Goal: Task Accomplishment & Management: Manage account settings

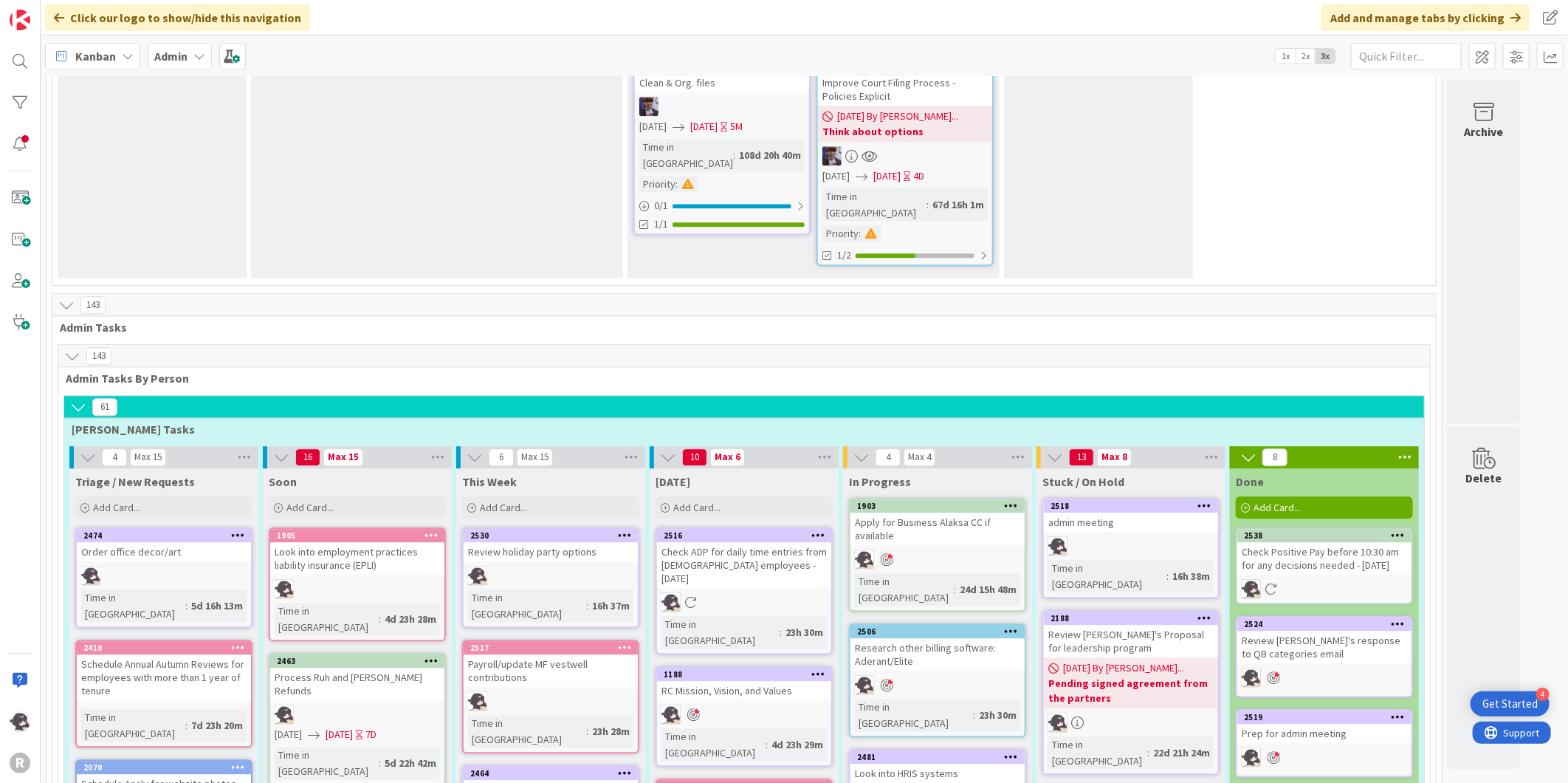
scroll to position [2347, 0]
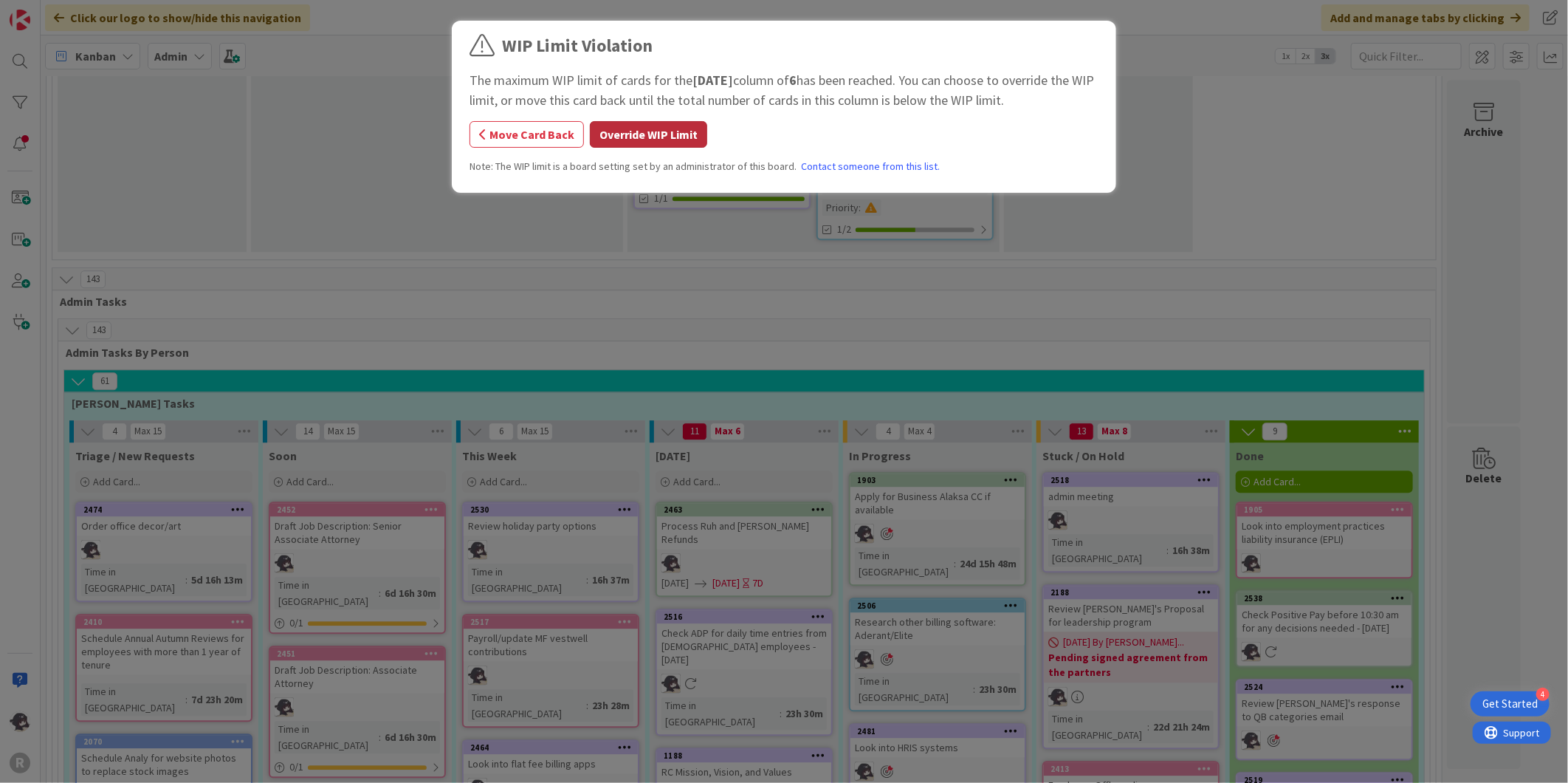
click at [635, 139] on button "Override WIP Limit" at bounding box center [648, 134] width 117 height 27
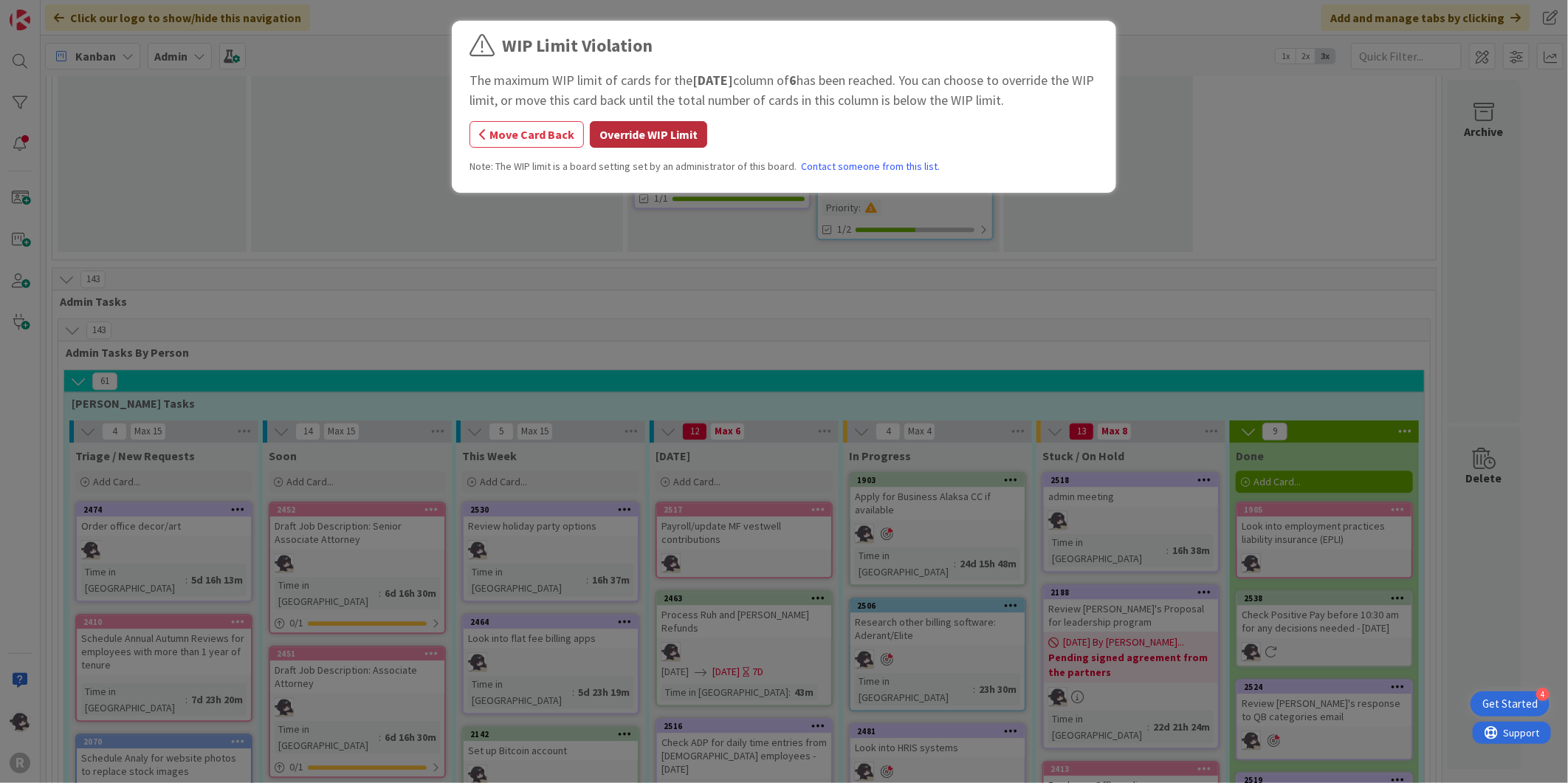
click at [680, 136] on button "Override WIP Limit" at bounding box center [648, 134] width 117 height 27
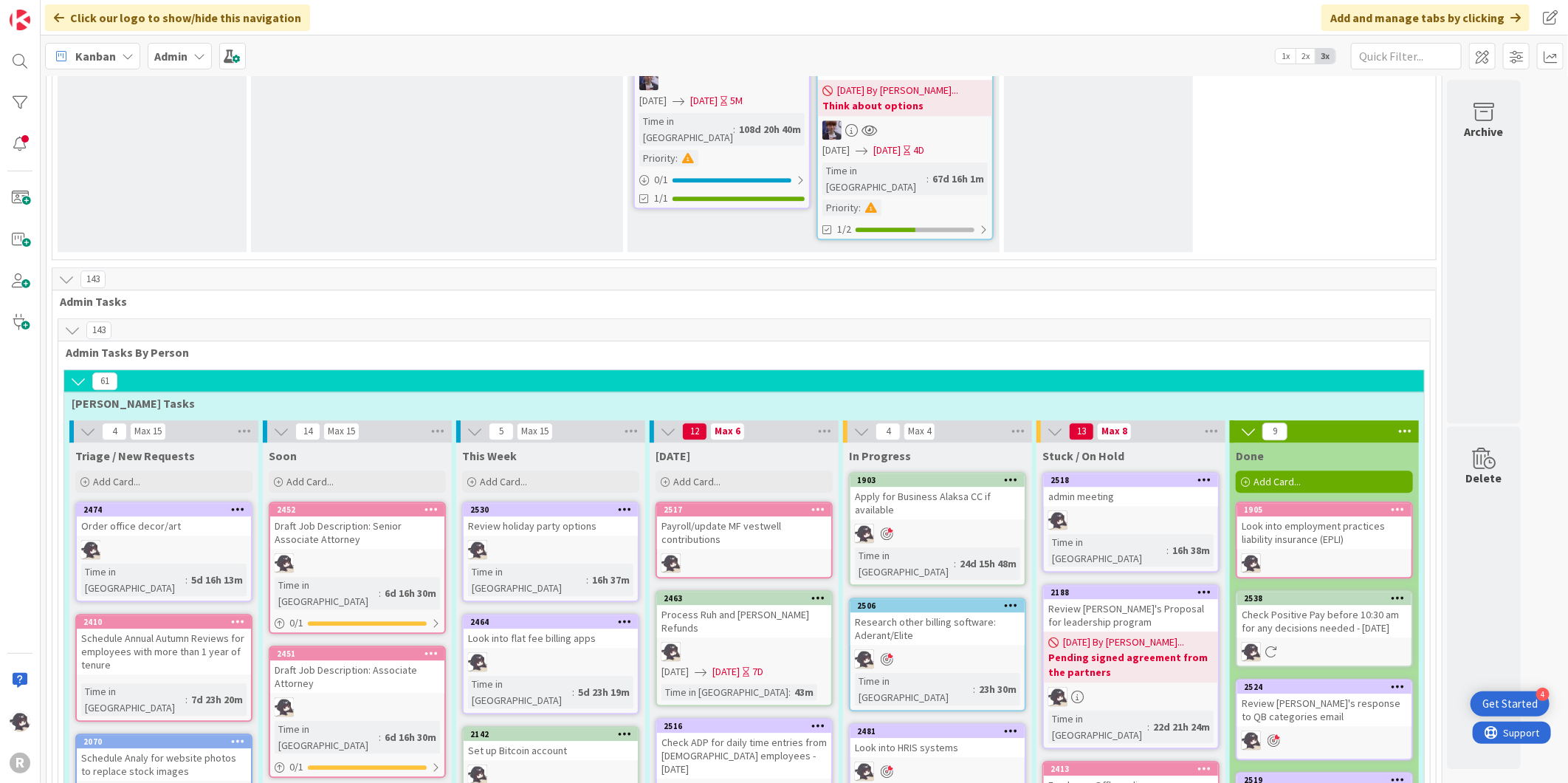
click at [824, 504] on icon at bounding box center [818, 509] width 14 height 10
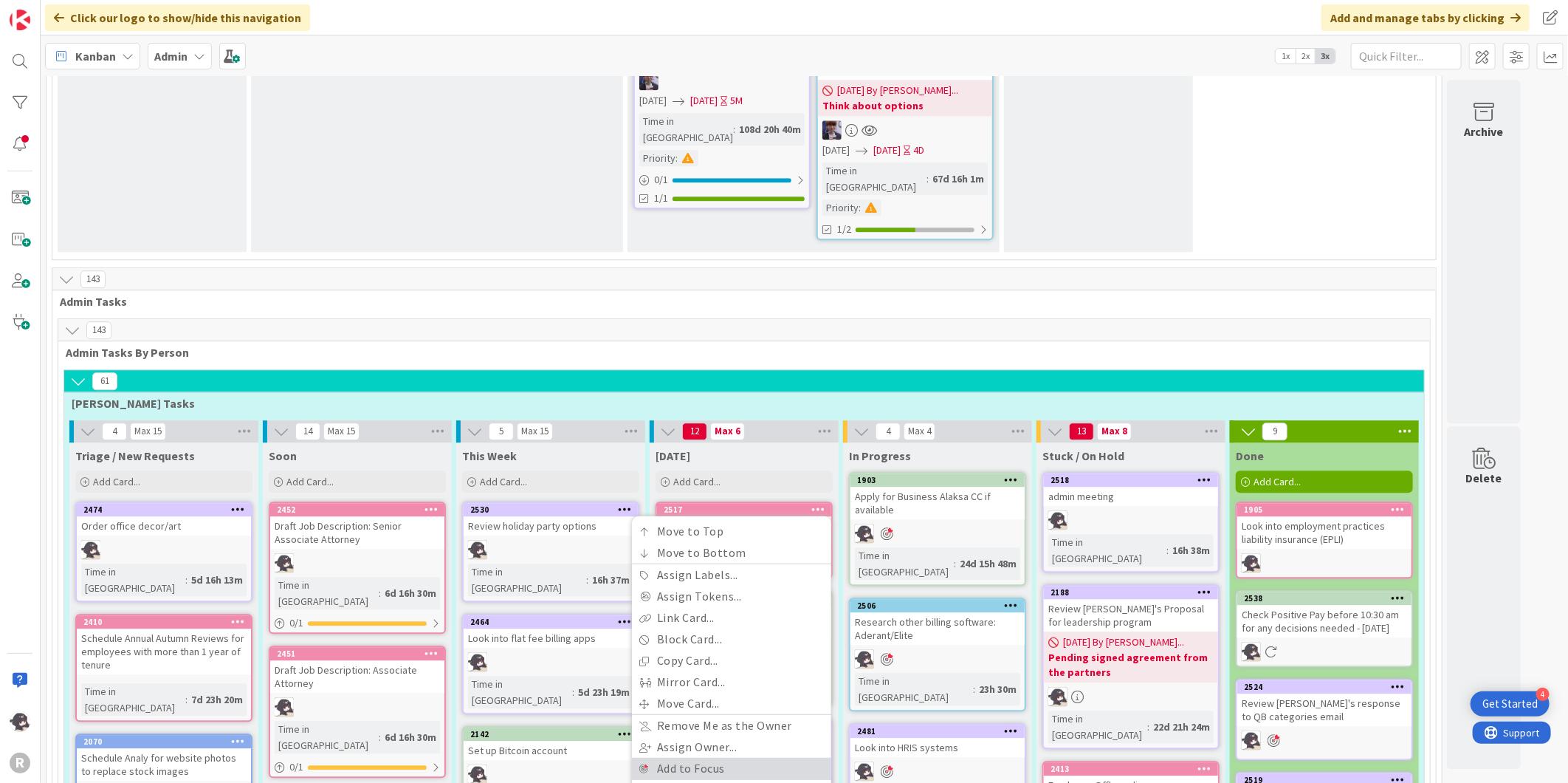
click at [694, 758] on link "Add to Focus" at bounding box center [732, 768] width 199 height 22
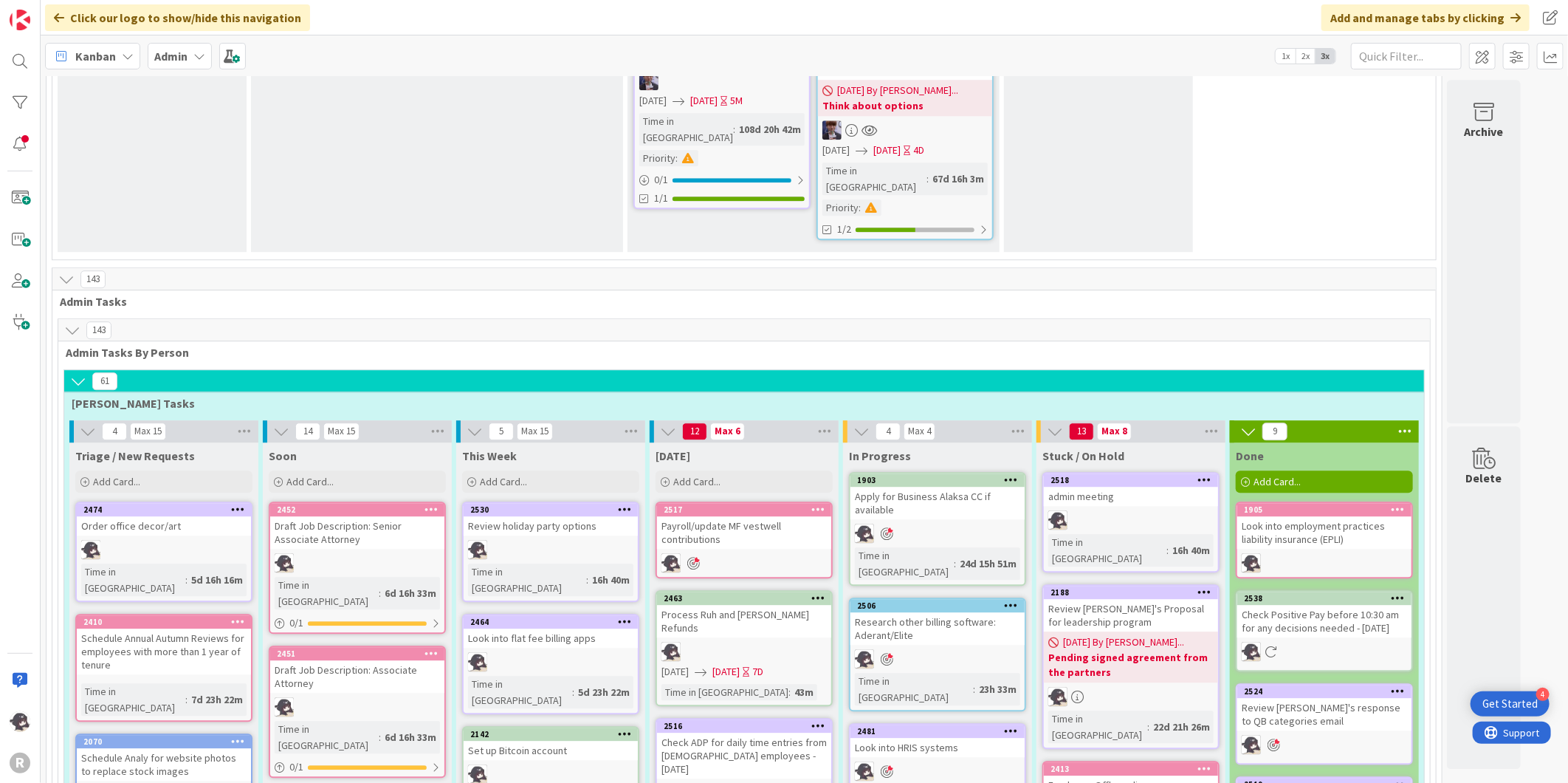
click at [820, 592] on icon at bounding box center [818, 597] width 14 height 10
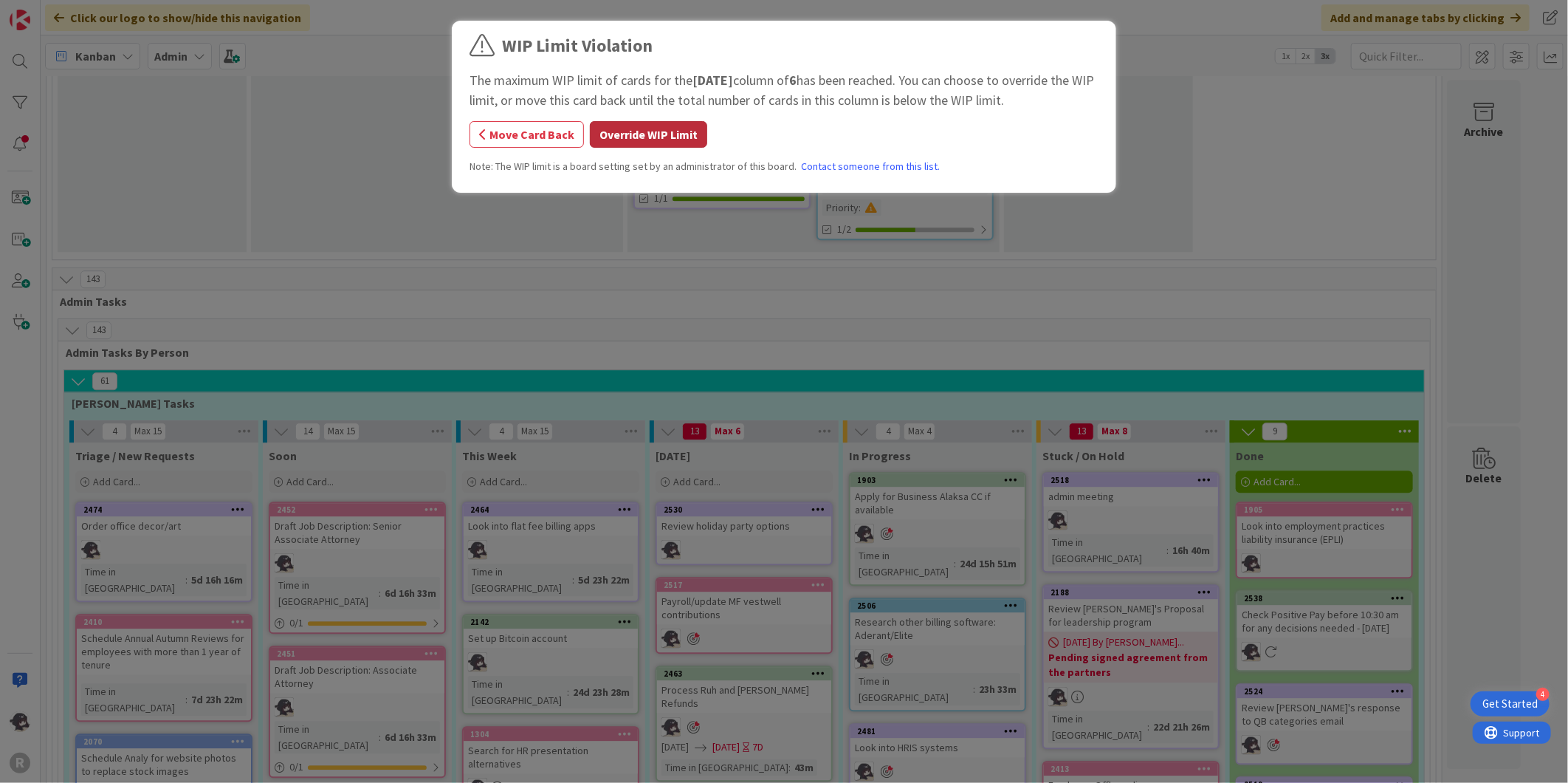
click at [670, 126] on button "Override WIP Limit" at bounding box center [648, 134] width 117 height 27
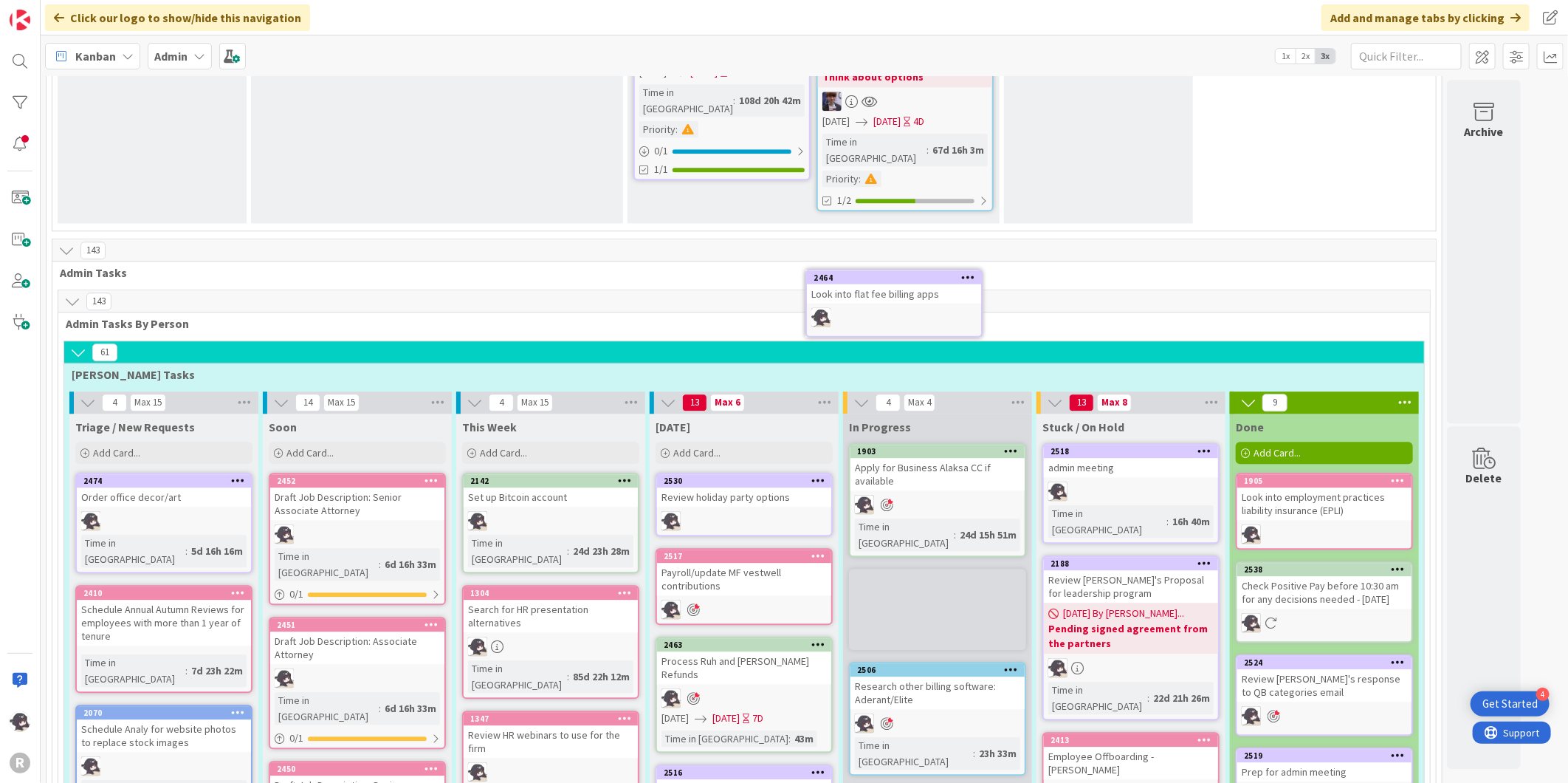
scroll to position [2374, 0]
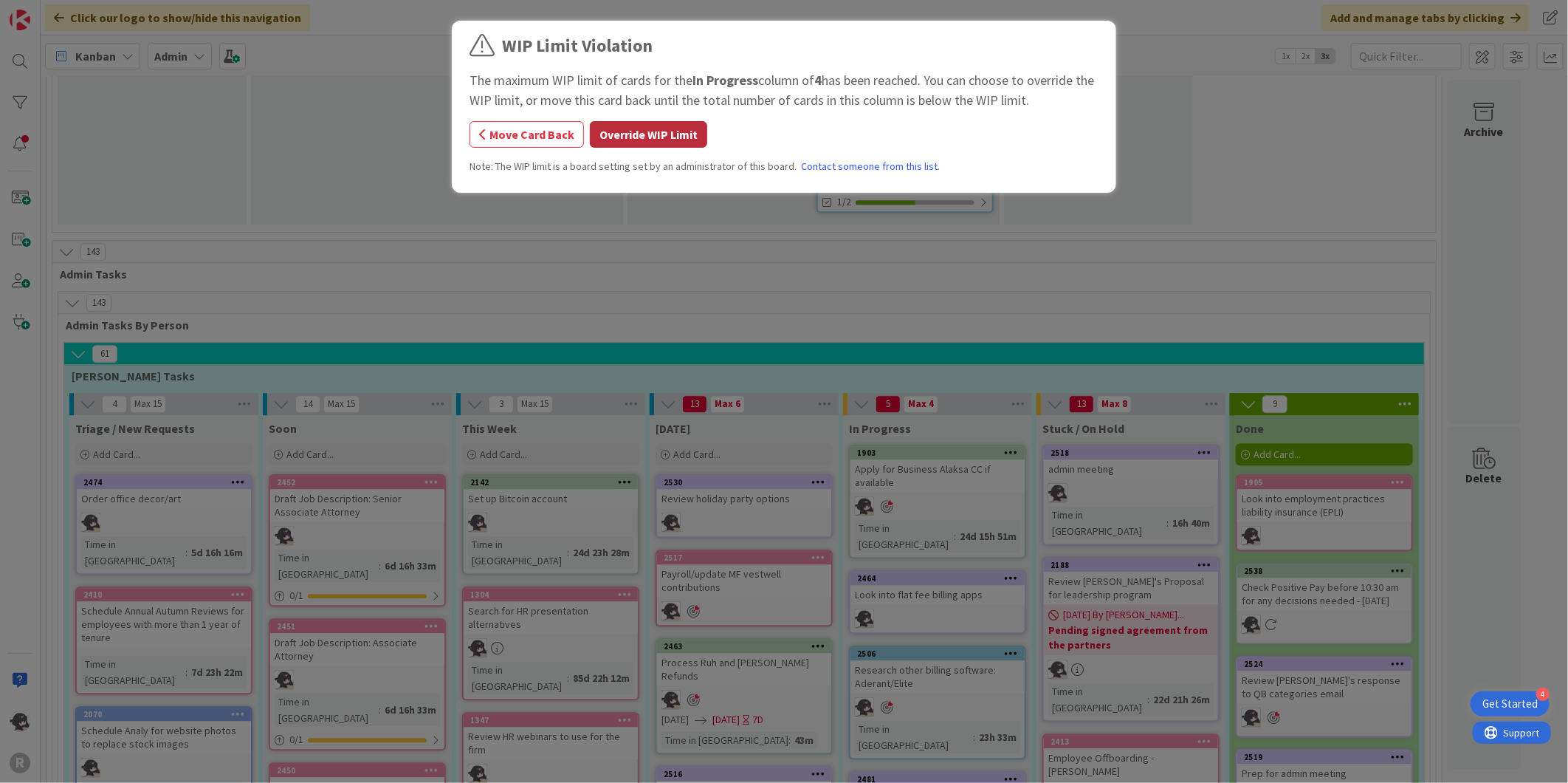
click at [621, 131] on button "Override WIP Limit" at bounding box center [648, 134] width 117 height 27
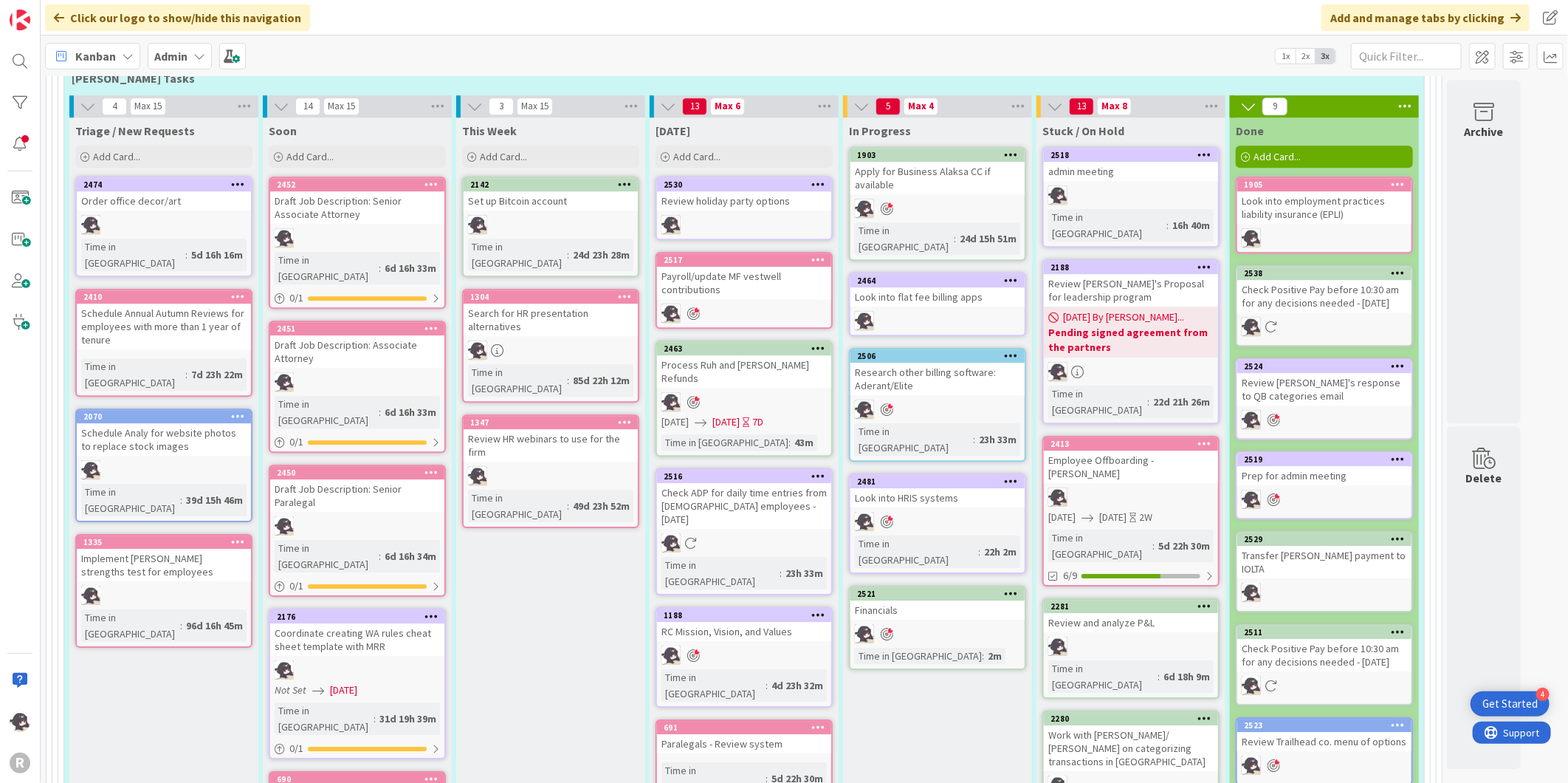
scroll to position [2703, 0]
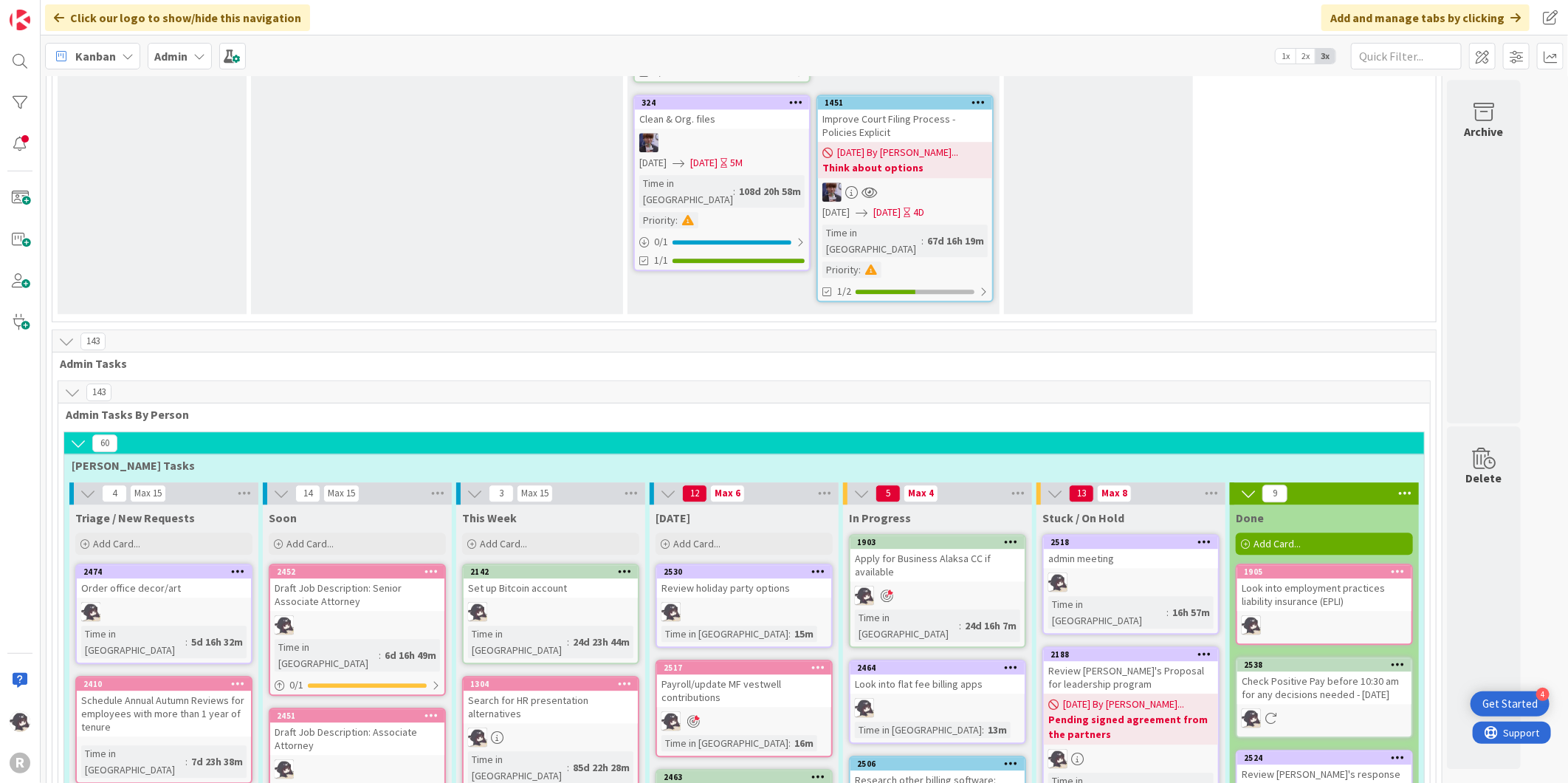
scroll to position [2293, 0]
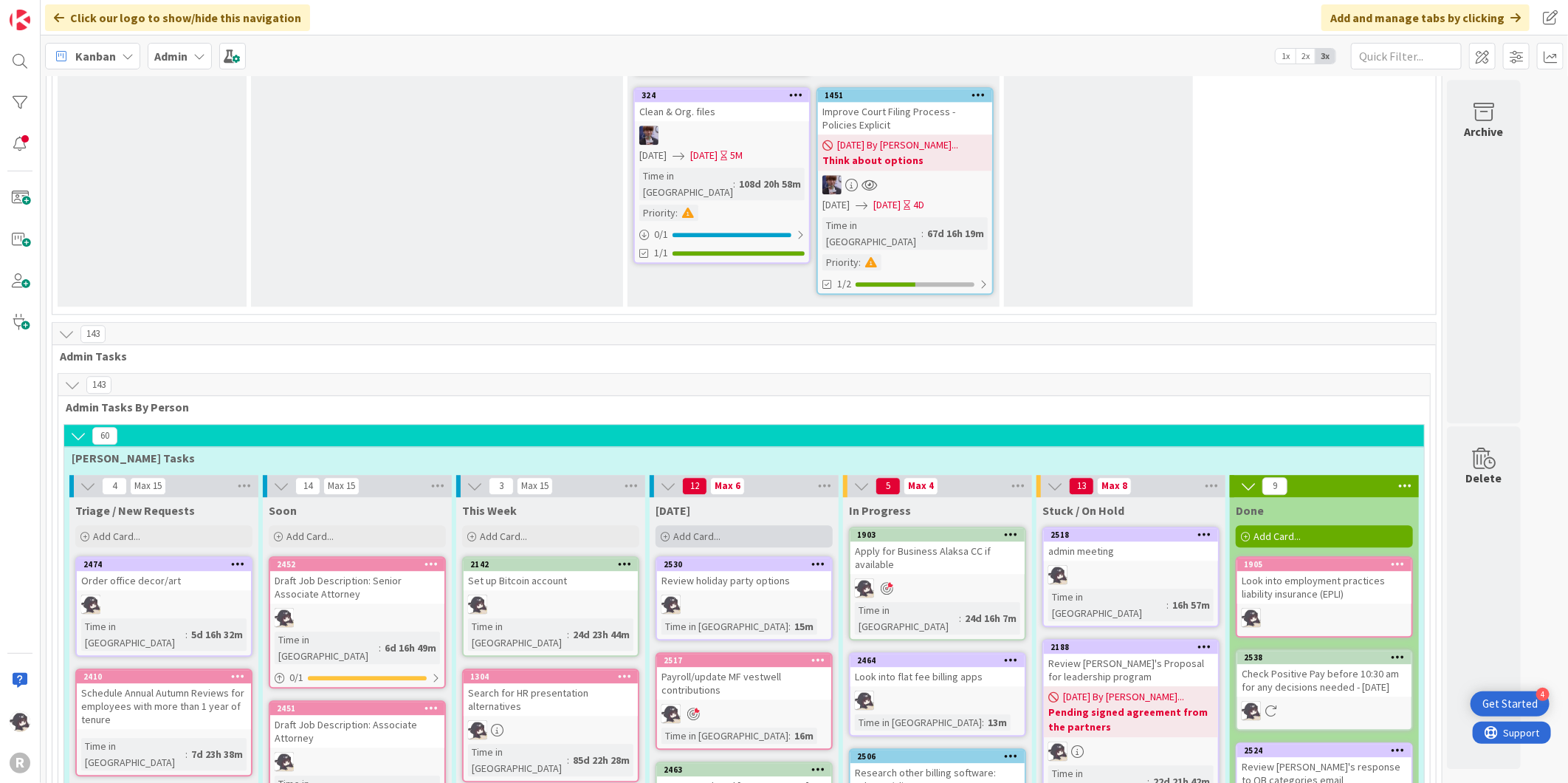
click at [719, 530] on span "Add Card..." at bounding box center [697, 536] width 48 height 13
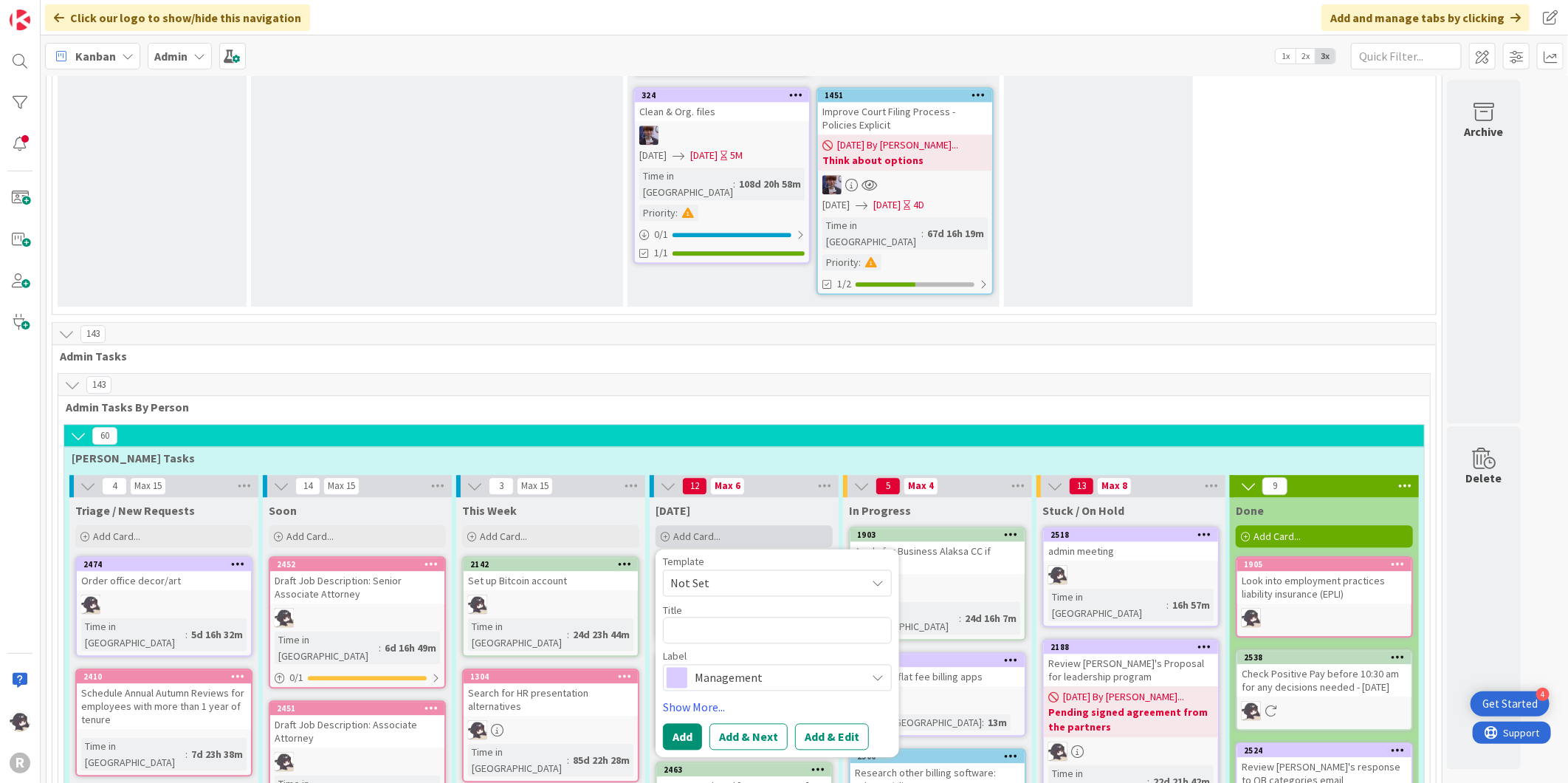
type textarea "x"
type textarea "C"
type textarea "x"
type textarea "Ca"
type textarea "x"
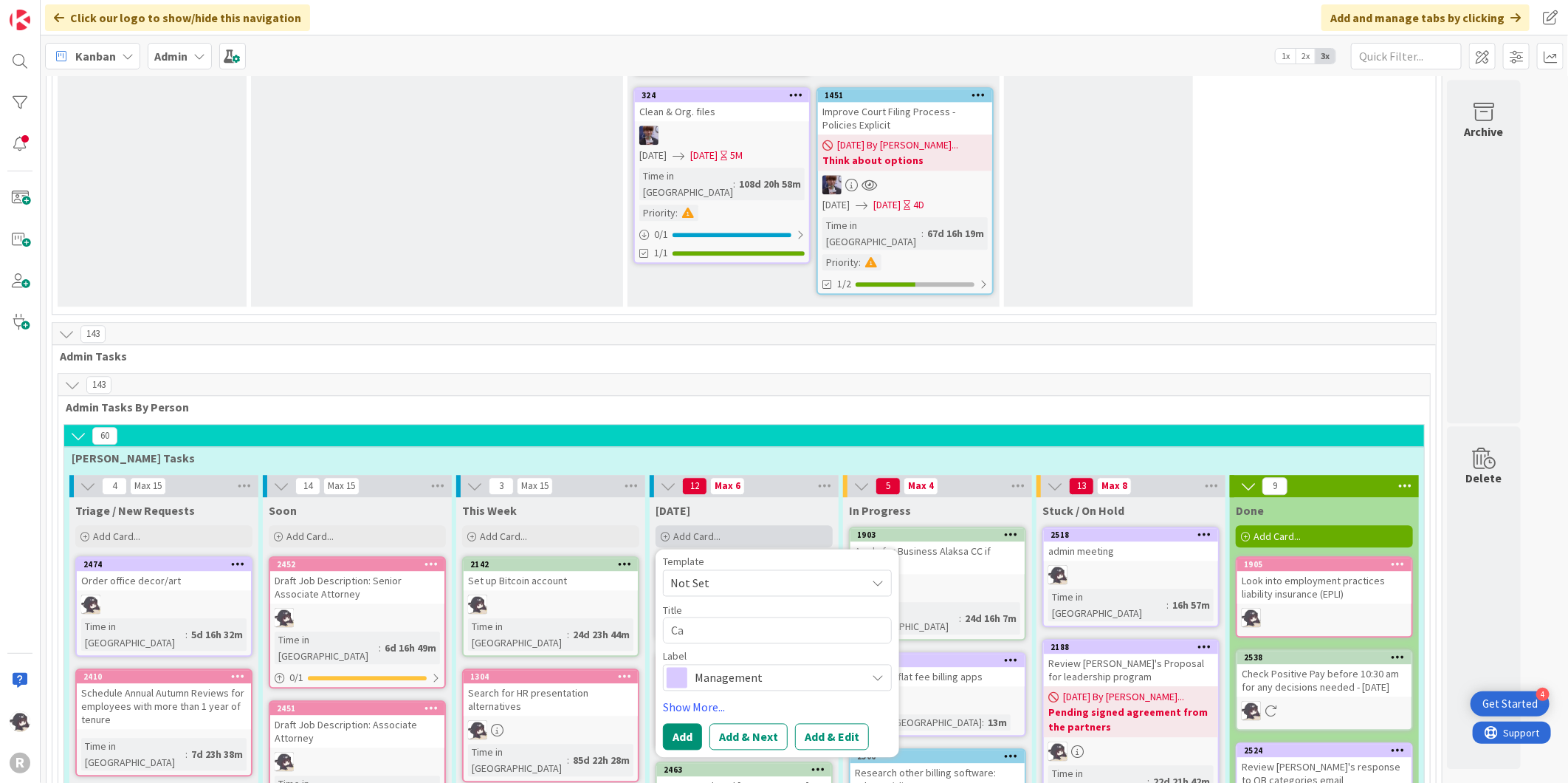
type textarea "Cal"
type textarea "x"
type textarea "Call"
type textarea "x"
type textarea "Call"
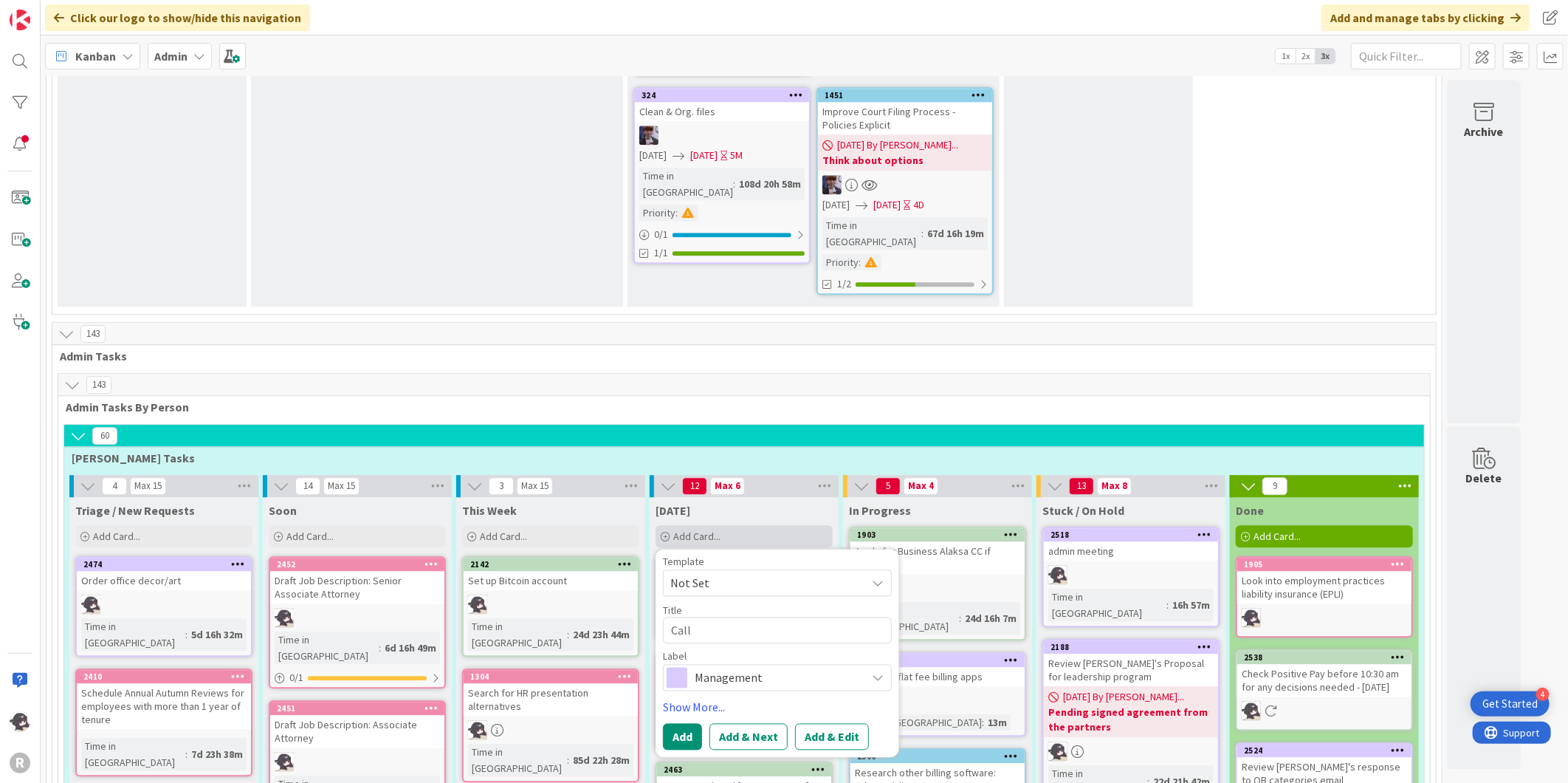
type textarea "x"
type textarea "Call L"
type textarea "x"
type textarea "Call LA"
type textarea "x"
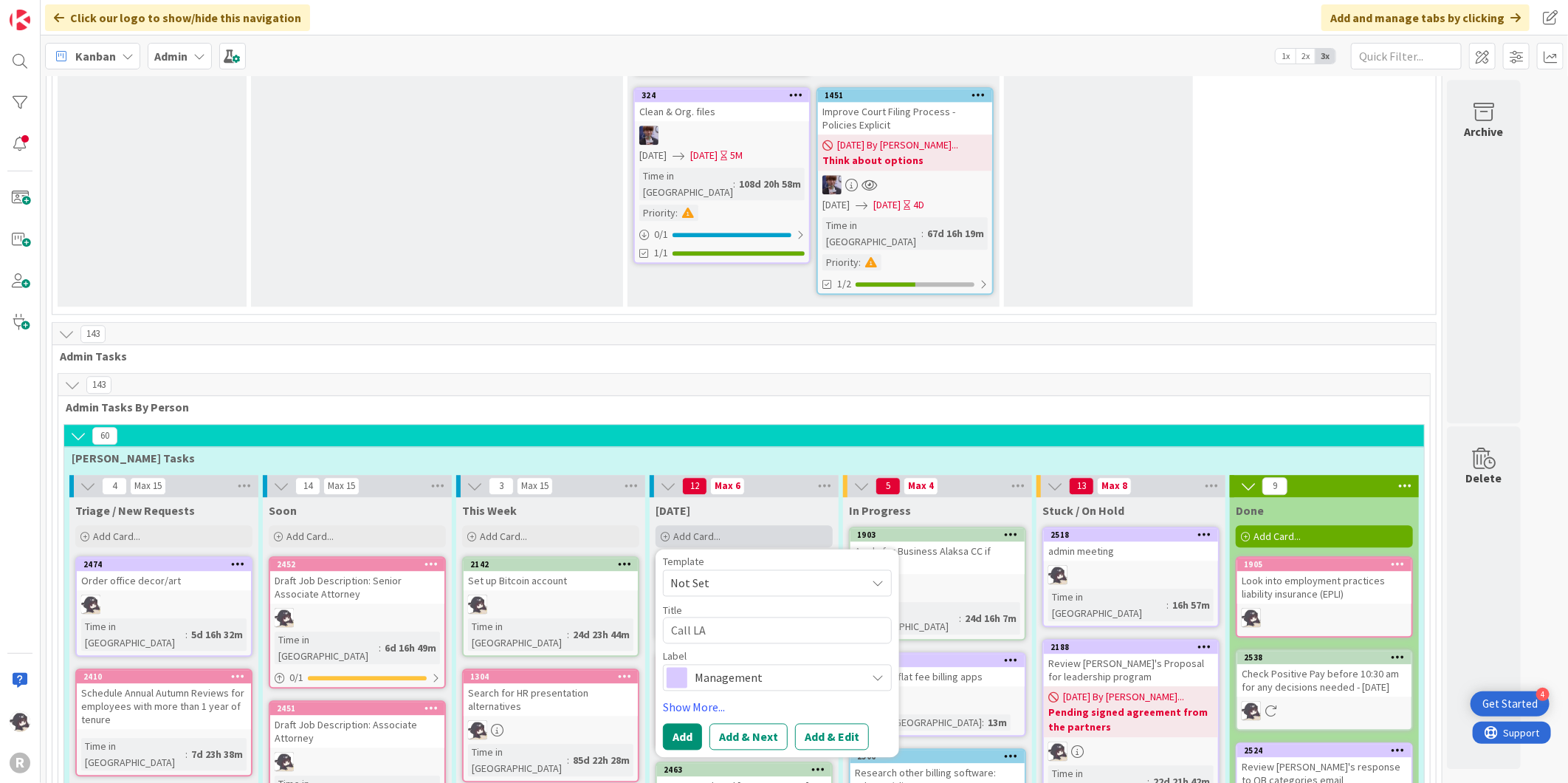
type textarea "Call LA"
type textarea "x"
type textarea "Call LA A"
type textarea "x"
type textarea "Call LA As"
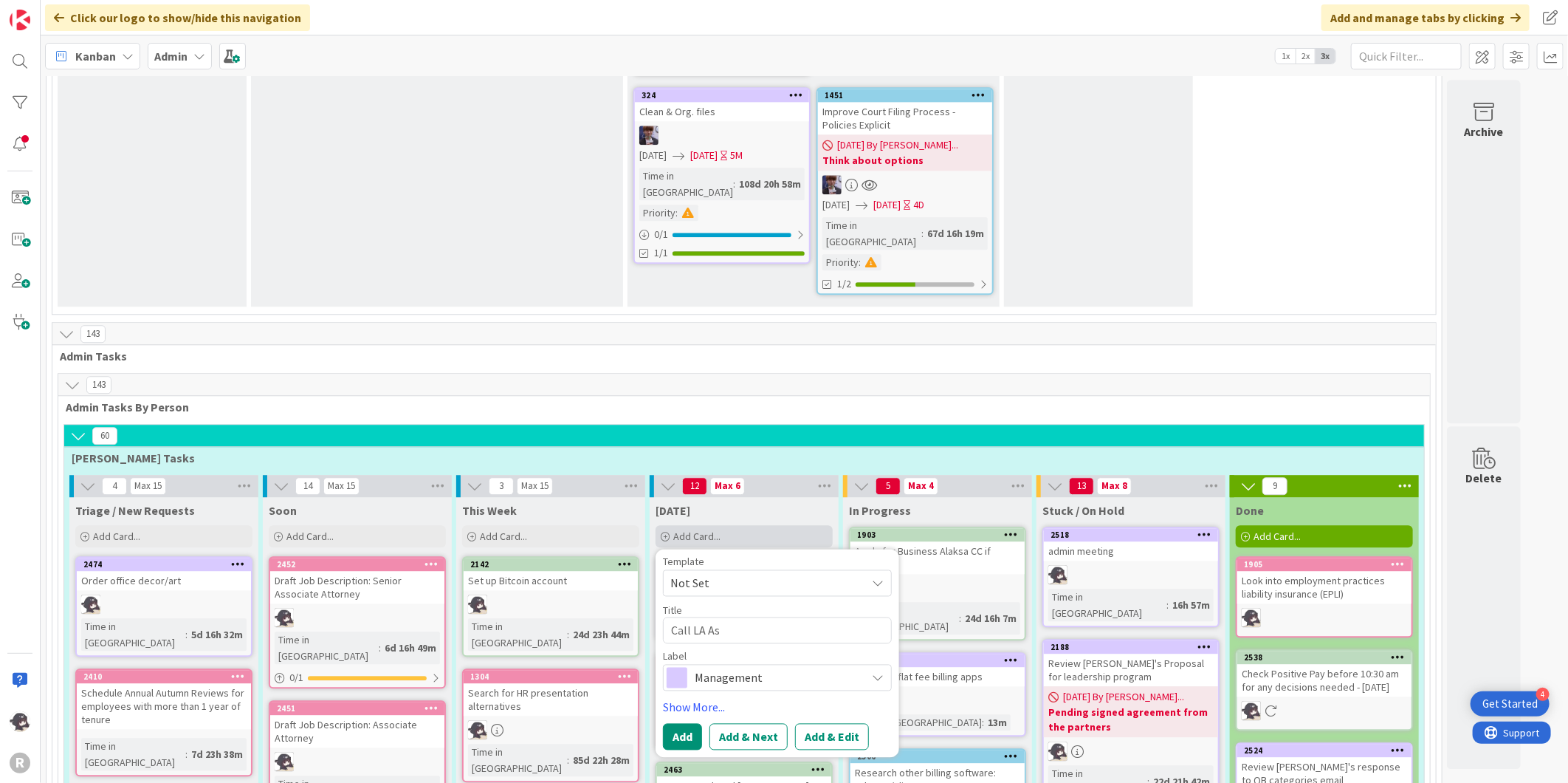
type textarea "x"
type textarea "Call LA Ass"
type textarea "x"
type textarea "Call LA As"
type textarea "x"
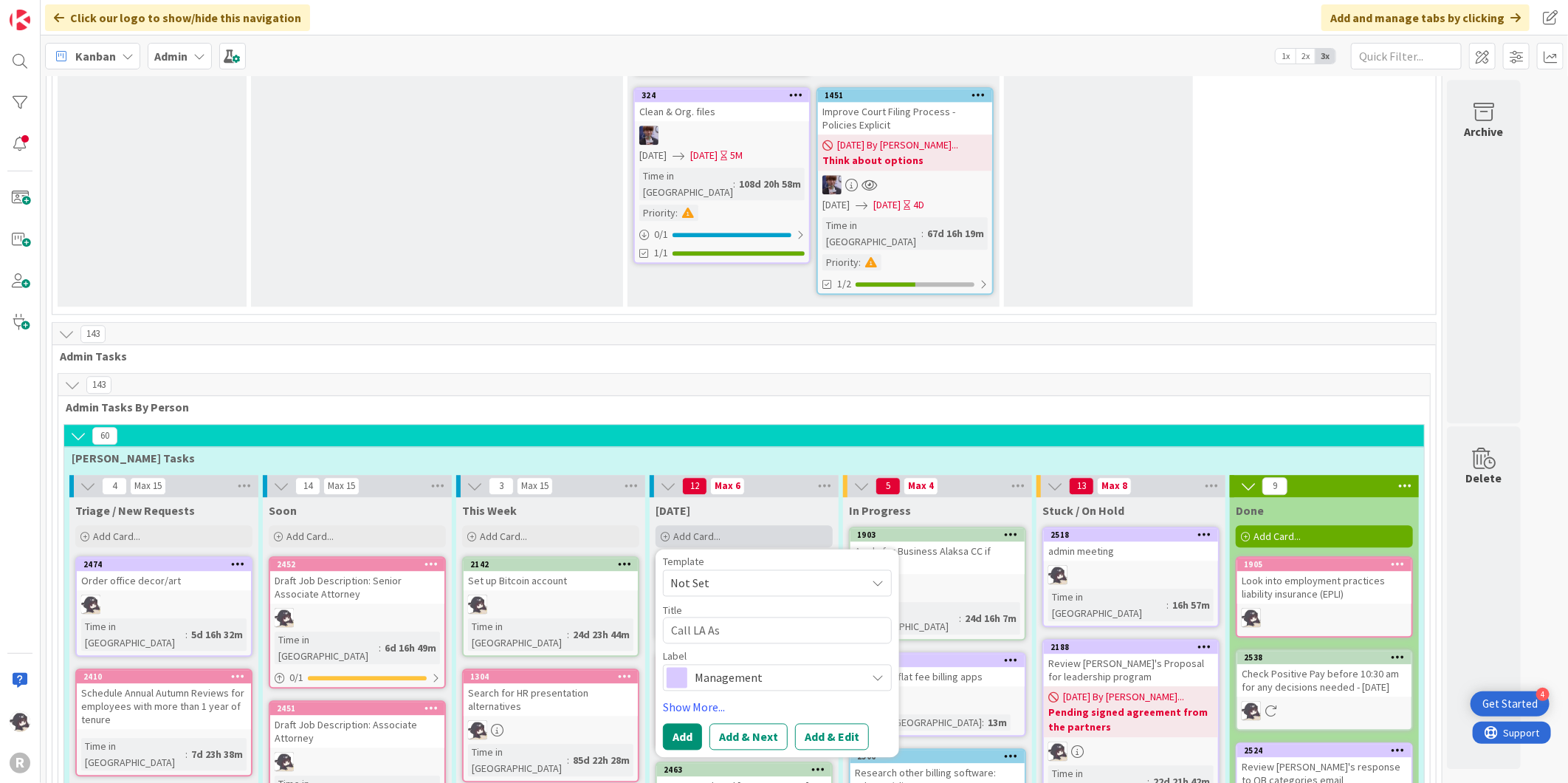
type textarea "Call LA A"
type textarea "x"
type textarea "Call LA"
type textarea "x"
type textarea "Call LA C"
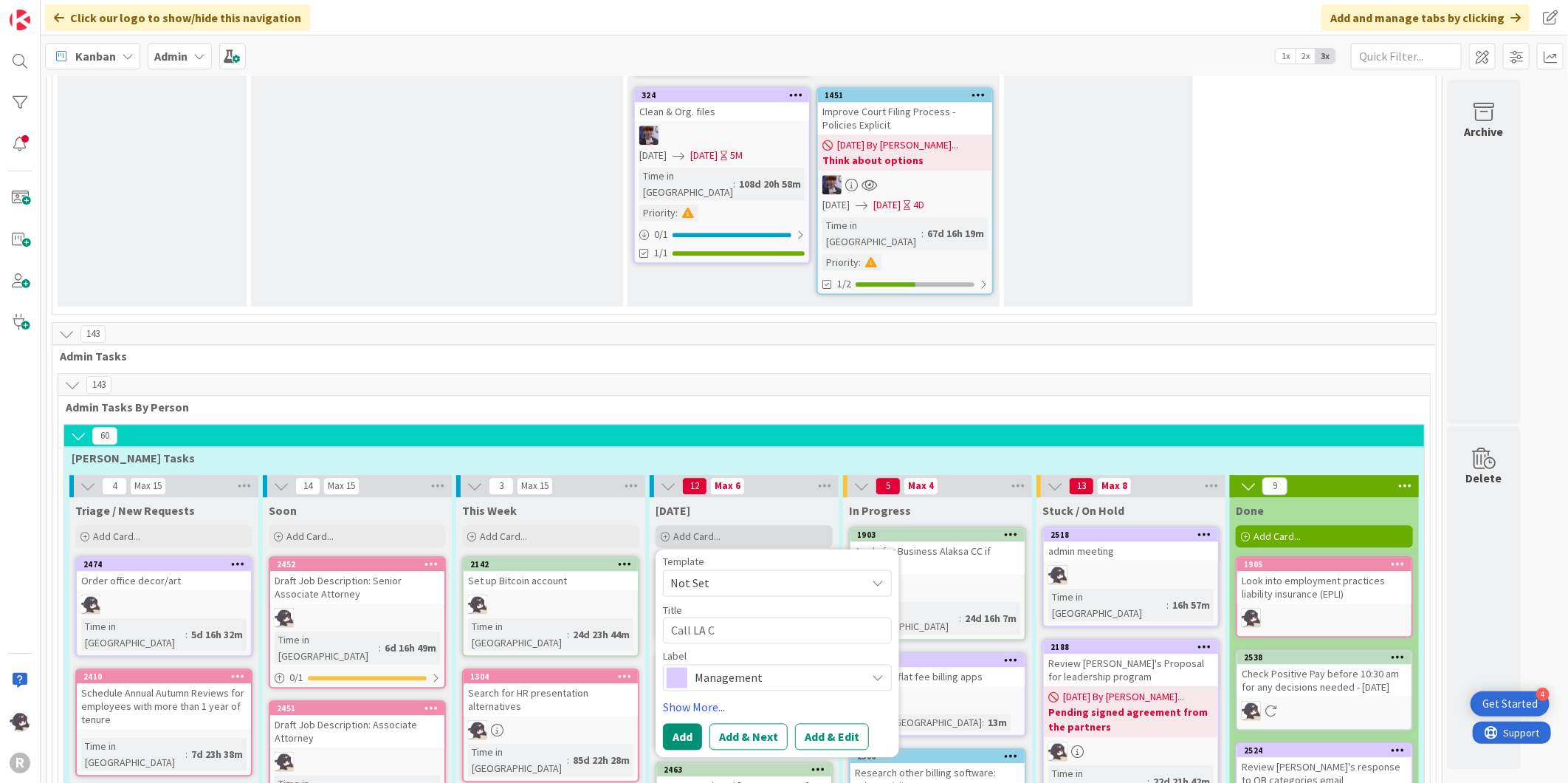
type textarea "x"
type textarea "Call LA Ca"
type textarea "x"
type textarea "Call LA Can"
type textarea "x"
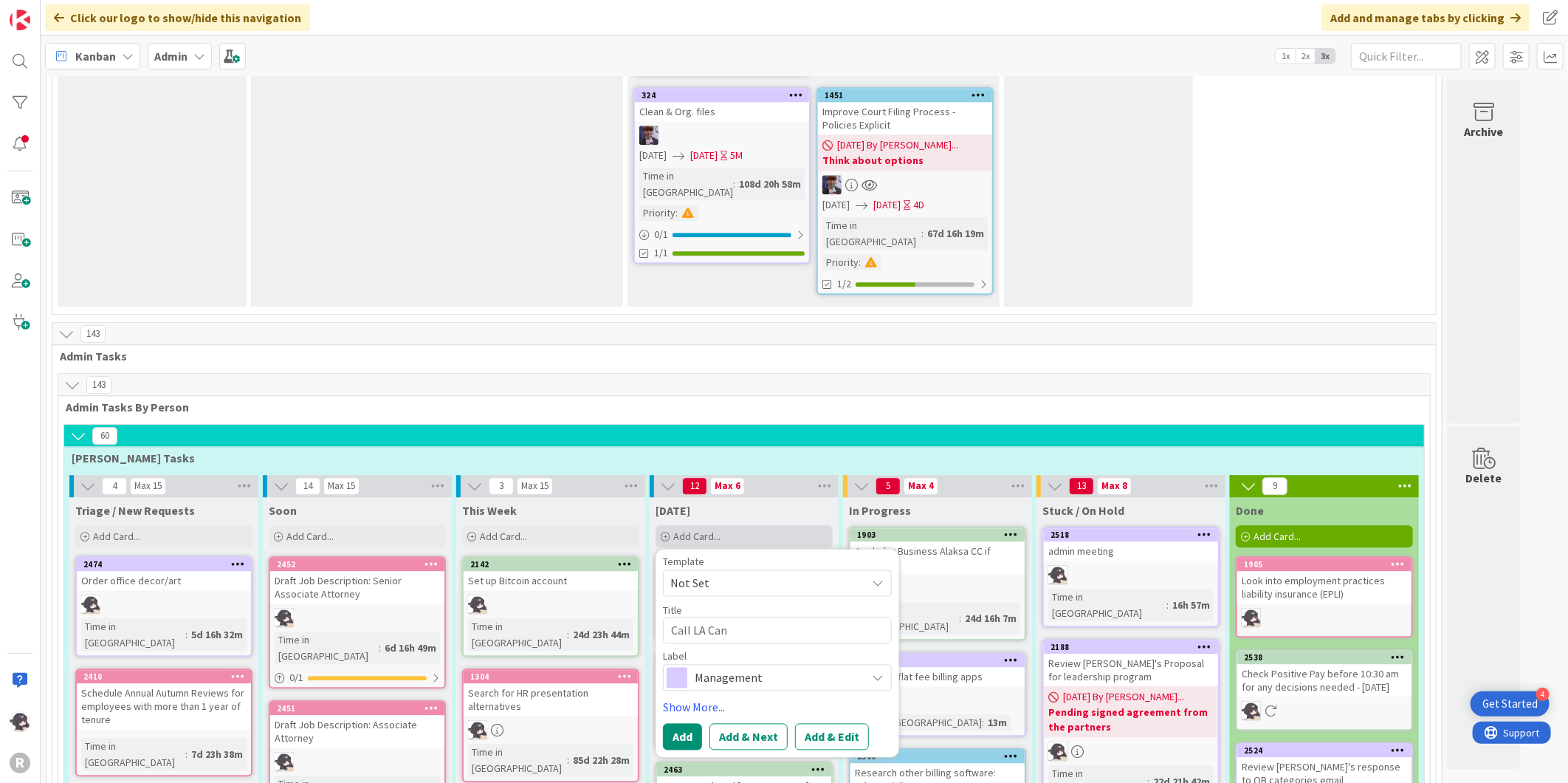
type textarea "Call LA Cand"
type textarea "x"
type textarea "Call LA [PERSON_NAME]"
type textarea "x"
type textarea "Call LA Candid"
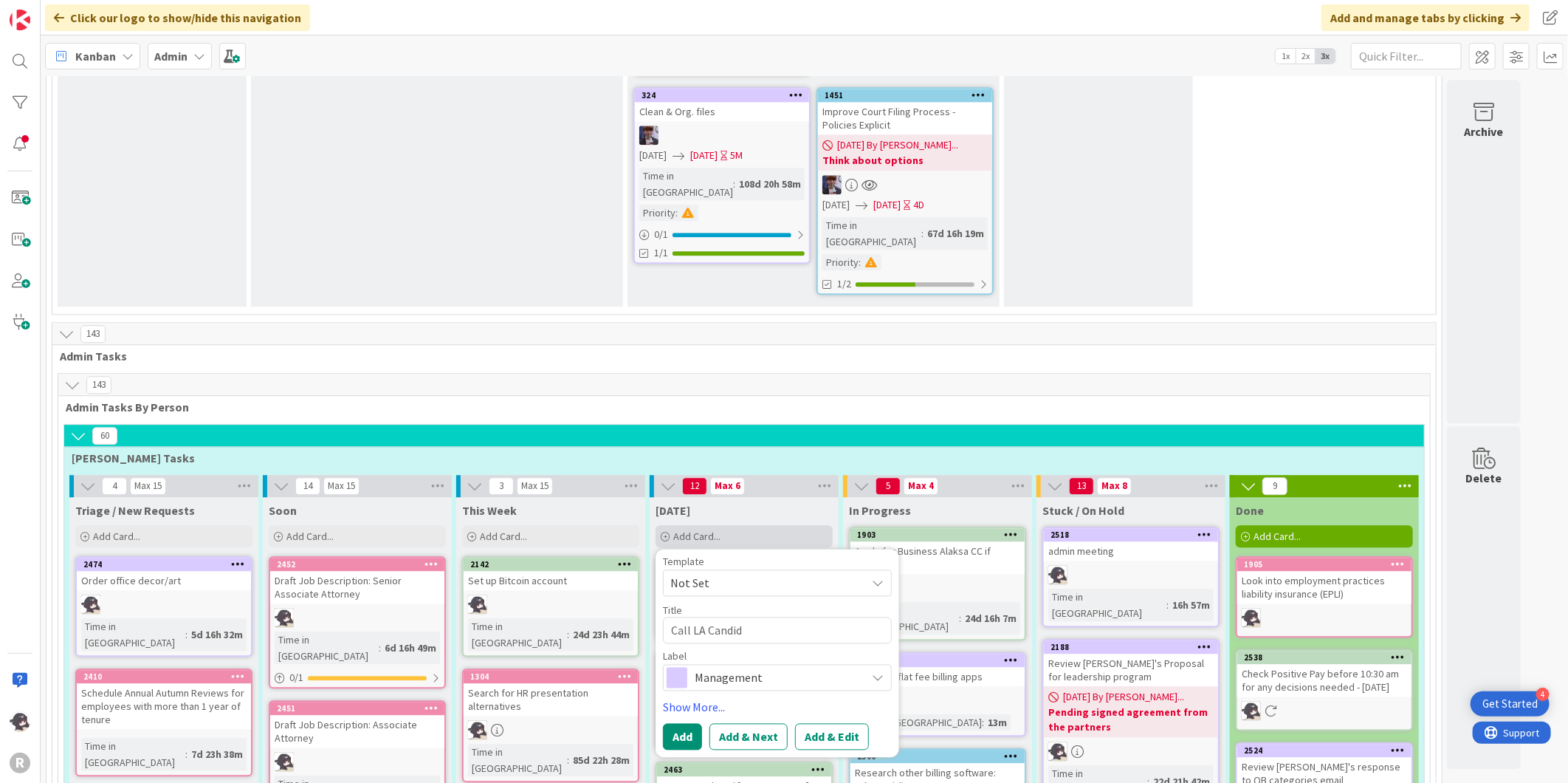
type textarea "x"
type textarea "Call LA Candida"
type textarea "x"
type textarea "Call LA Candidat"
type textarea "x"
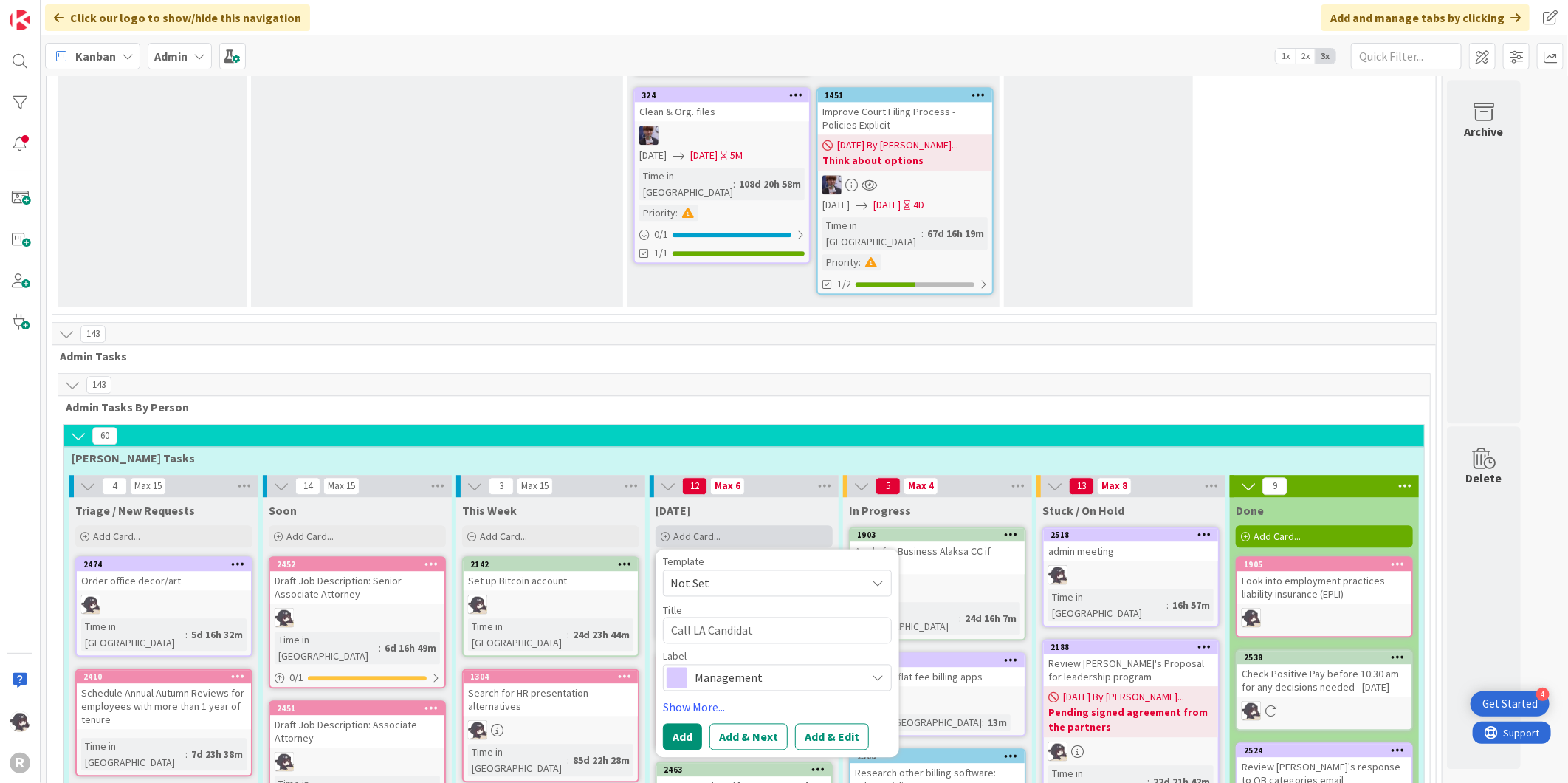
type textarea "Call LA Candidate"
type textarea "x"
type textarea "Call LA Candidate:"
type textarea "x"
type textarea "Call LA Candidate:"
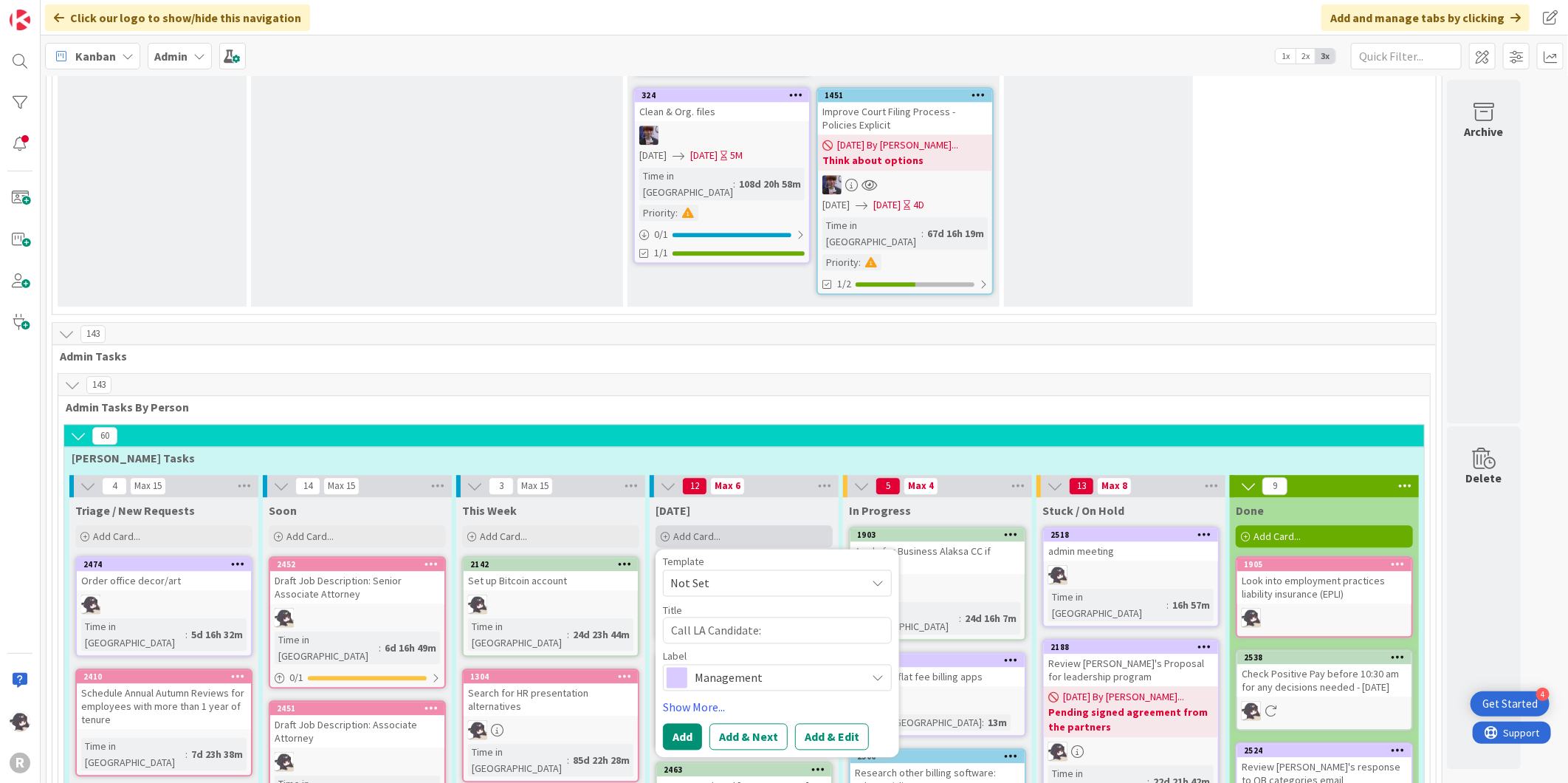
type textarea "x"
type textarea "Call LA Candidate:"
type textarea "x"
type textarea "Call LA Candidate"
type textarea "x"
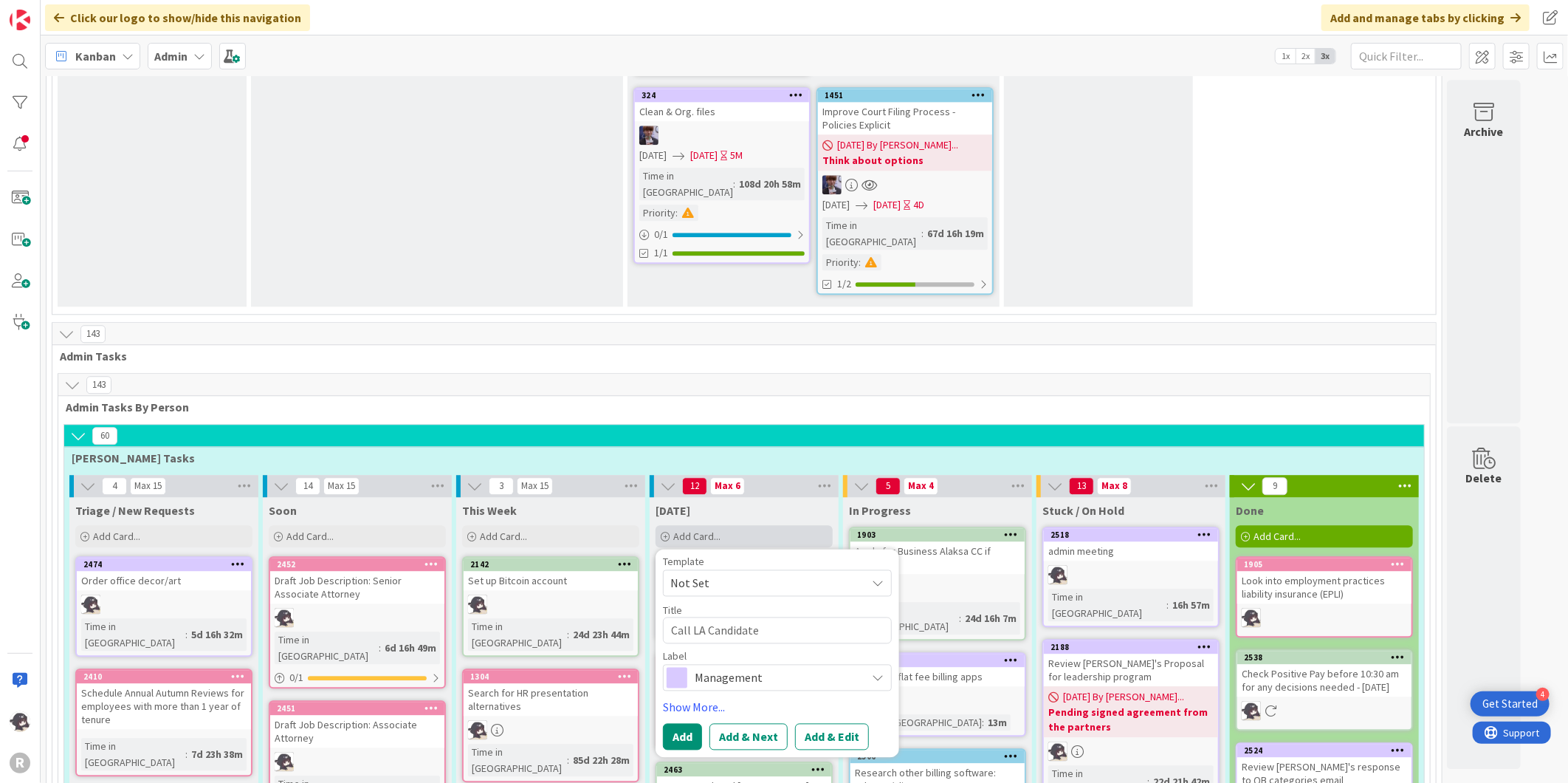
type textarea "Call LA Candidat"
type textarea "x"
type textarea "Call LA Candida"
type textarea "x"
type textarea "Call LA Candid"
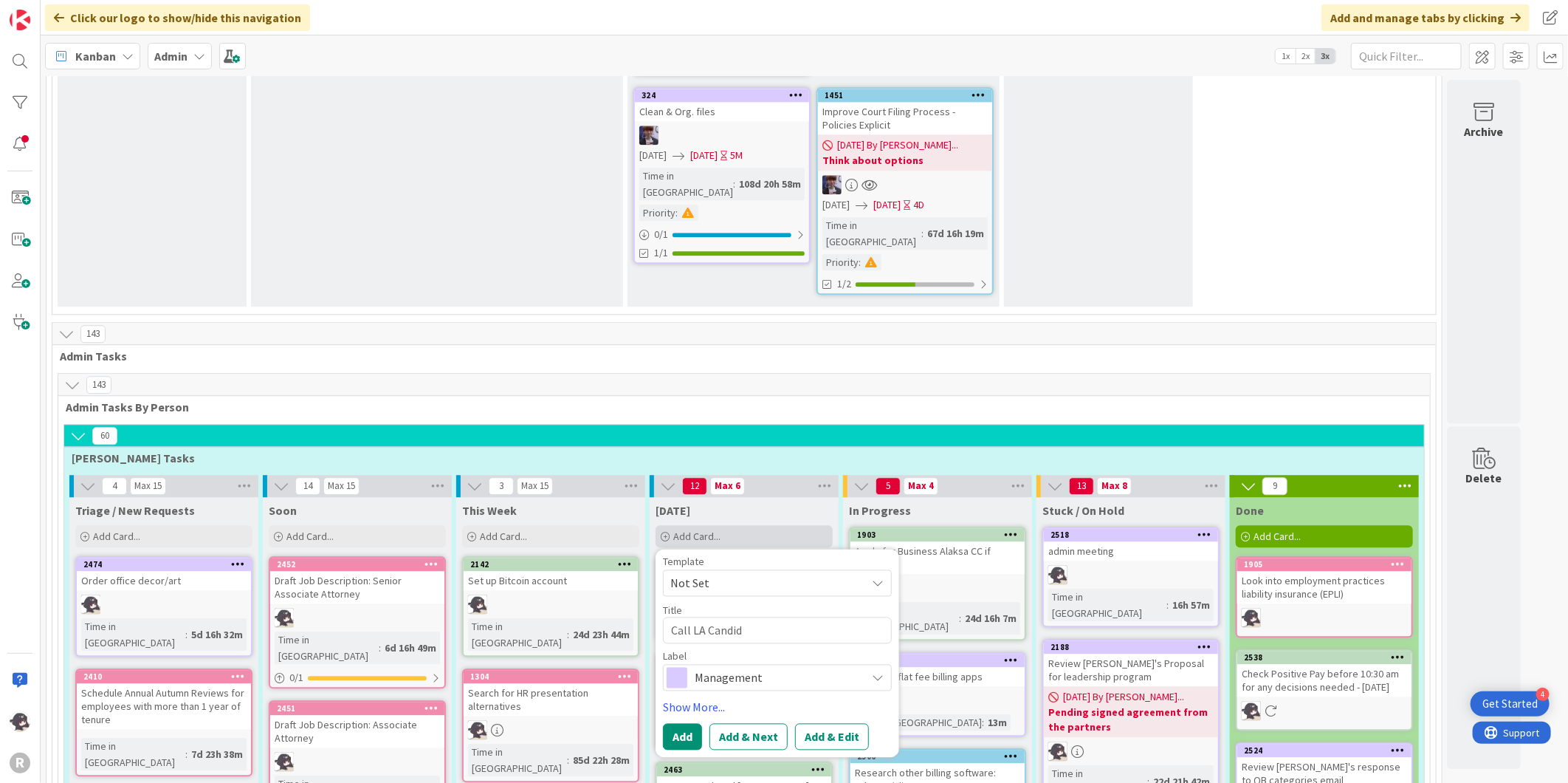
type textarea "x"
type textarea "Call LA [PERSON_NAME]"
type textarea "x"
type textarea "Call LA Cand"
type textarea "x"
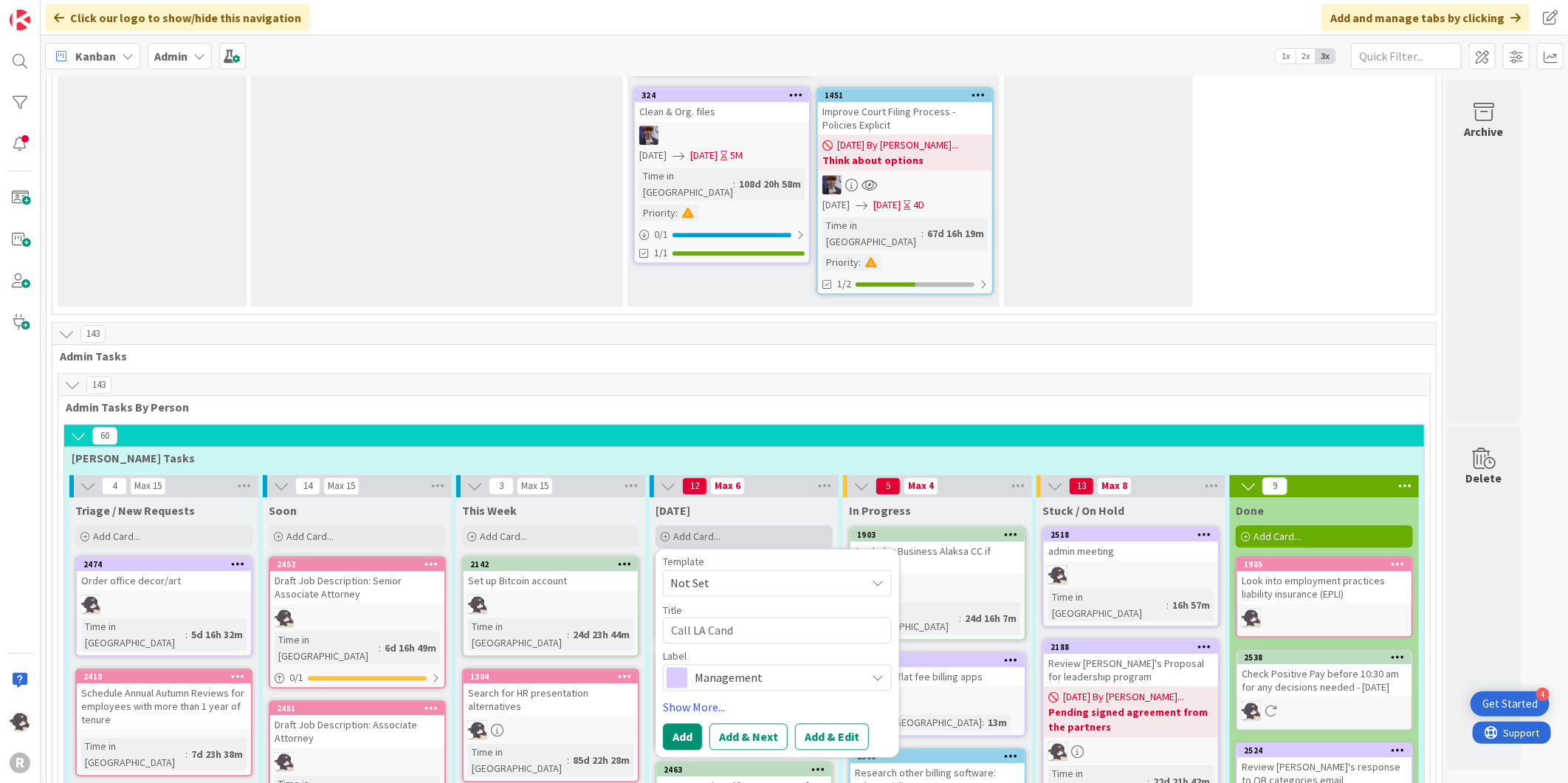
type textarea "Call LA Can"
type textarea "x"
type textarea "Call LA Ca"
type textarea "x"
type textarea "Call LA C"
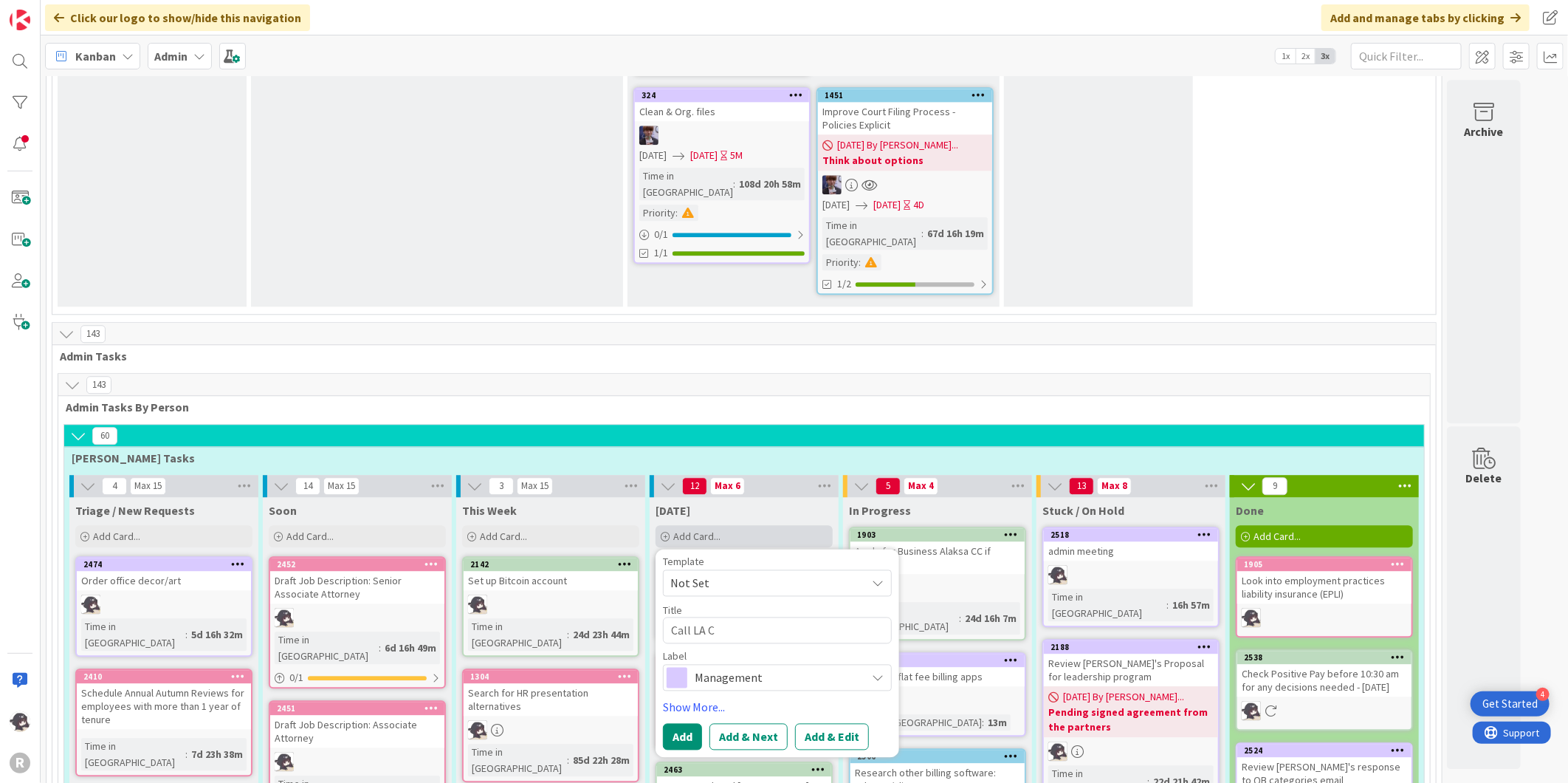
type textarea "x"
type textarea "Call LA"
type textarea "x"
type textarea "Call LA"
type textarea "x"
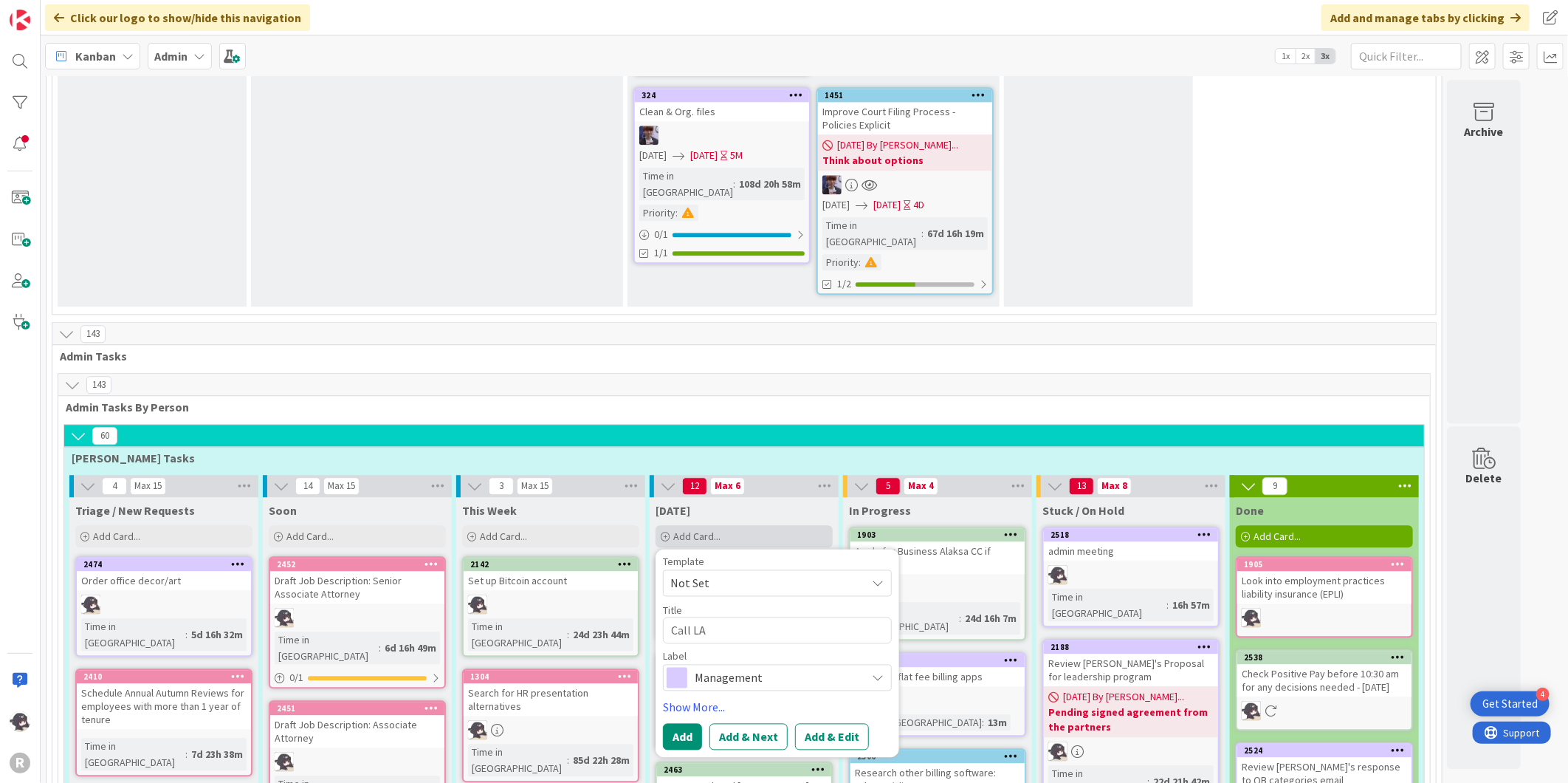
type textarea "Call L"
type textarea "x"
type textarea "Call"
type textarea "x"
type textarea "Call p"
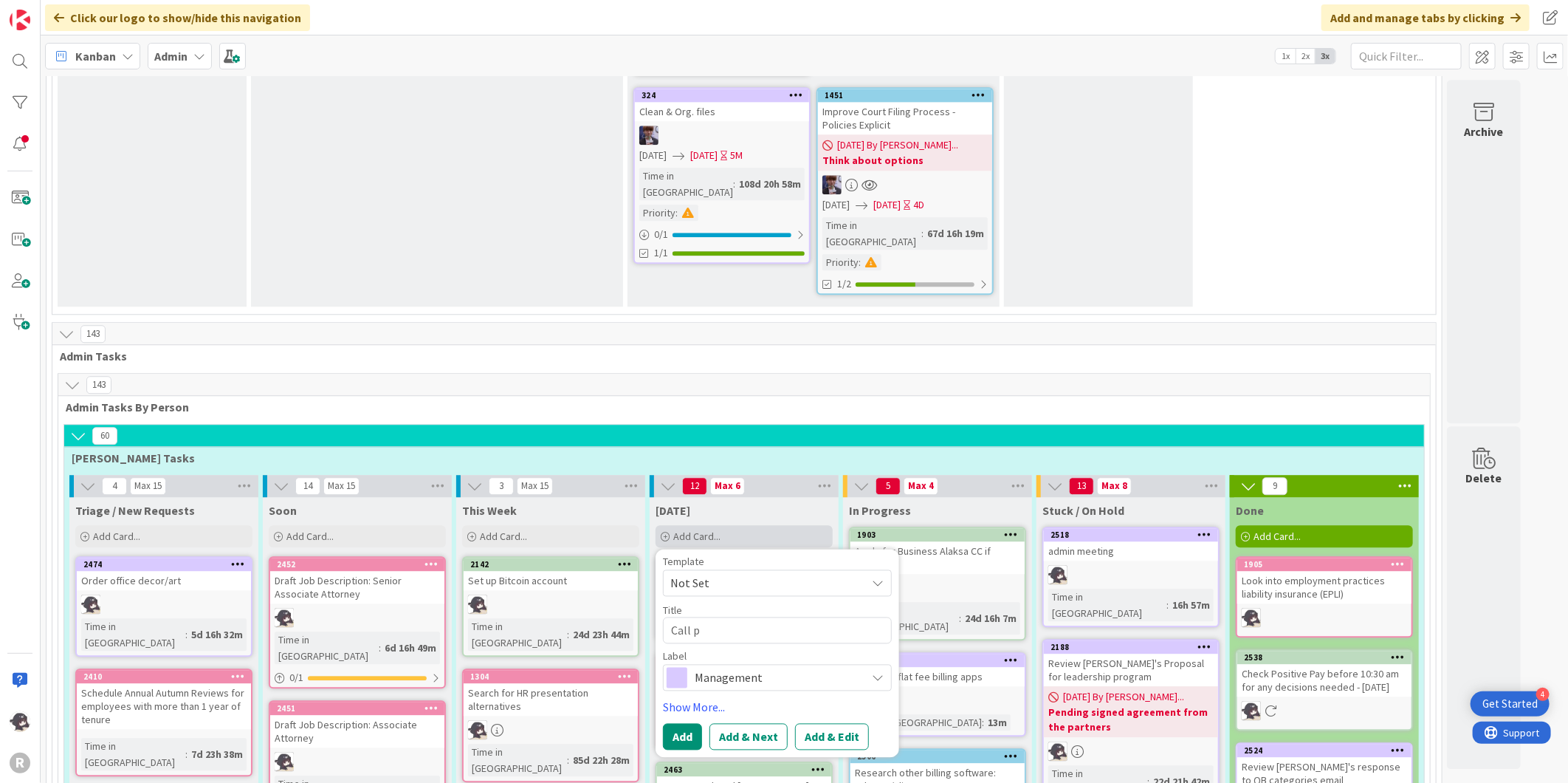
type textarea "x"
type textarea "Call"
type textarea "x"
type textarea "Call P"
type textarea "x"
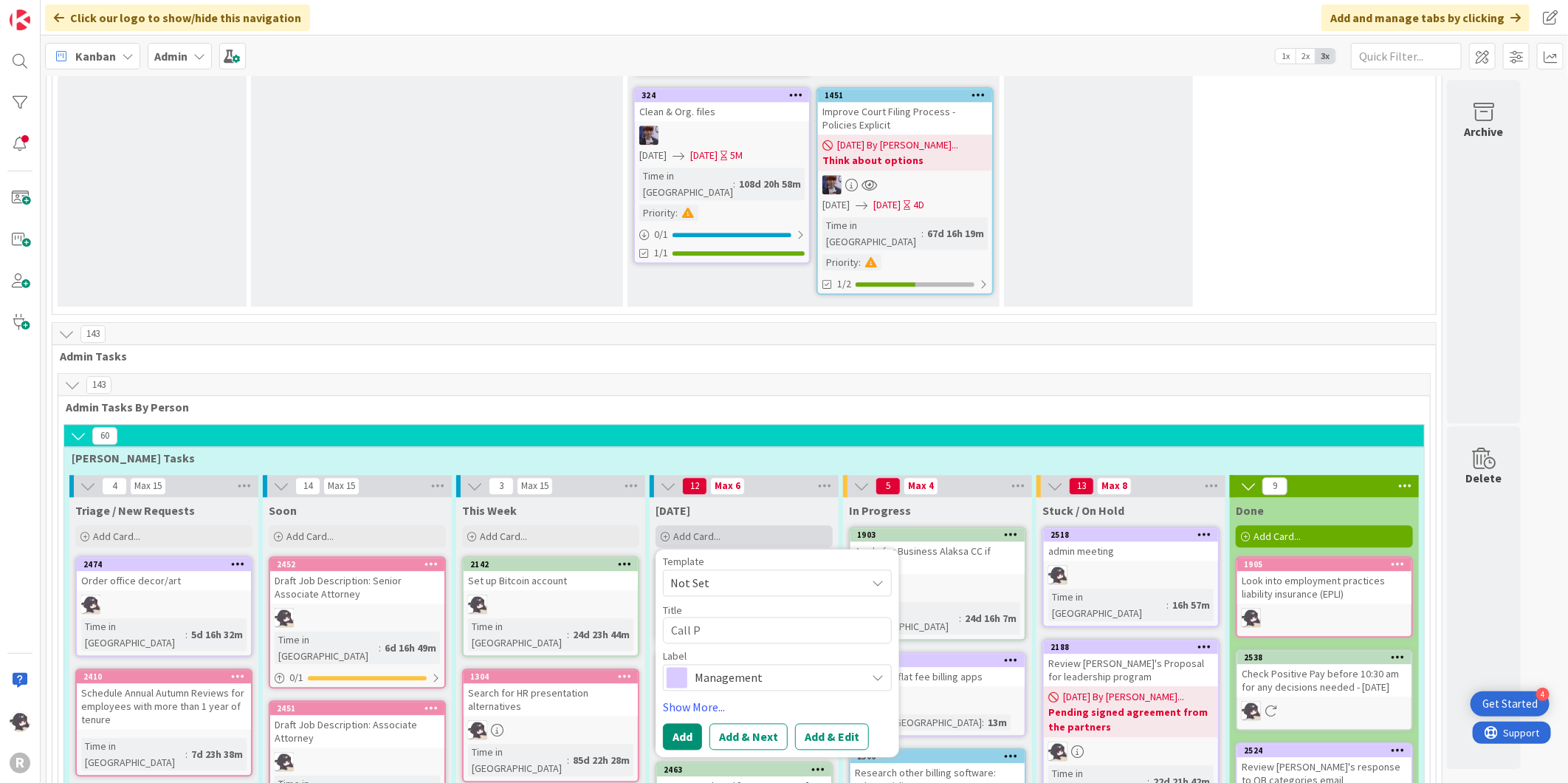
type textarea "Call Pa"
type textarea "x"
type textarea "Call Par"
type textarea "x"
type textarea "Call Para"
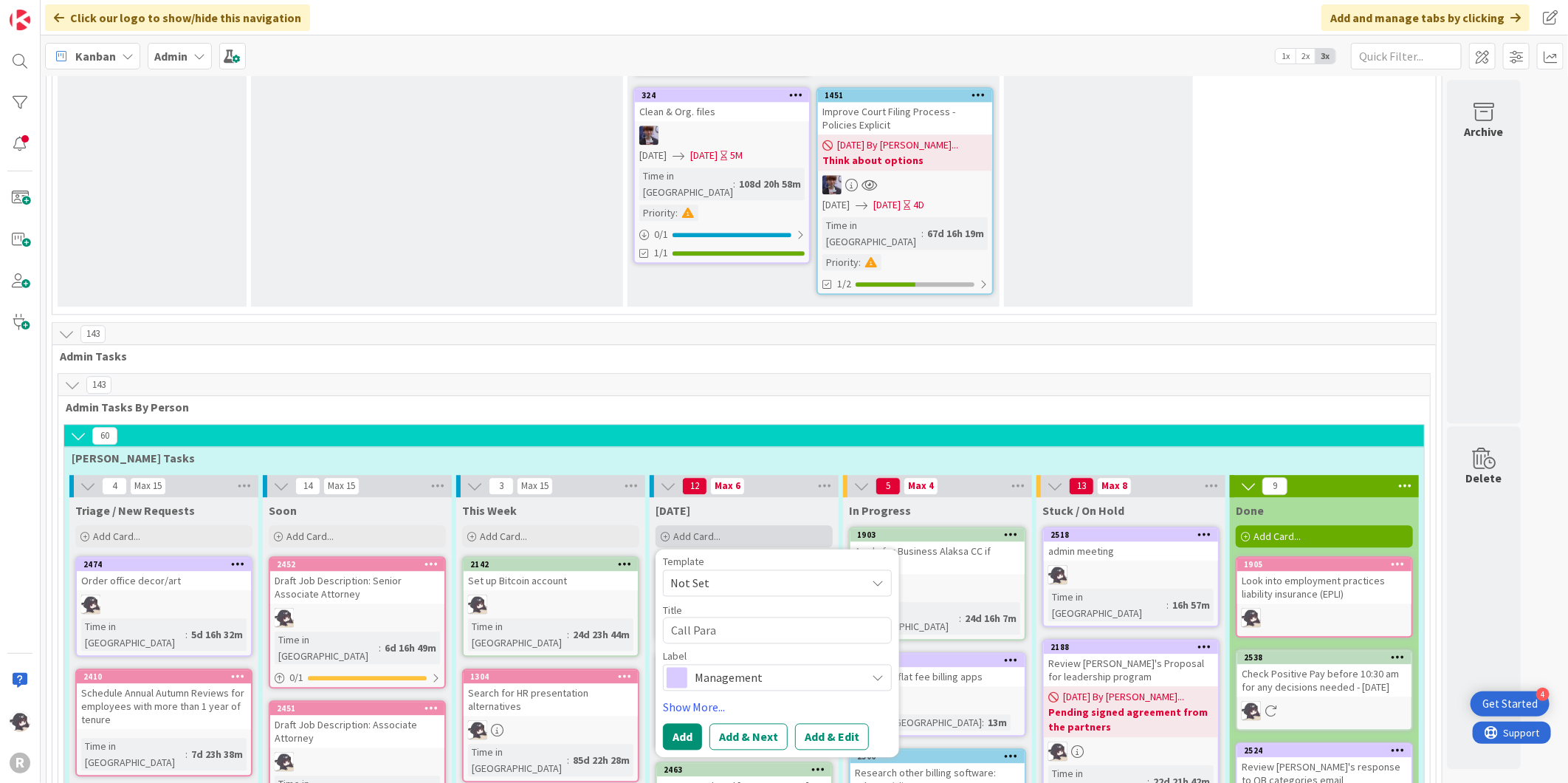
type textarea "x"
type textarea "Call Paral"
type textarea "x"
type textarea "Call Parale"
type textarea "x"
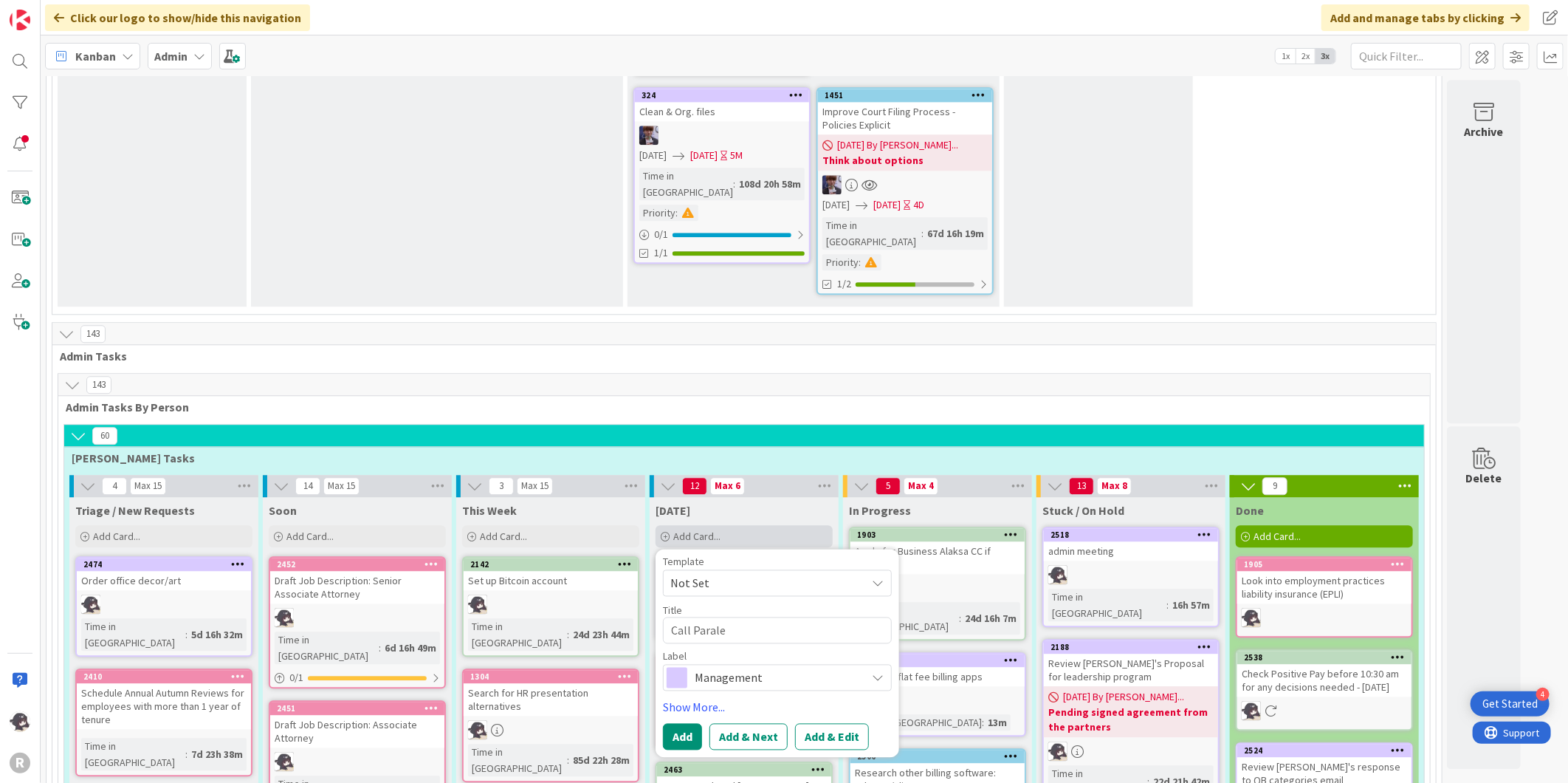
type textarea "Call Paraleg"
type textarea "x"
type textarea "Call Paralega"
type textarea "x"
type textarea "Call Paralegal"
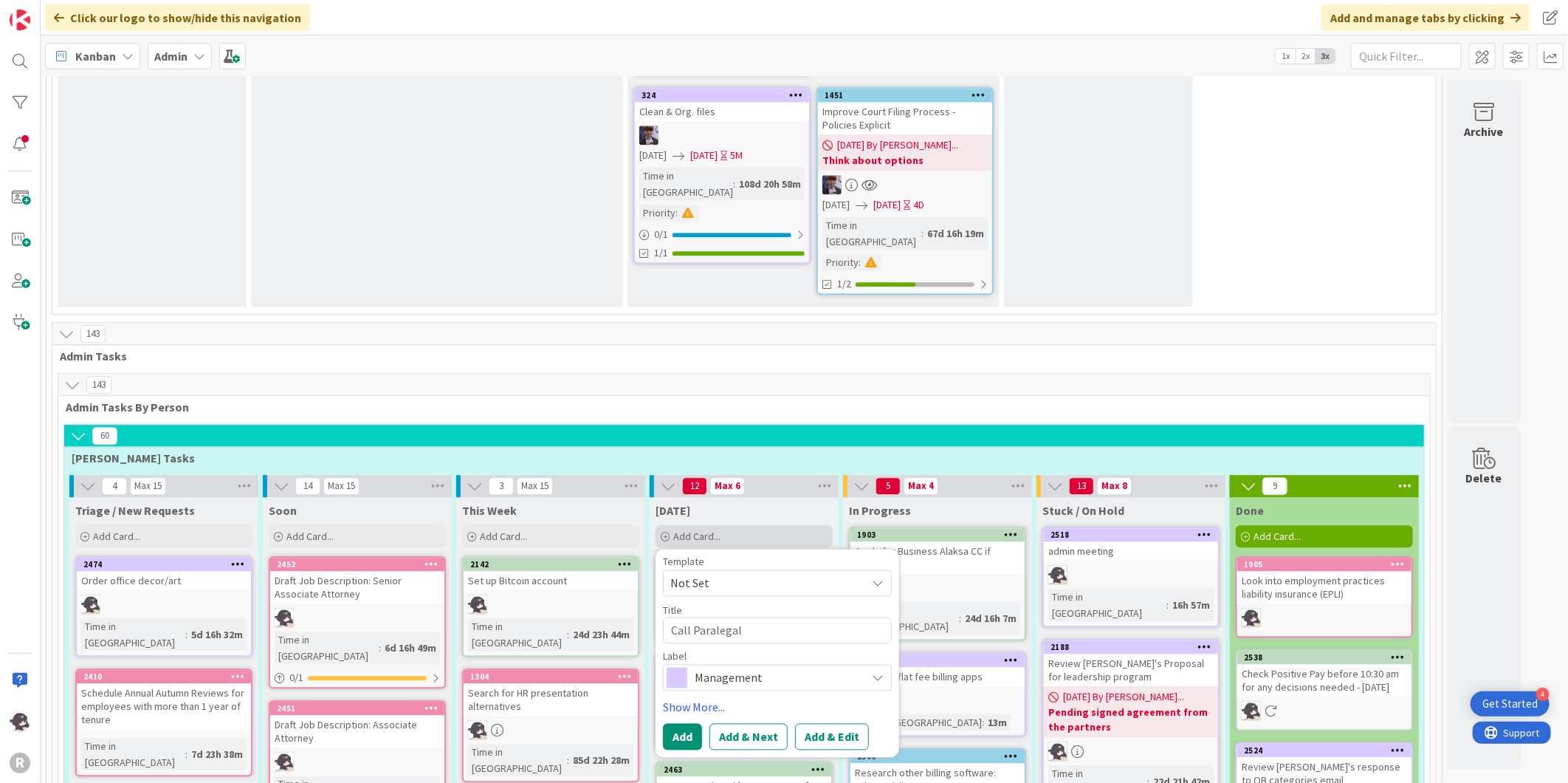
type textarea "x"
type textarea "Call Paralegal"
type textarea "x"
type textarea "Call Paralegal"
type textarea "x"
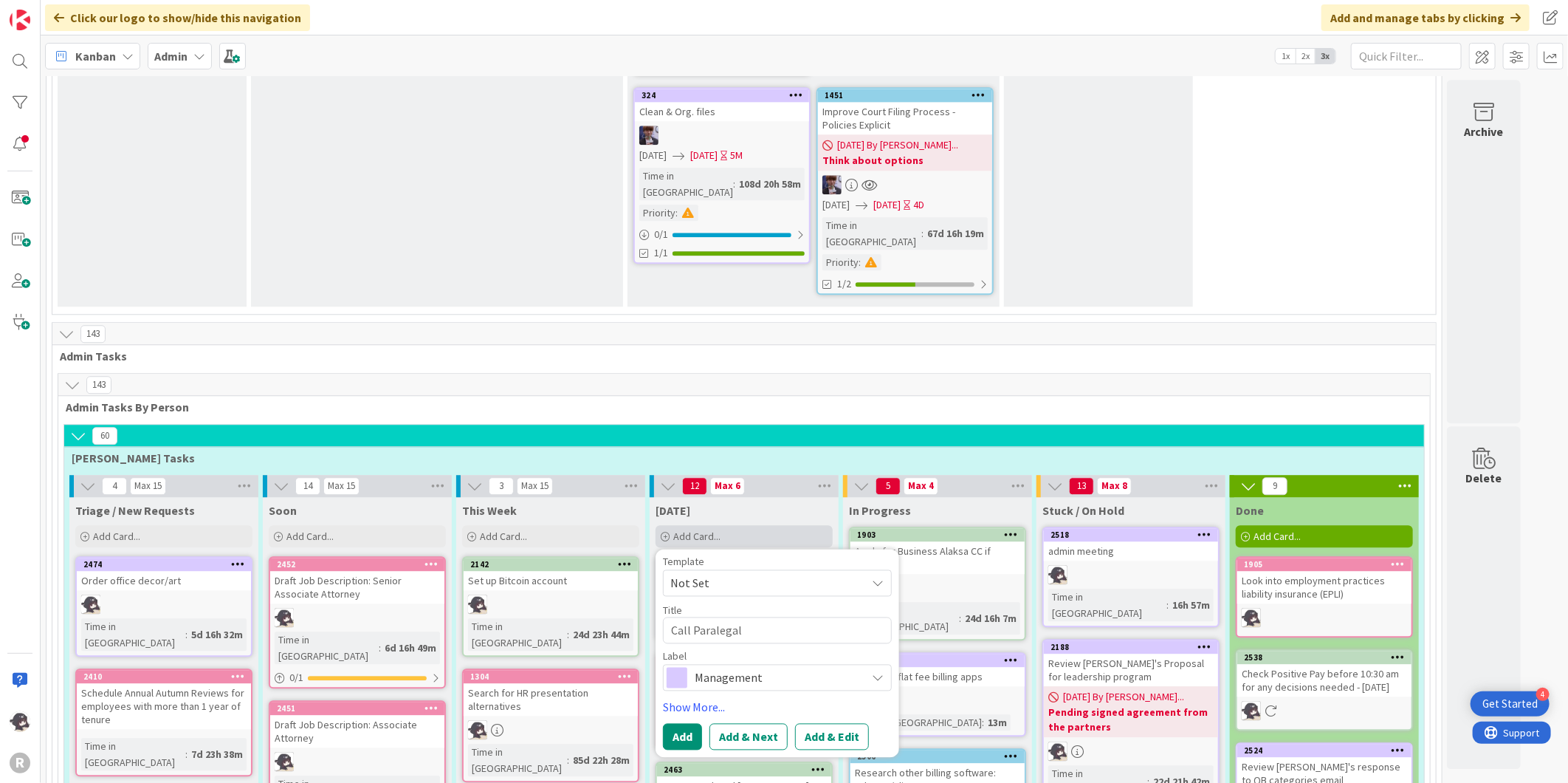
type textarea "Call Paralega"
type textarea "x"
type textarea "Call Paraleg"
type textarea "x"
type textarea "Call Parale"
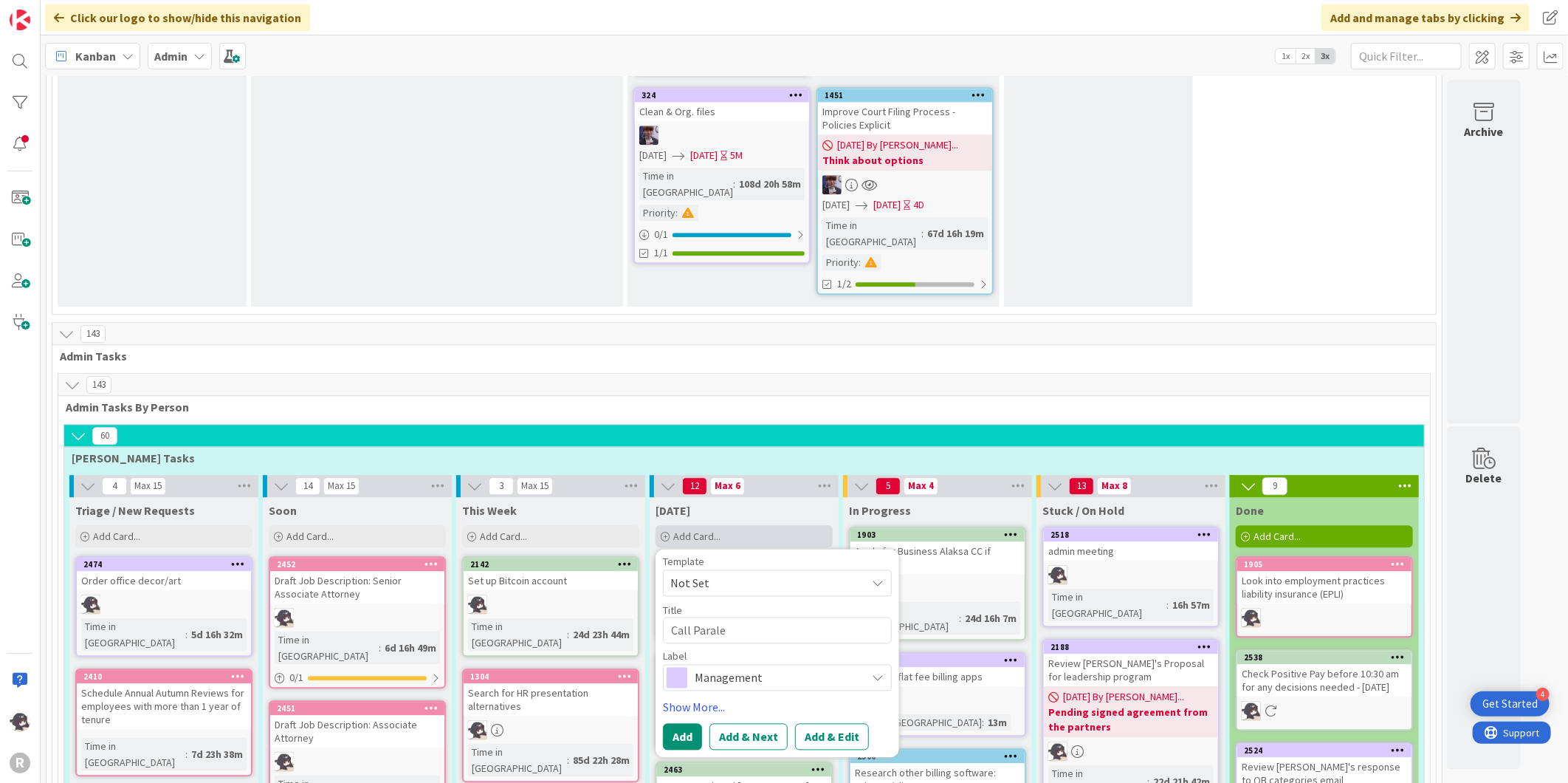
type textarea "x"
type textarea "Call Paral"
type textarea "x"
type textarea "Call Para"
type textarea "x"
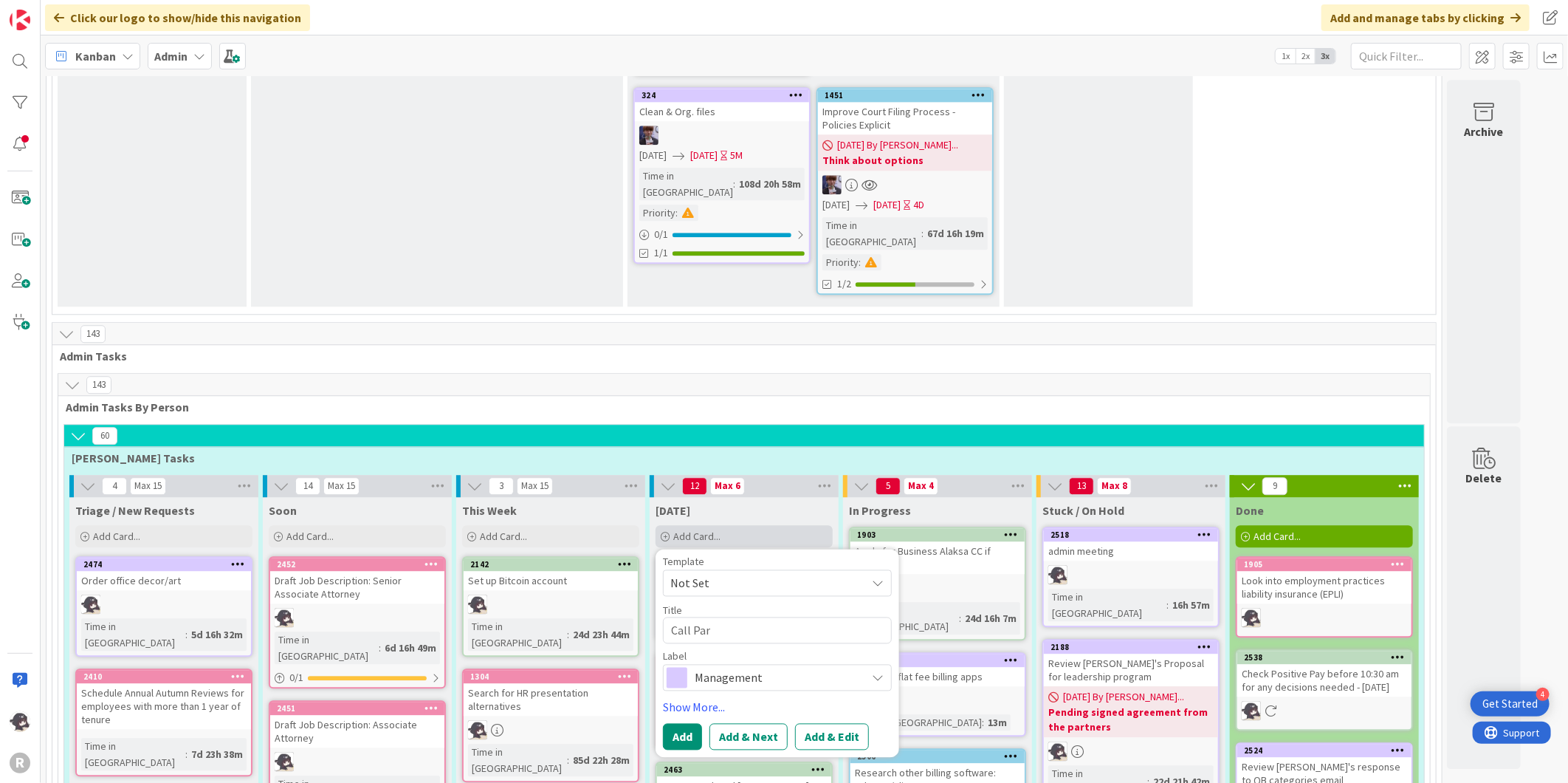
type textarea "Call Pa"
type textarea "x"
type textarea "Call P"
type textarea "x"
type textarea "Call"
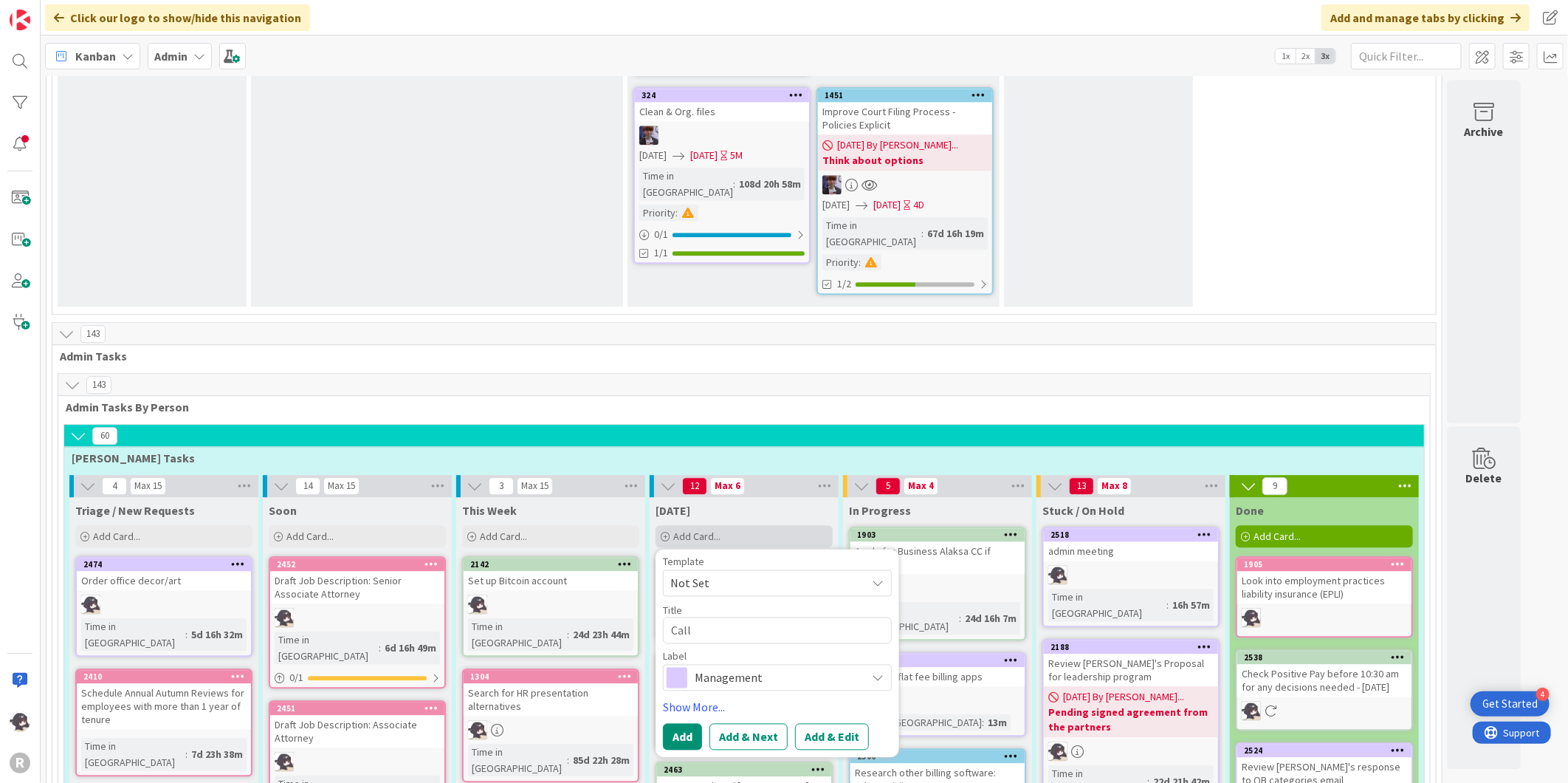
type textarea "x"
type textarea "Call L"
type textarea "x"
type textarea "Call LA"
type textarea "x"
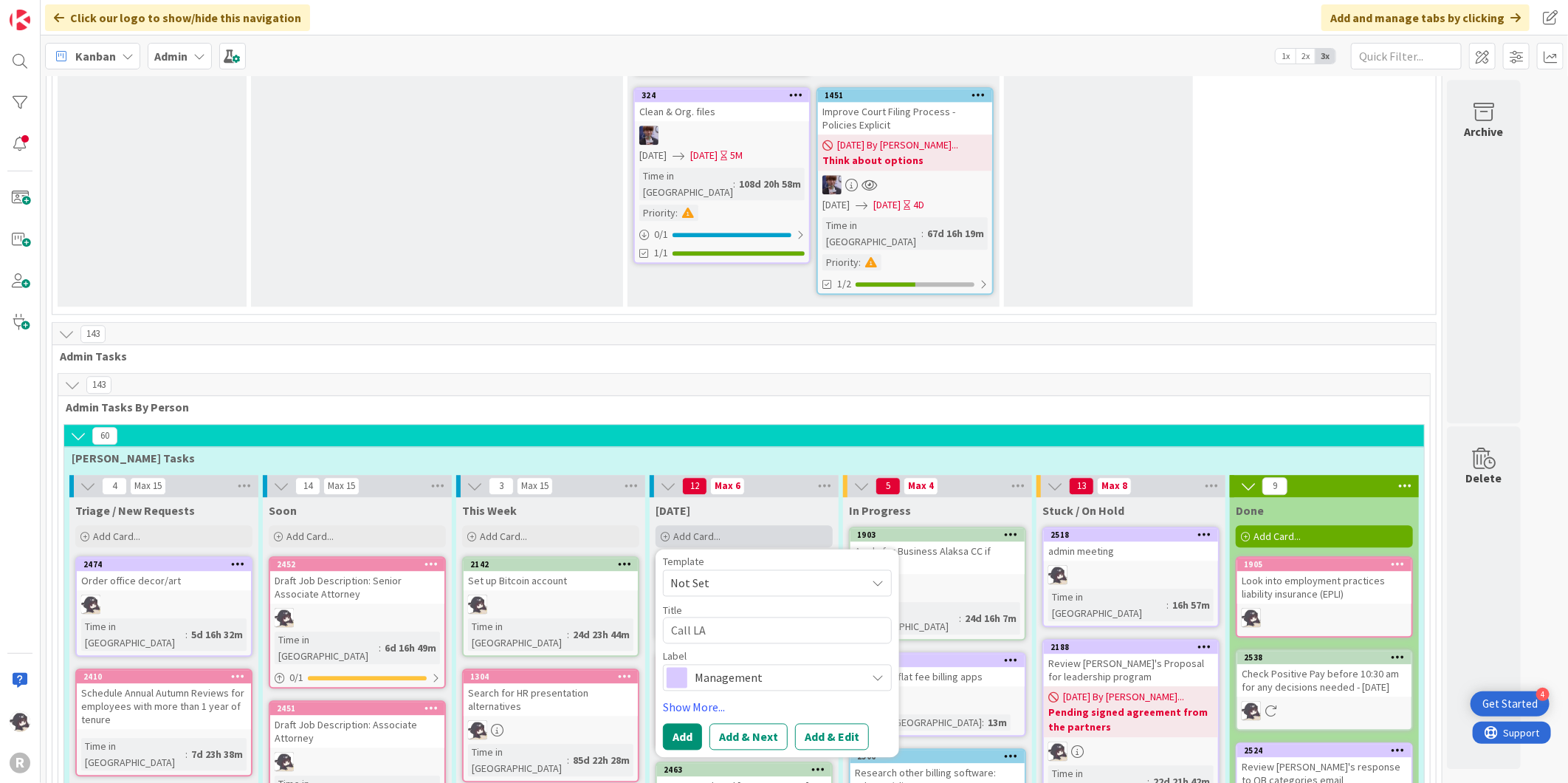
type textarea "Call LA"
type textarea "x"
type textarea "Call LA C"
type textarea "x"
type textarea "Call LA Ca"
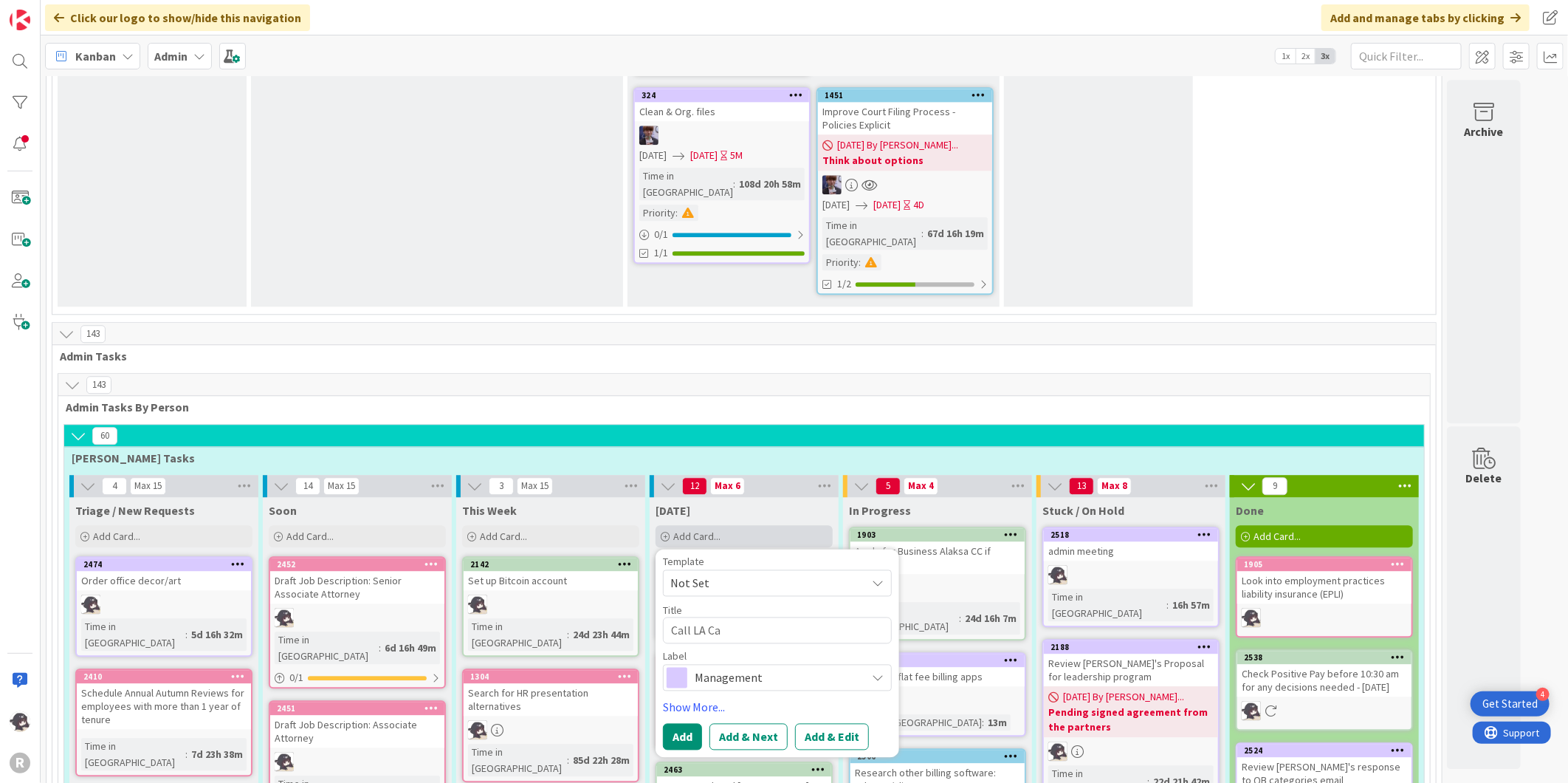
type textarea "x"
type textarea "Call LA Can"
type textarea "x"
type textarea "Call LA Cand"
type textarea "x"
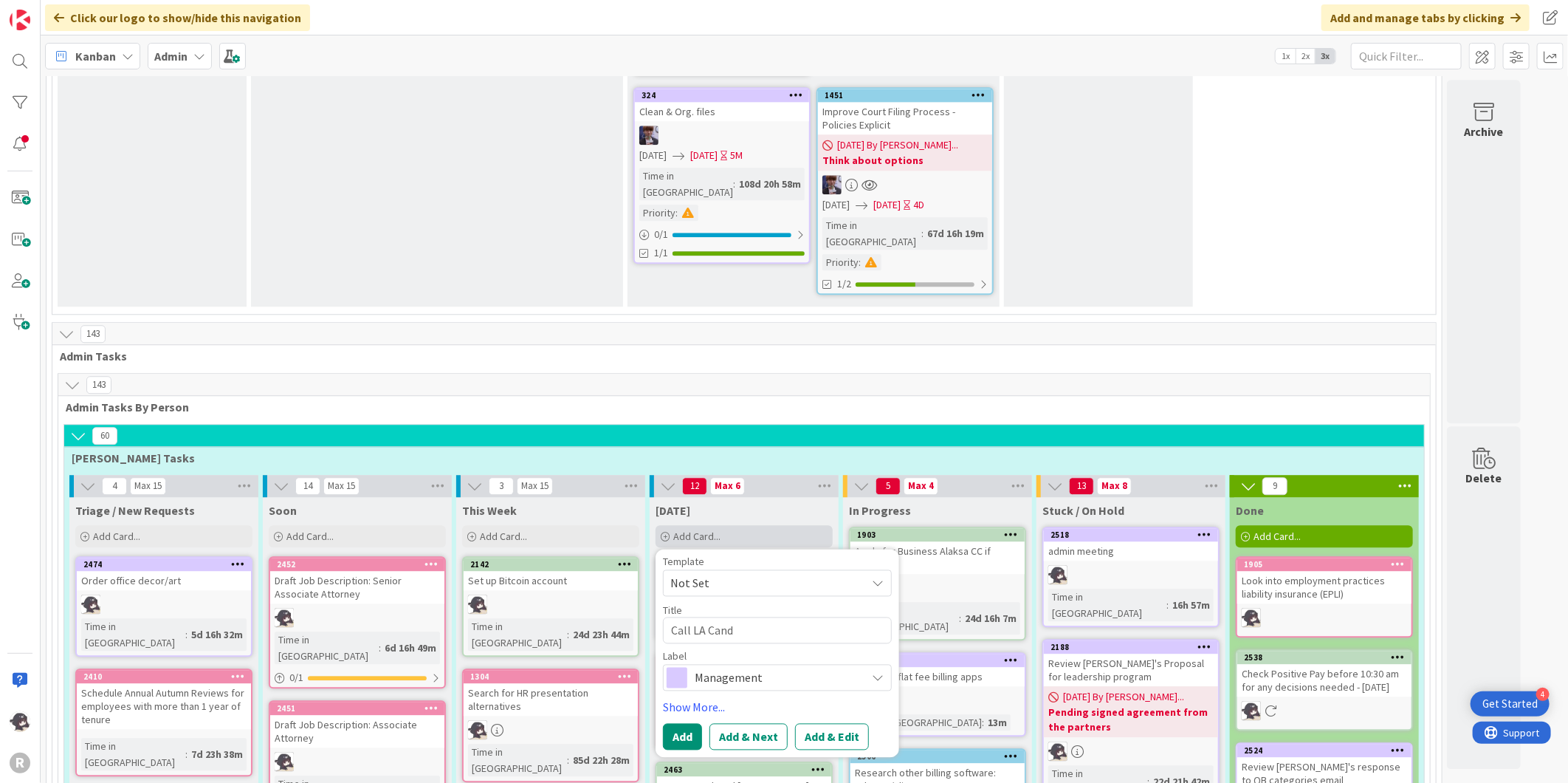
type textarea "Call LA [PERSON_NAME]"
type textarea "x"
type textarea "Call LA Candid"
type textarea "x"
type textarea "Call LA Candidat"
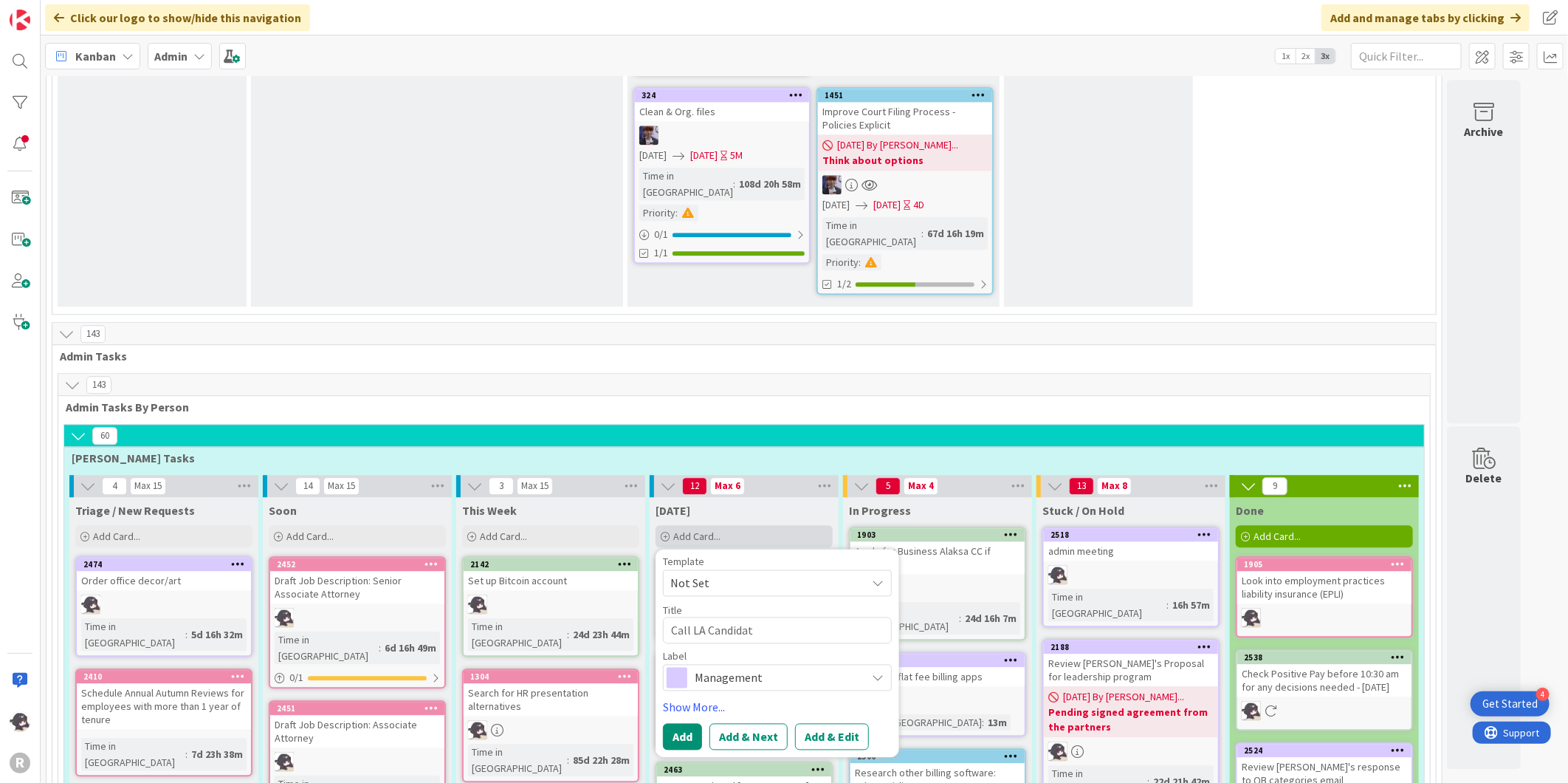
type textarea "x"
type textarea "Call LA Candidate"
type textarea "x"
type textarea "Call LA Candidate:"
type textarea "x"
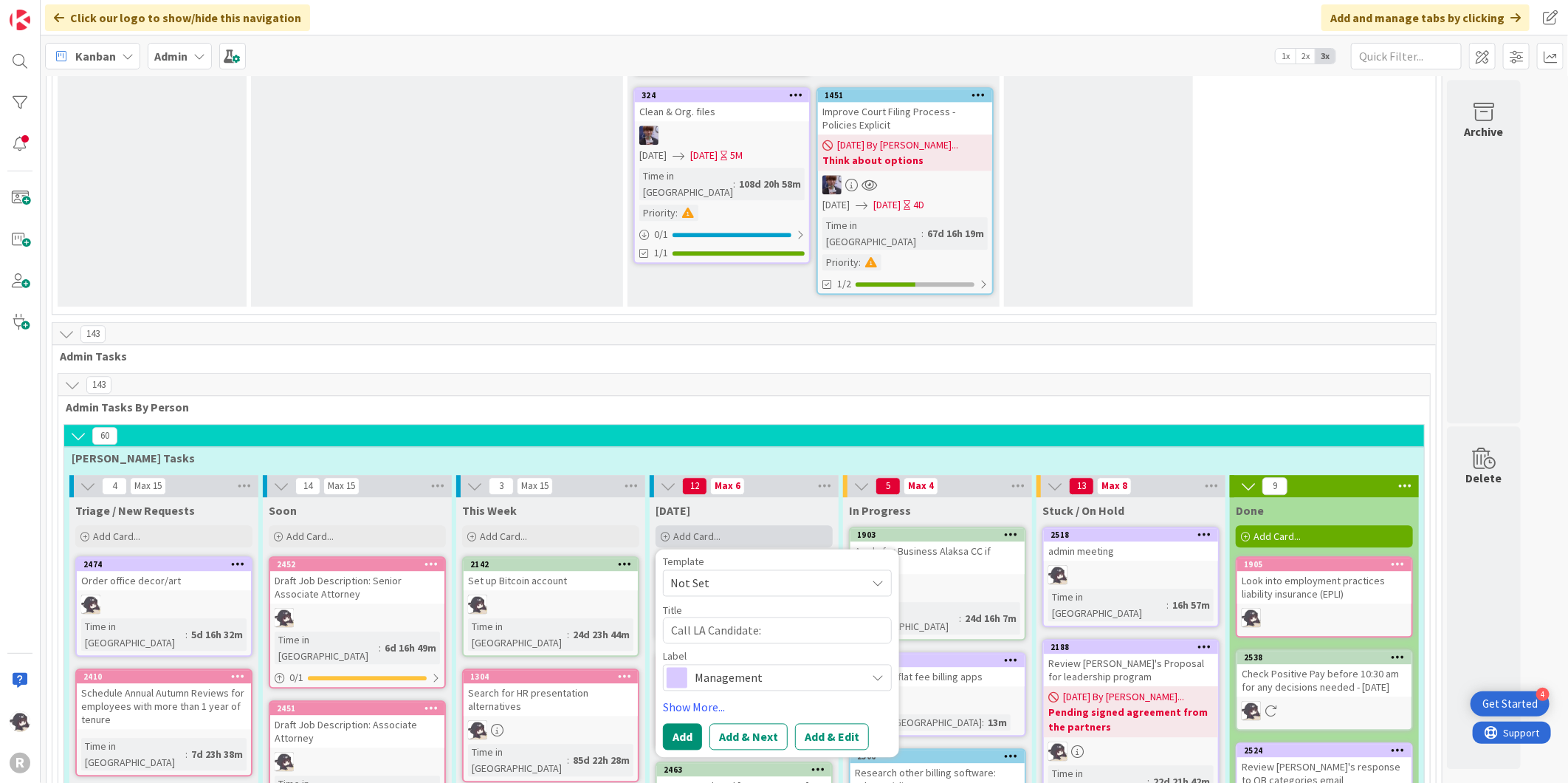
type textarea "Call LA Candidate:"
type textarea "x"
type textarea "Call LA Candidate: C"
type textarea "x"
type textarea "Call LA Candidate: Ch"
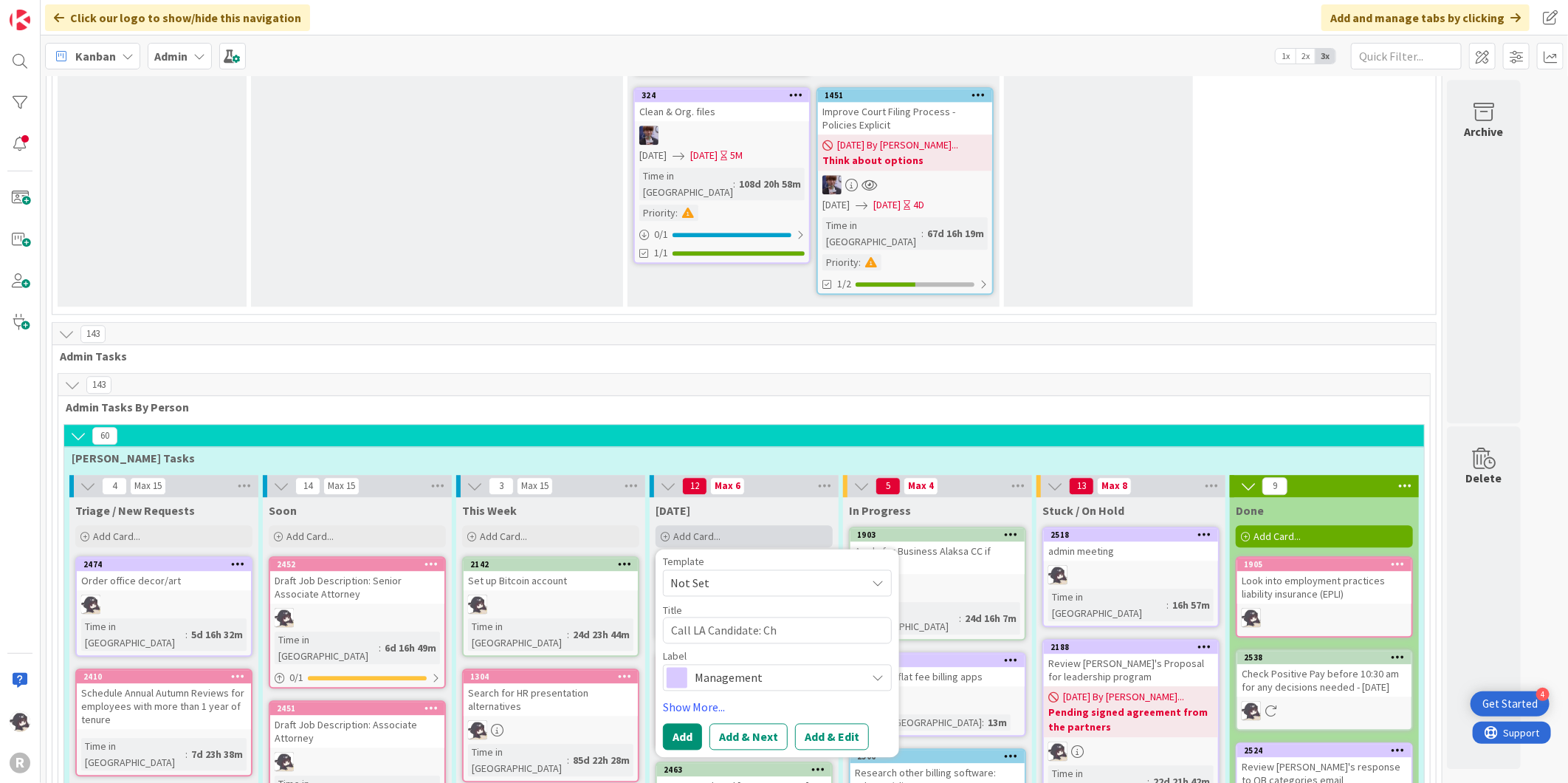
type textarea "x"
type textarea "Call LA Candidate: Chr"
type textarea "x"
type textarea "Call LA Candidate: Chri"
type textarea "x"
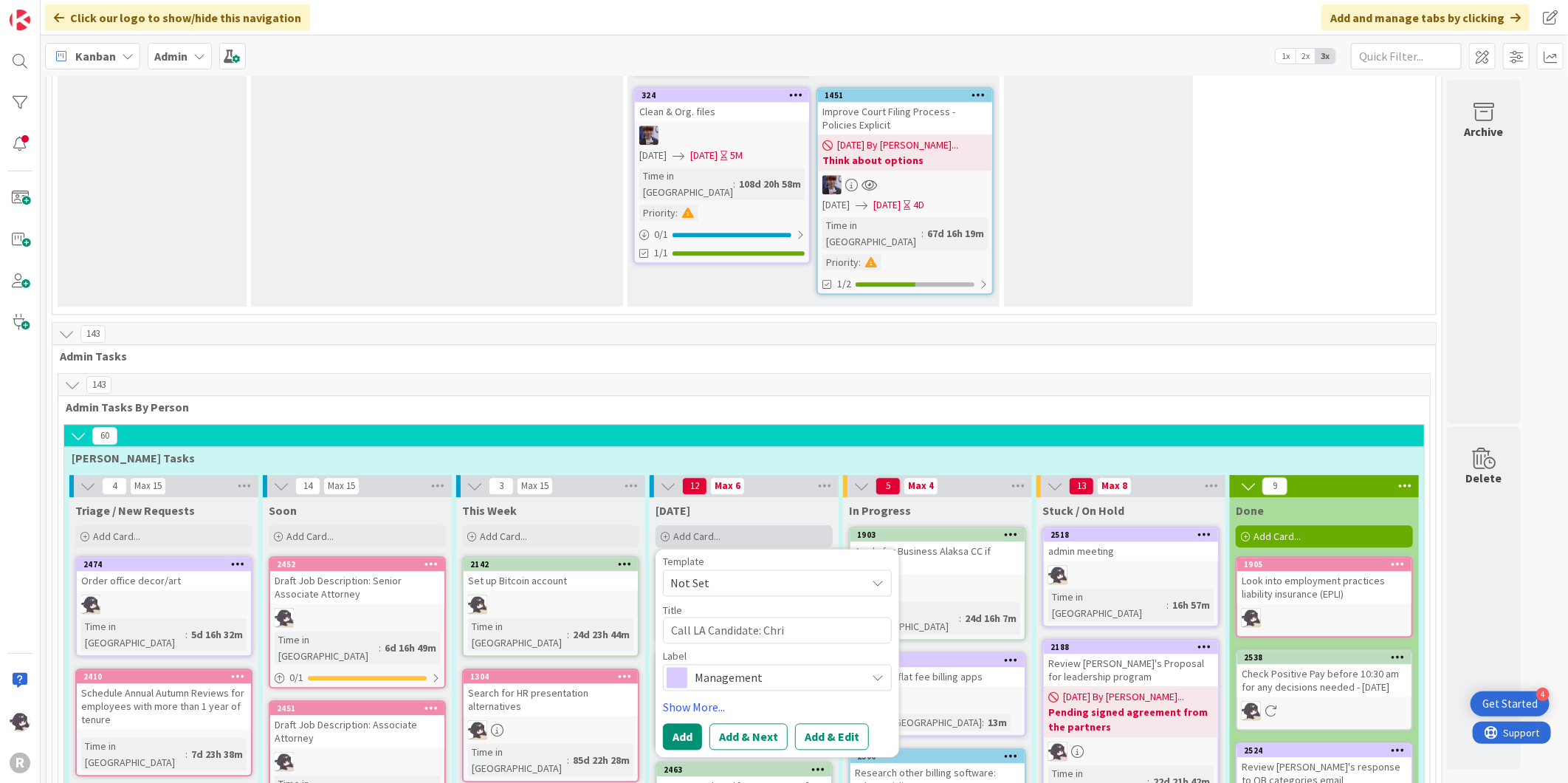
type textarea "Call LA Candidate: [PERSON_NAME]"
type textarea "x"
type textarea "Call LA Candidate: [DEMOGRAPHIC_DATA]"
type textarea "x"
type textarea "Call LA Candidate: Christi"
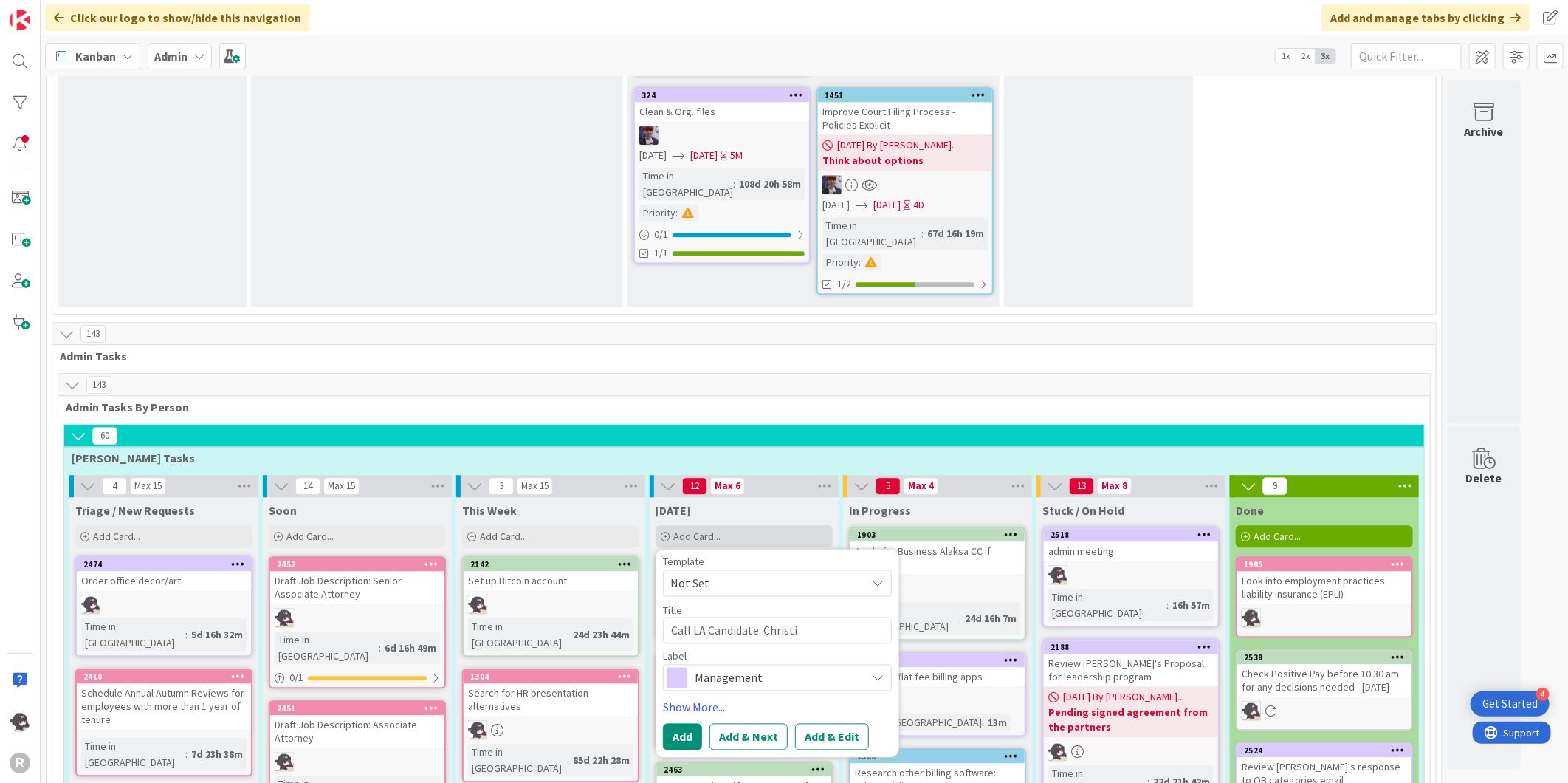
type textarea "x"
type textarea "Call LA Candidate: [PERSON_NAME]"
type textarea "x"
type textarea "Call LA Candidate: [PERSON_NAME]"
type textarea "x"
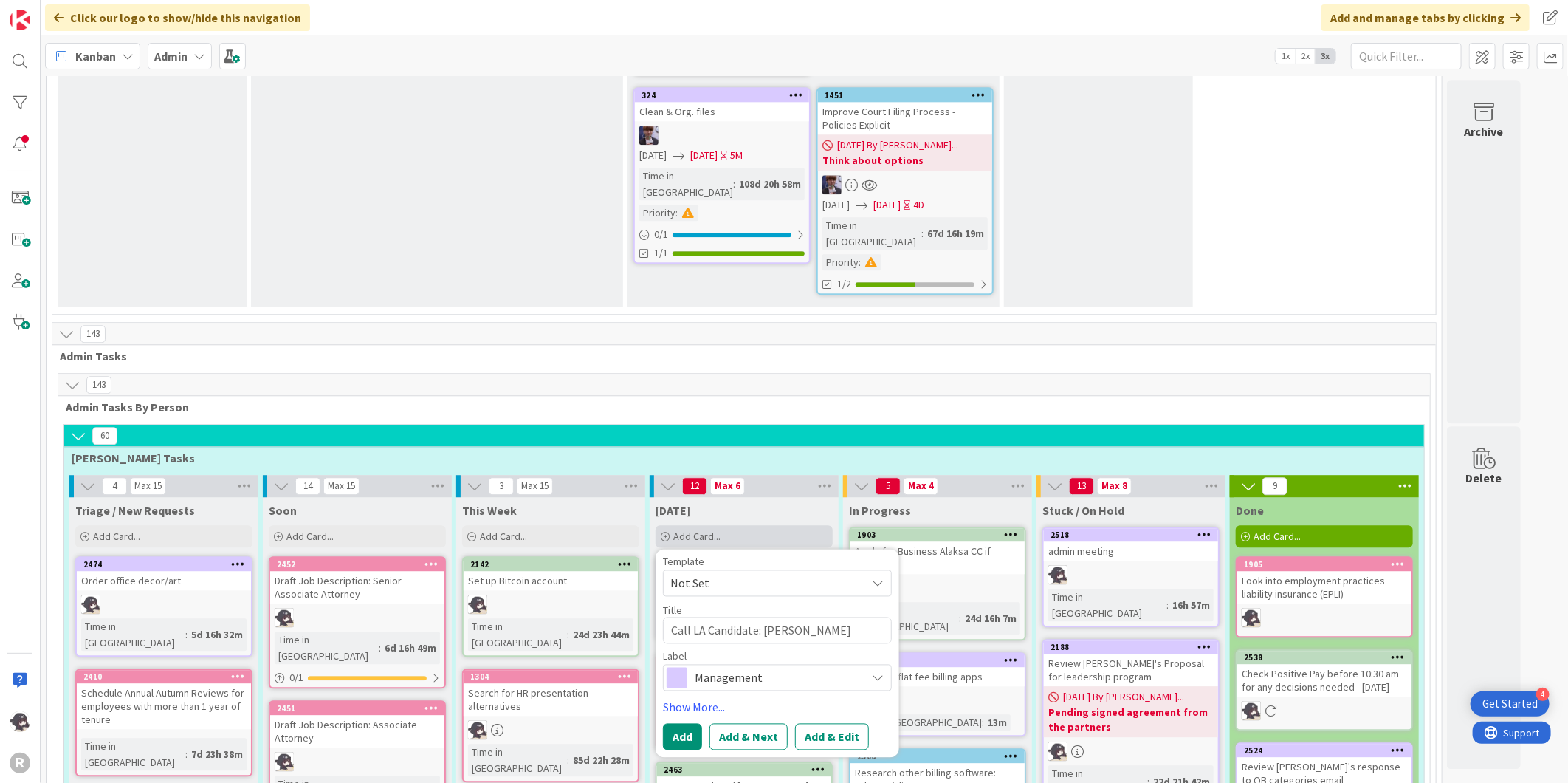
type textarea "Call LA Candidate: [PERSON_NAME]"
type textarea "x"
type textarea "Call LA Candidate: [PERSON_NAME]"
type textarea "x"
type textarea "Call LA Candidate: [PERSON_NAME]"
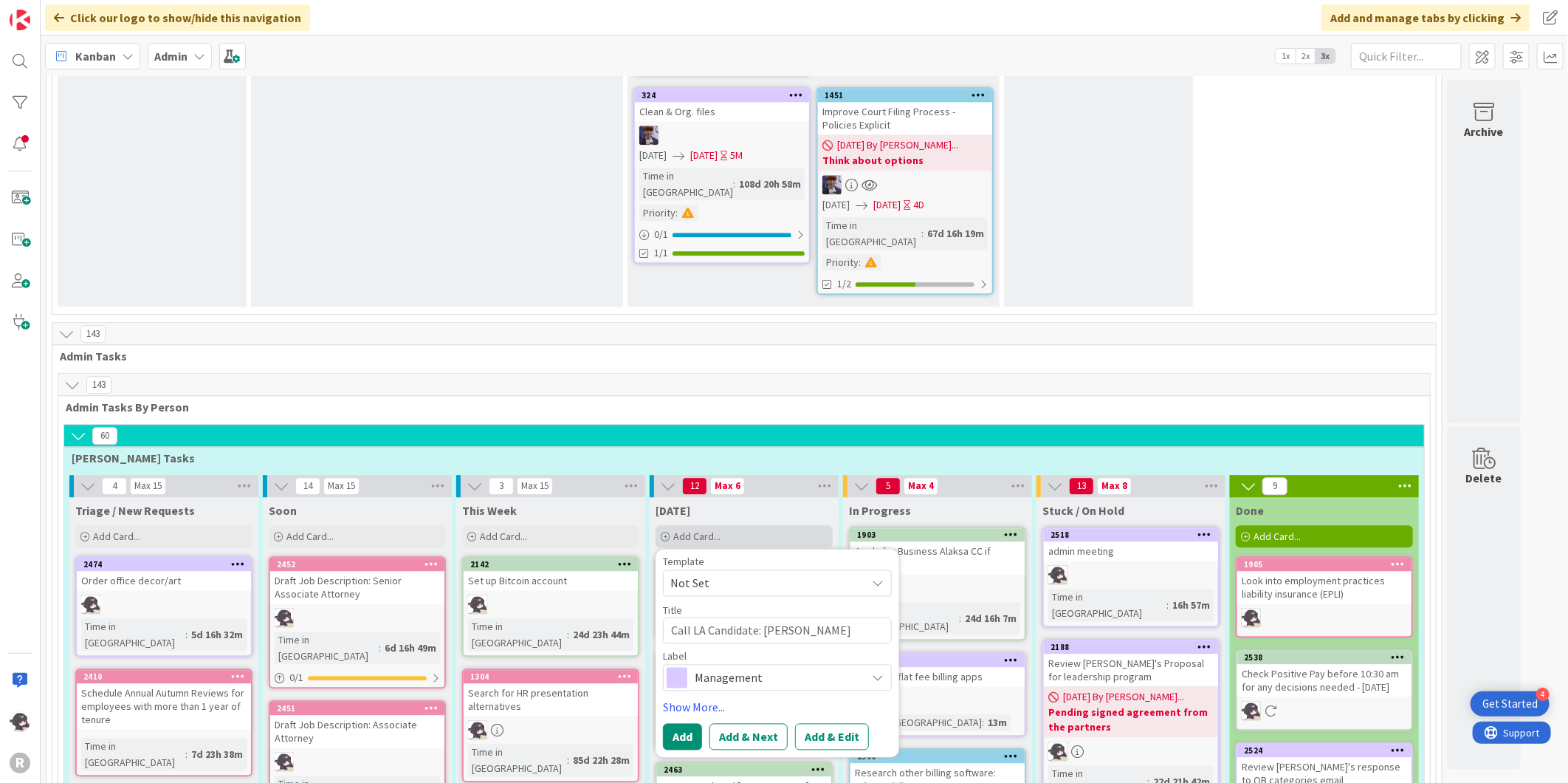
type textarea "x"
type textarea "Call LA Candidate: [PERSON_NAME]"
type textarea "x"
type textarea "Call LA Candidate: [PERSON_NAME]"
type textarea "x"
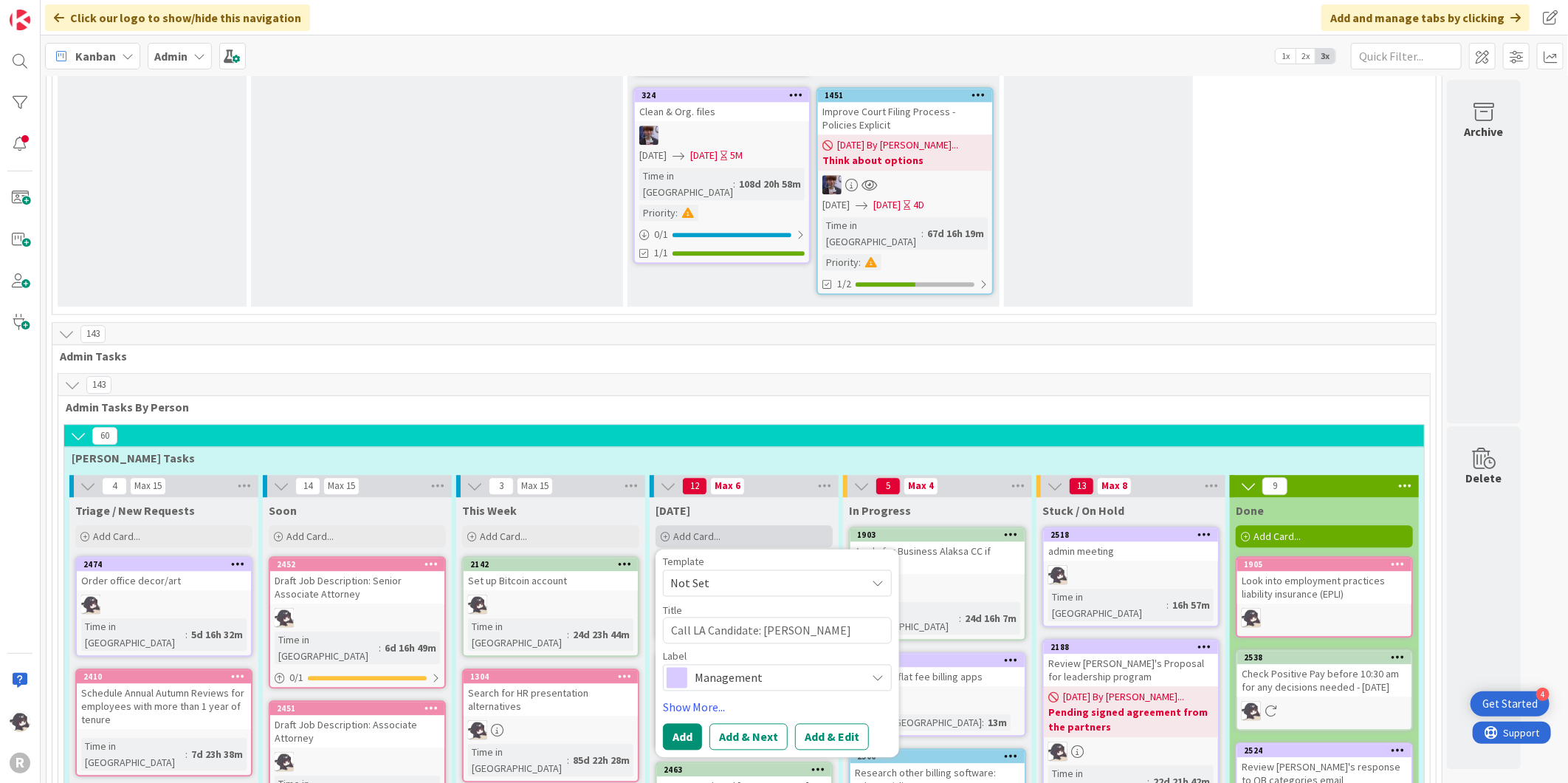
type textarea "Call LA Candidate: [PERSON_NAME]"
type textarea "x"
type textarea "Call LA Candidate: [PERSON_NAME]"
type textarea "x"
type textarea "Call LA Candidate: [PERSON_NAME]"
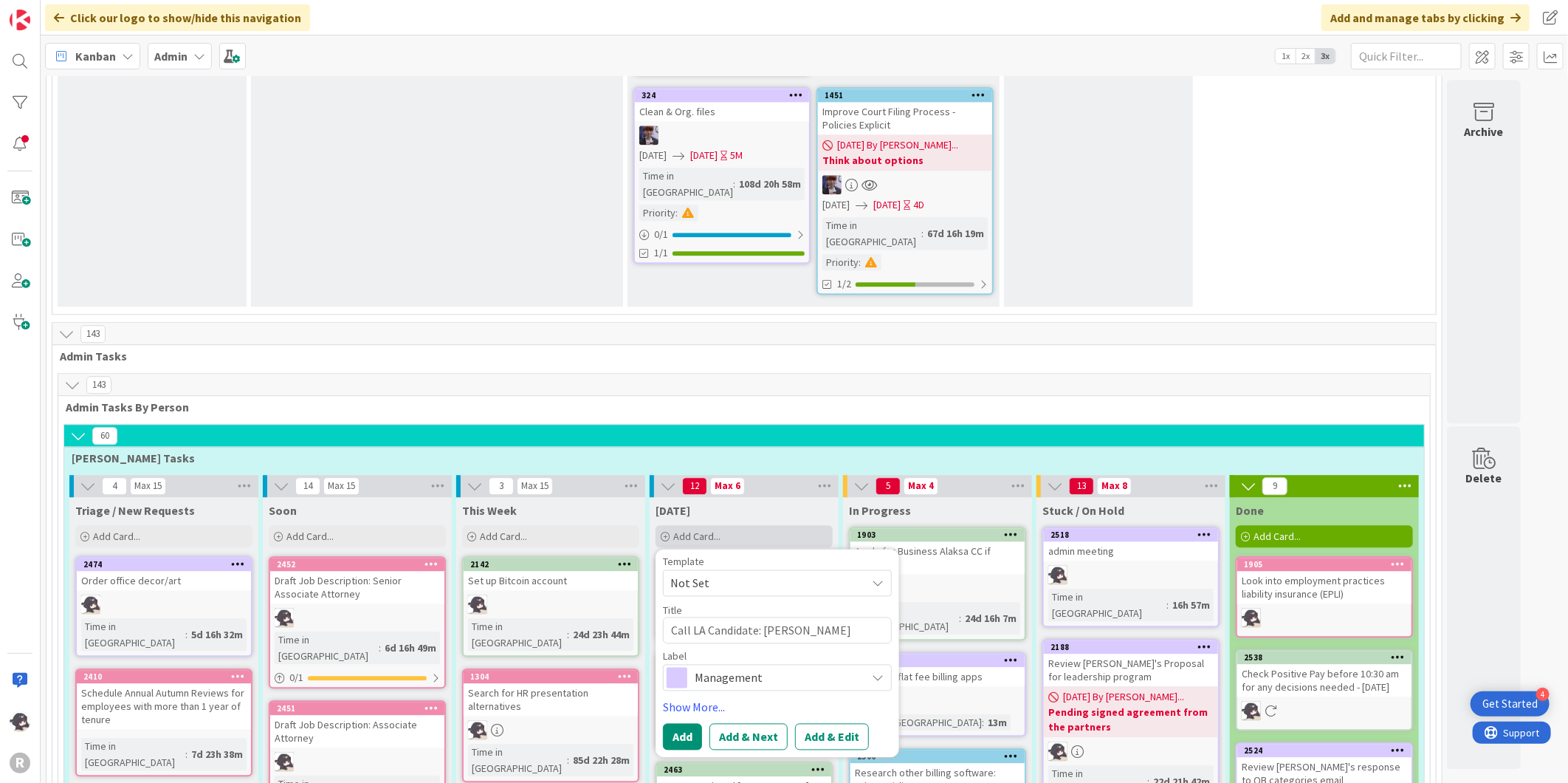
type textarea "x"
type textarea "Call LA Candidate: [PERSON_NAME]"
type textarea "x"
type textarea "Call LA Candidate: [PERSON_NAME]"
type textarea "x"
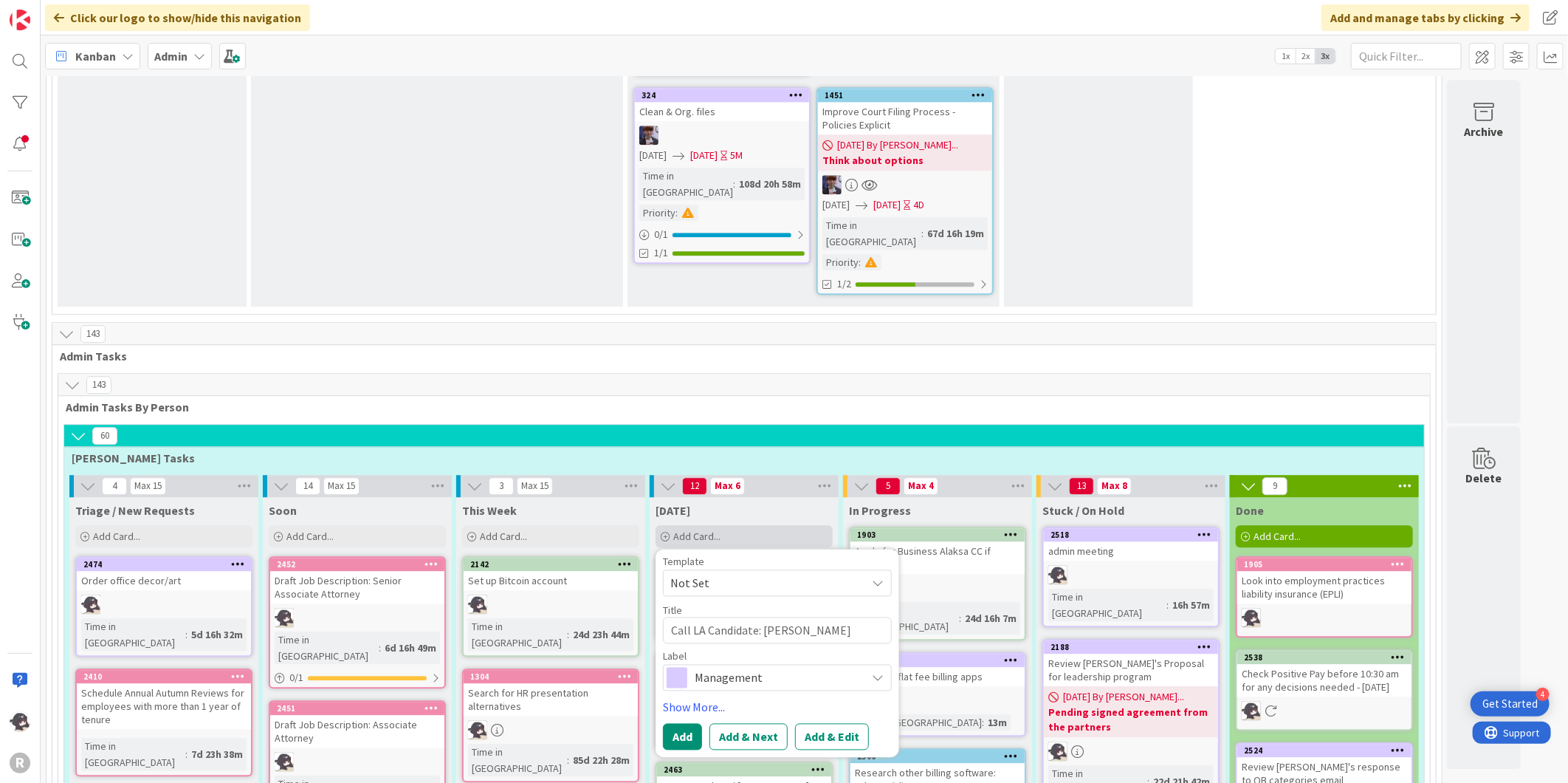
type textarea "Call LA Candidate: [PERSON_NAME]"
type textarea "x"
type textarea "Call LA Candidate: [PERSON_NAME]"
drag, startPoint x: 691, startPoint y: 387, endPoint x: 663, endPoint y: 396, distance: 29.4
click at [663, 617] on textarea "Call LA Candidate: [PERSON_NAME]" at bounding box center [777, 630] width 229 height 27
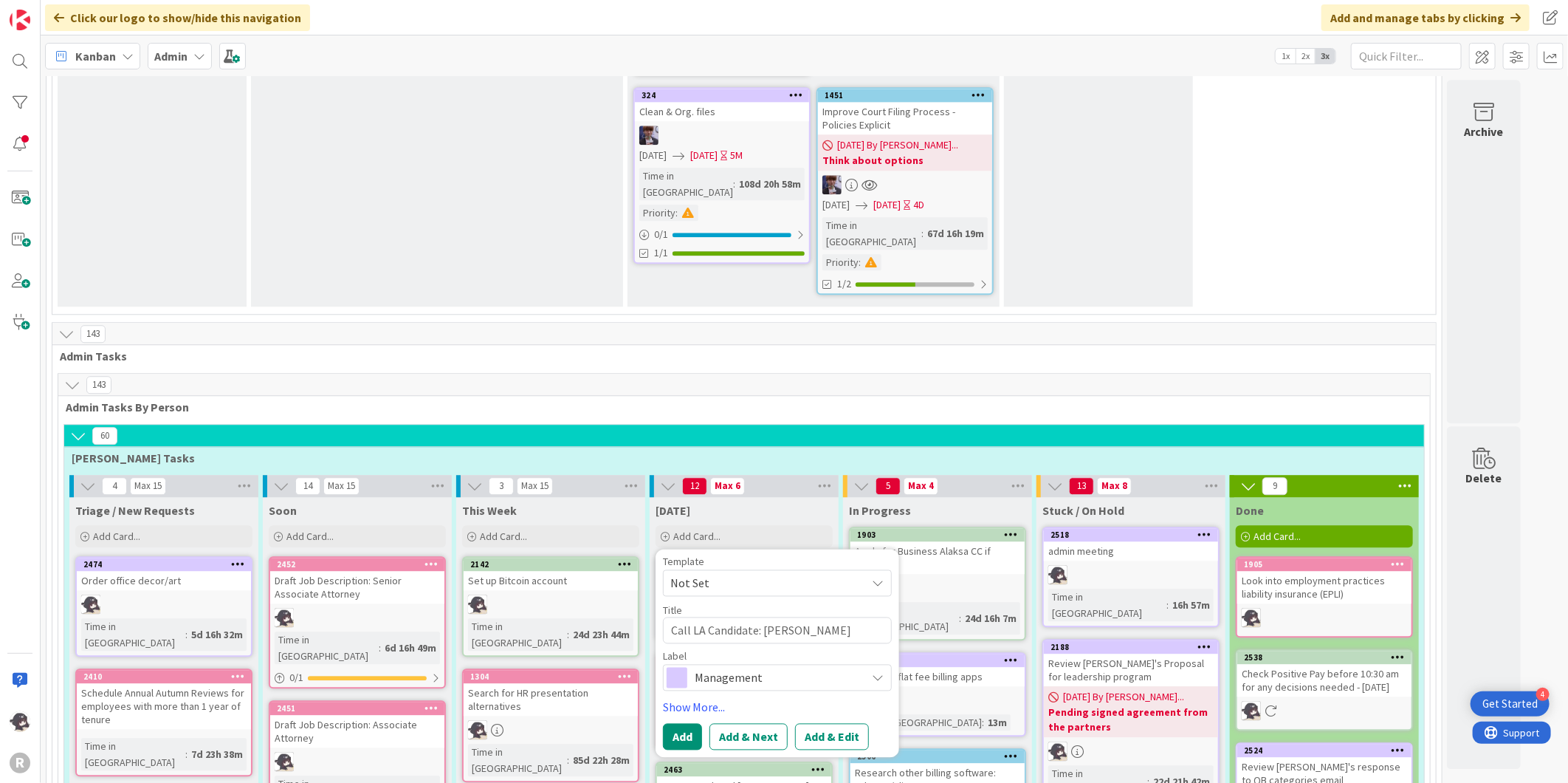
type textarea "x"
type textarea "ALA Candidate: [PERSON_NAME]"
type textarea "x"
type textarea "LA Candidate: [PERSON_NAME]"
type textarea "x"
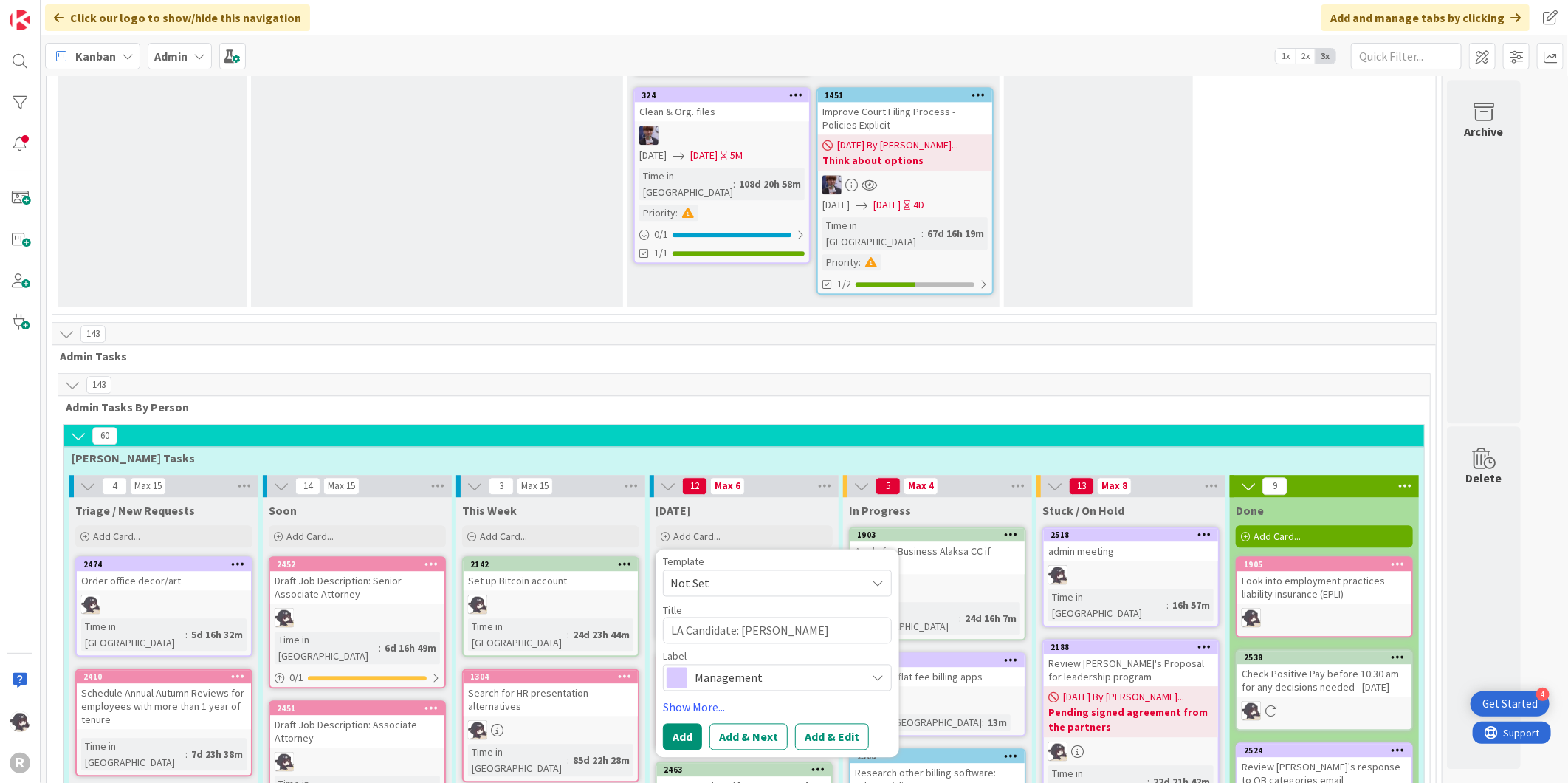
type textarea "SLA Candidate: [PERSON_NAME]"
type textarea "x"
type textarea "SchLA Candidate: [PERSON_NAME]"
type textarea "x"
type textarea "ScheLA Candidate: [PERSON_NAME]"
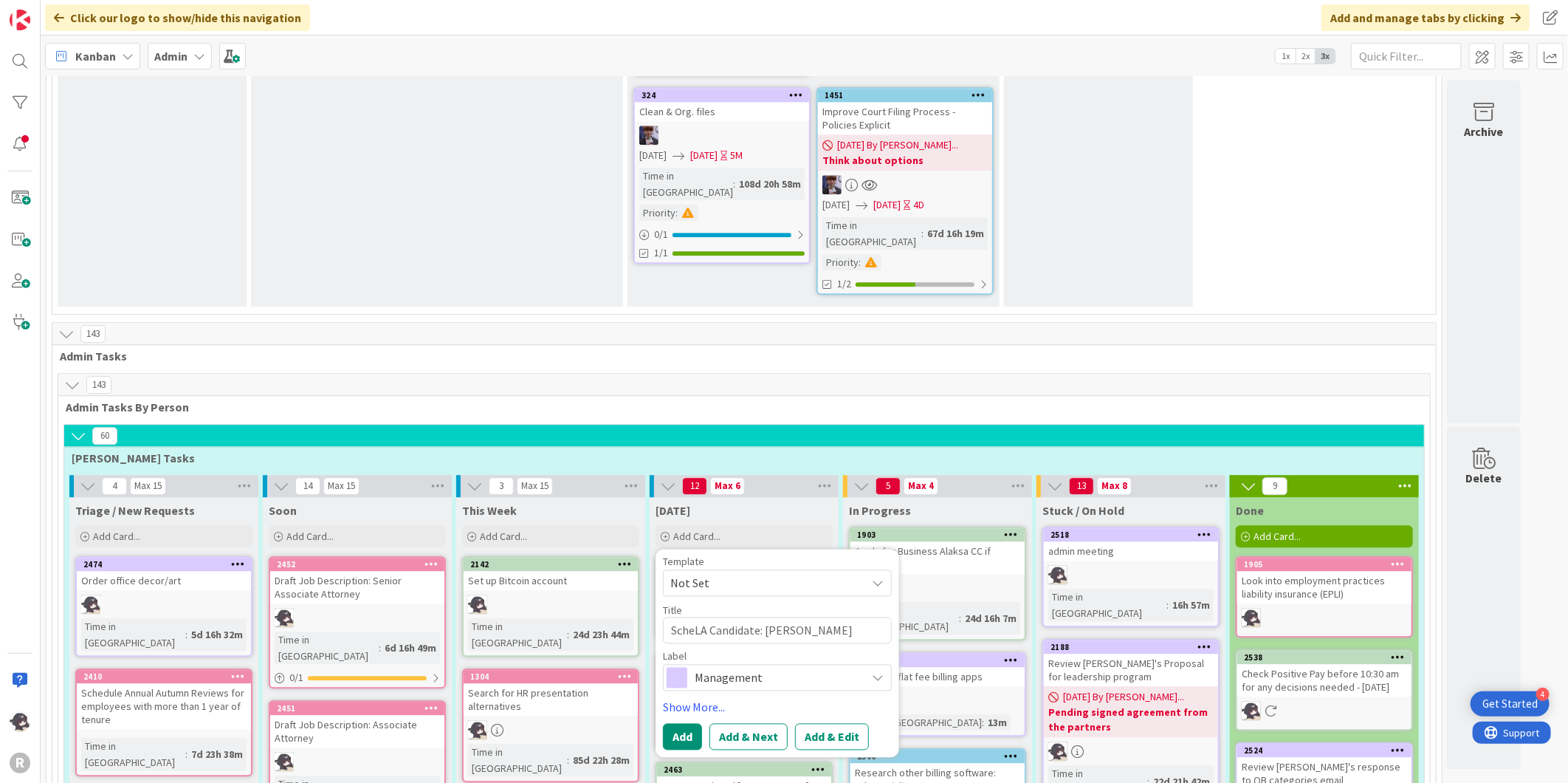
type textarea "x"
type textarea "SchedLA Candidate: [PERSON_NAME]"
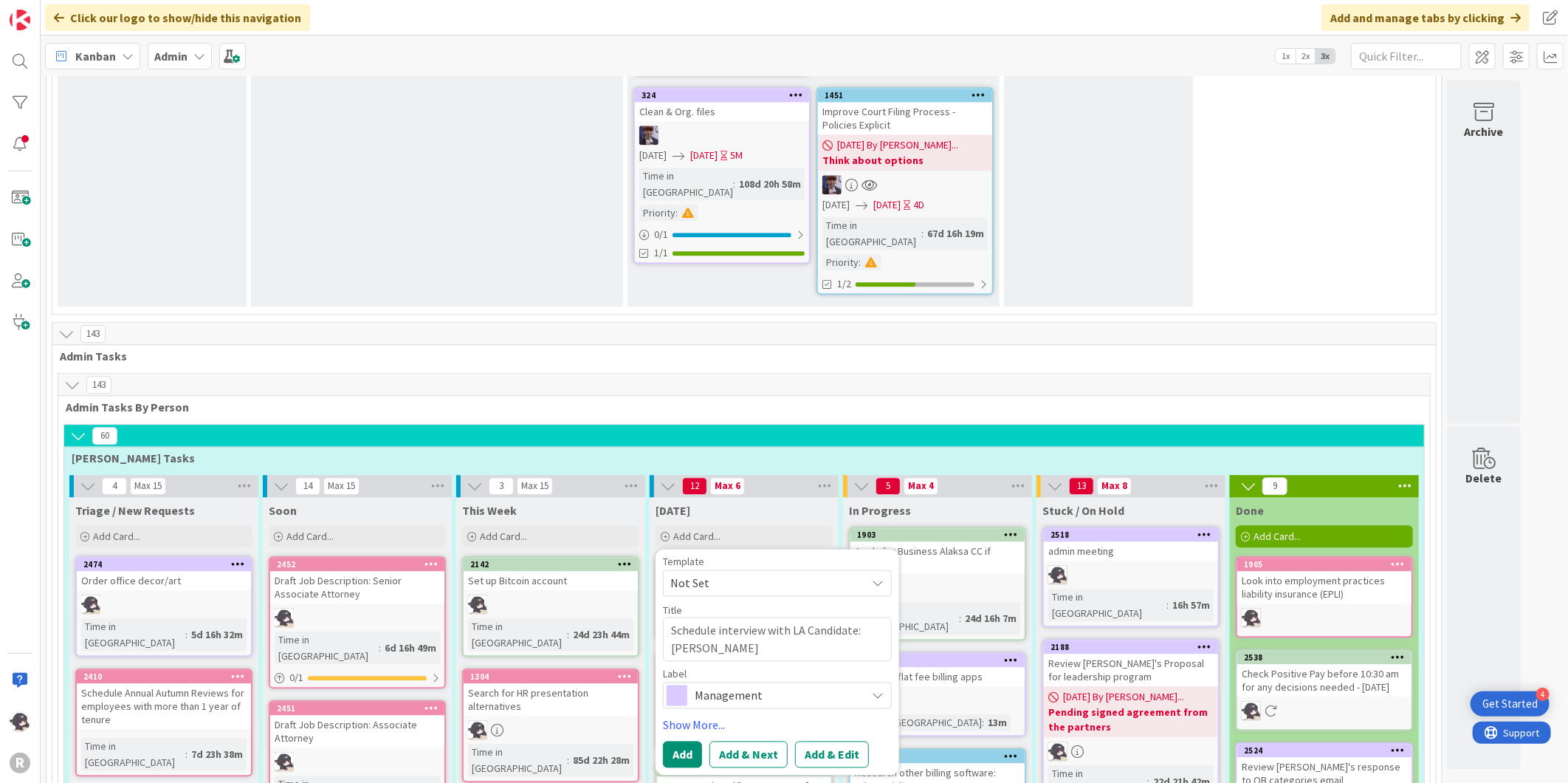
click at [733, 685] on span "Management" at bounding box center [776, 695] width 164 height 21
click at [728, 745] on span "HR" at bounding box center [809, 756] width 180 height 23
click at [699, 715] on link "Show More..." at bounding box center [777, 724] width 229 height 17
click at [706, 759] on span "Select..." at bounding box center [690, 767] width 38 height 17
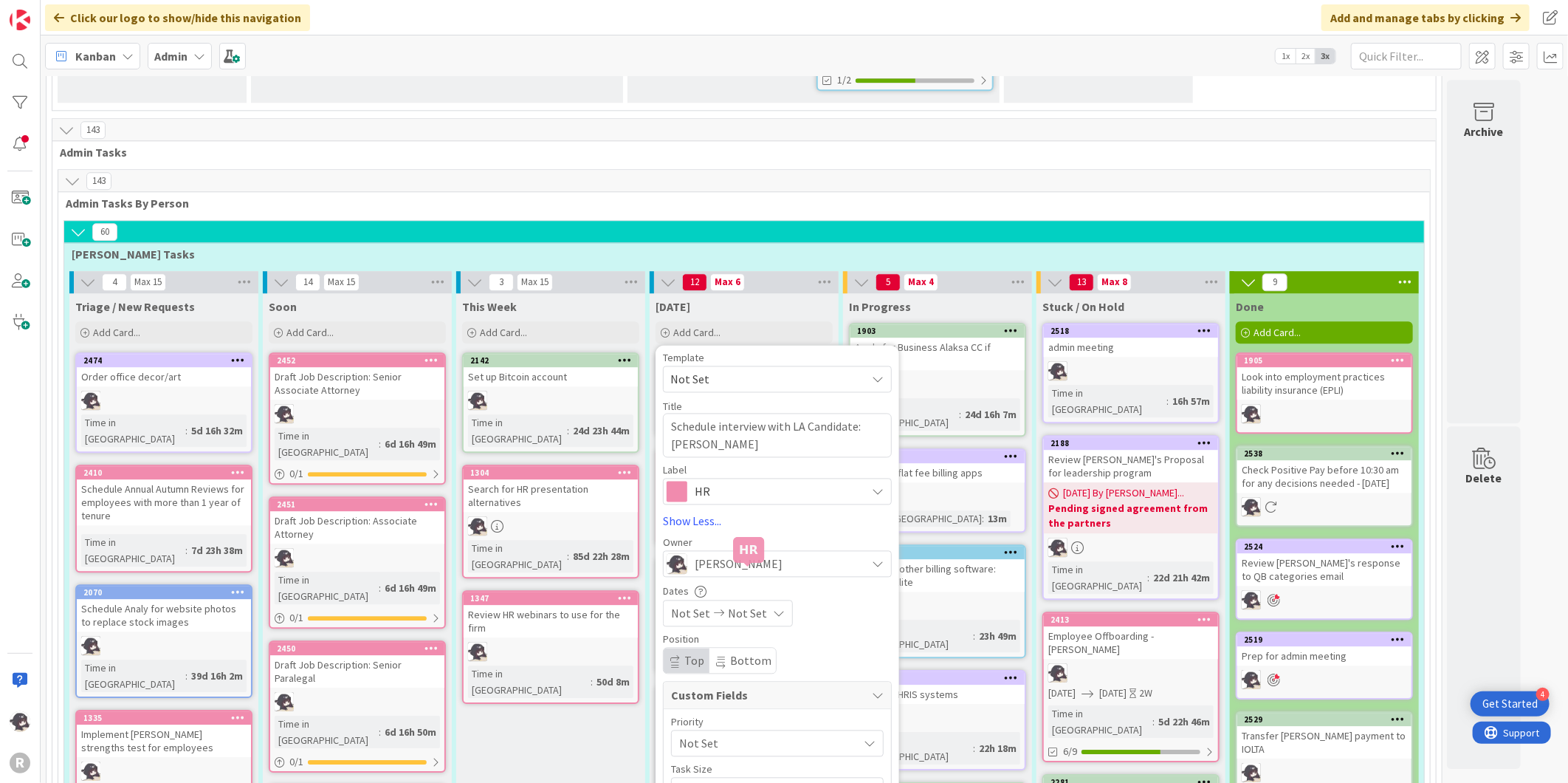
scroll to position [2785, 0]
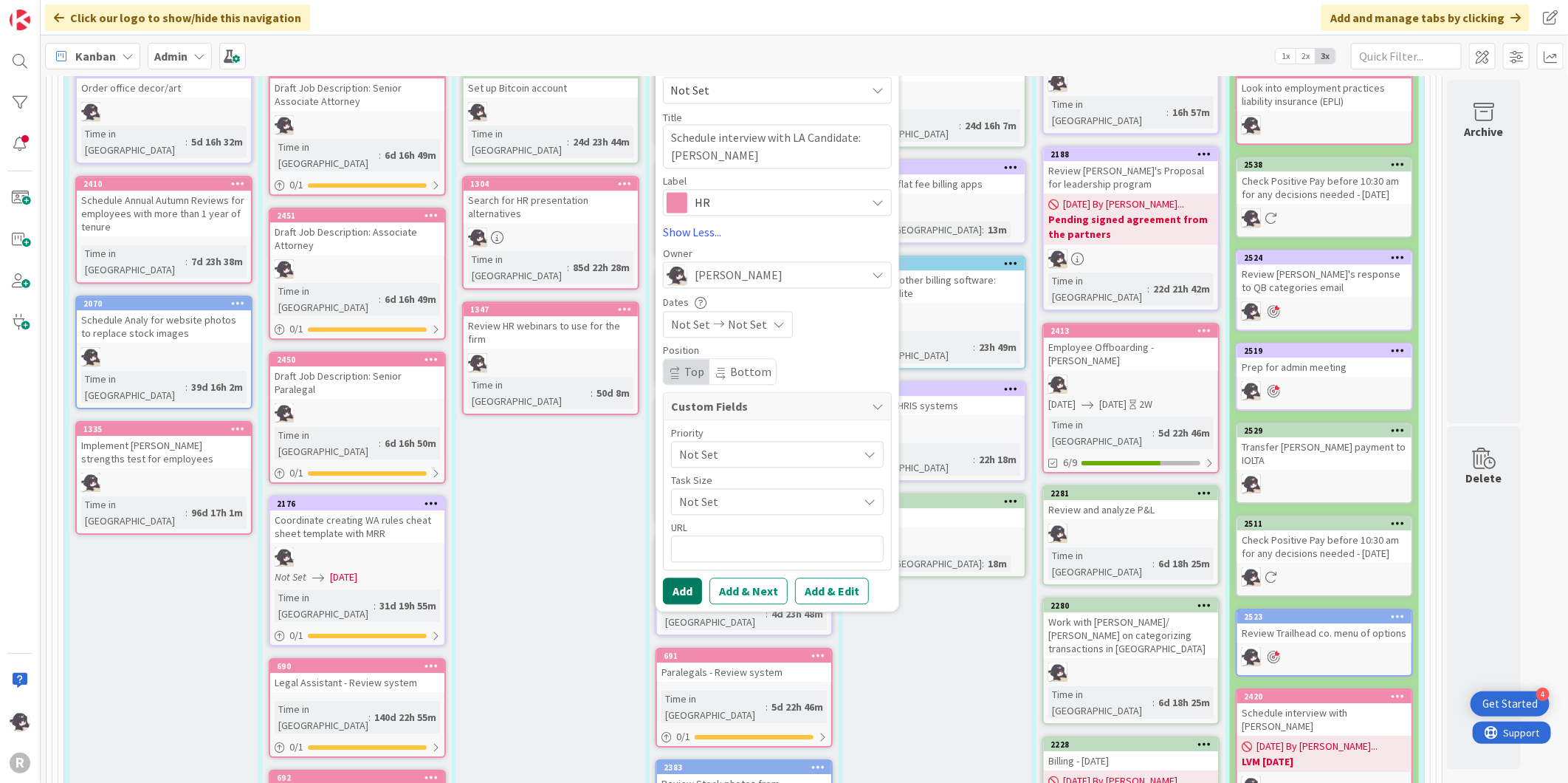
click at [697, 577] on button "Add" at bounding box center [682, 591] width 39 height 27
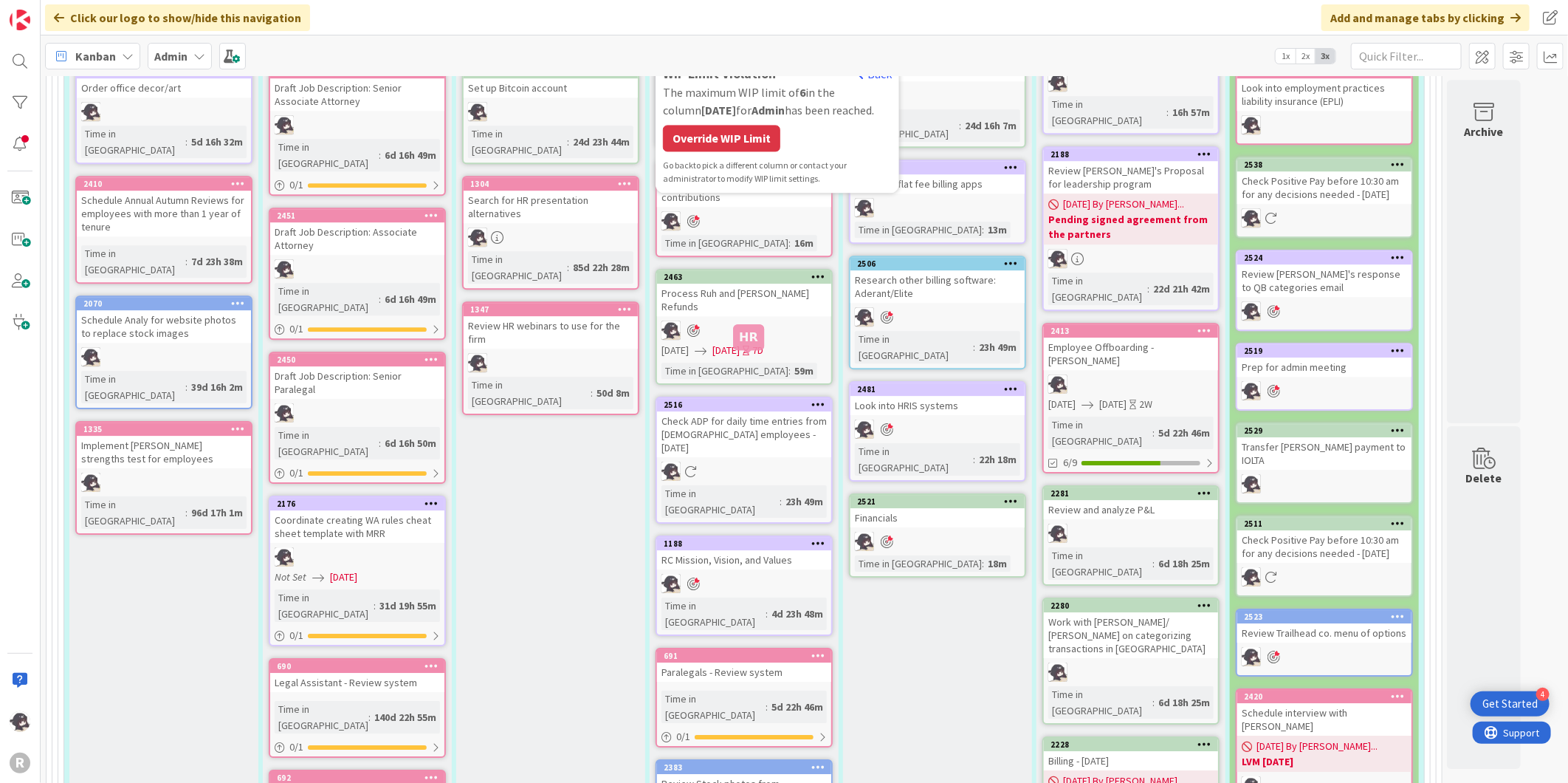
scroll to position [2538, 0]
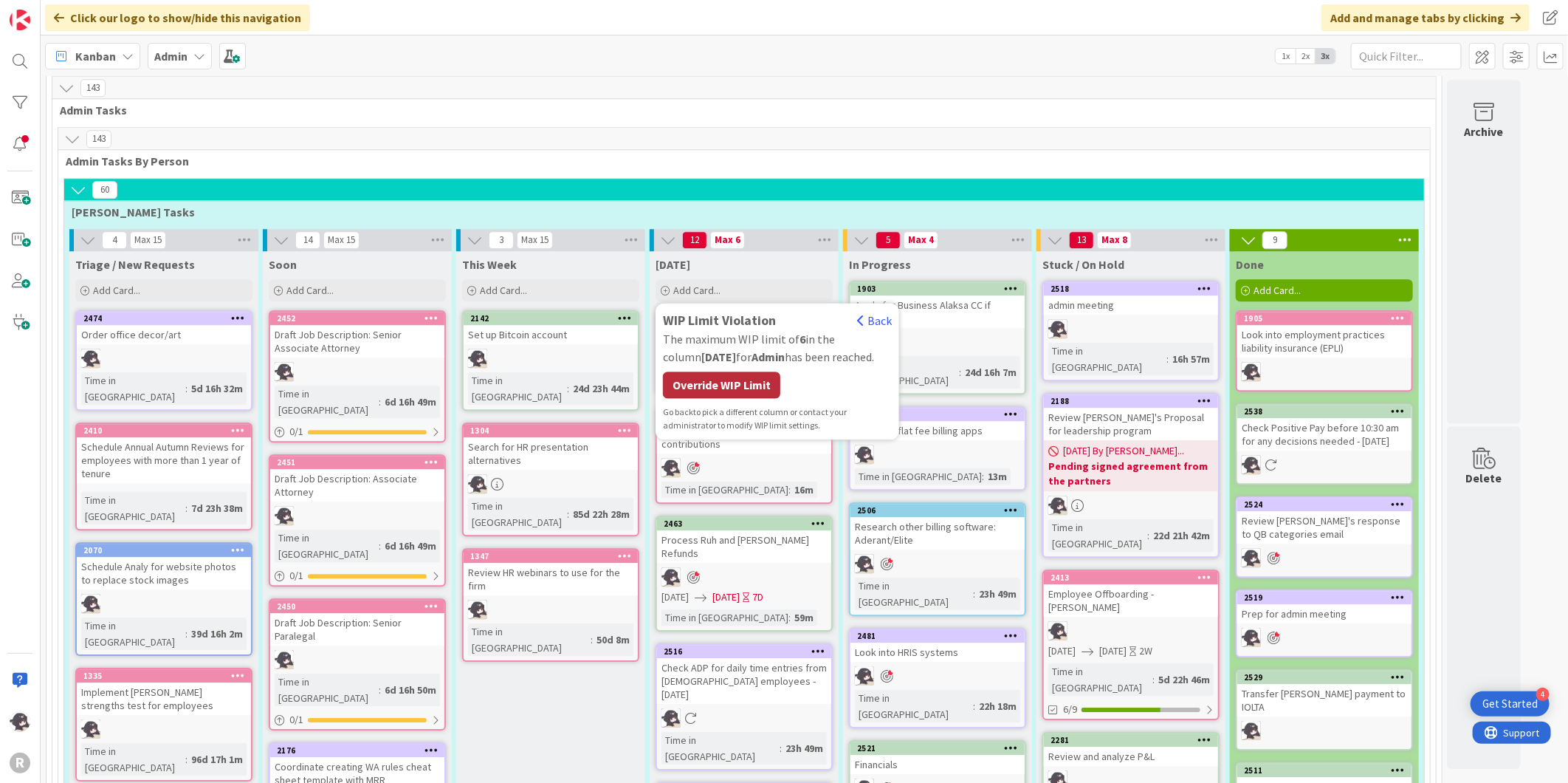
click at [764, 371] on div "Override WIP Limit" at bounding box center [721, 384] width 117 height 27
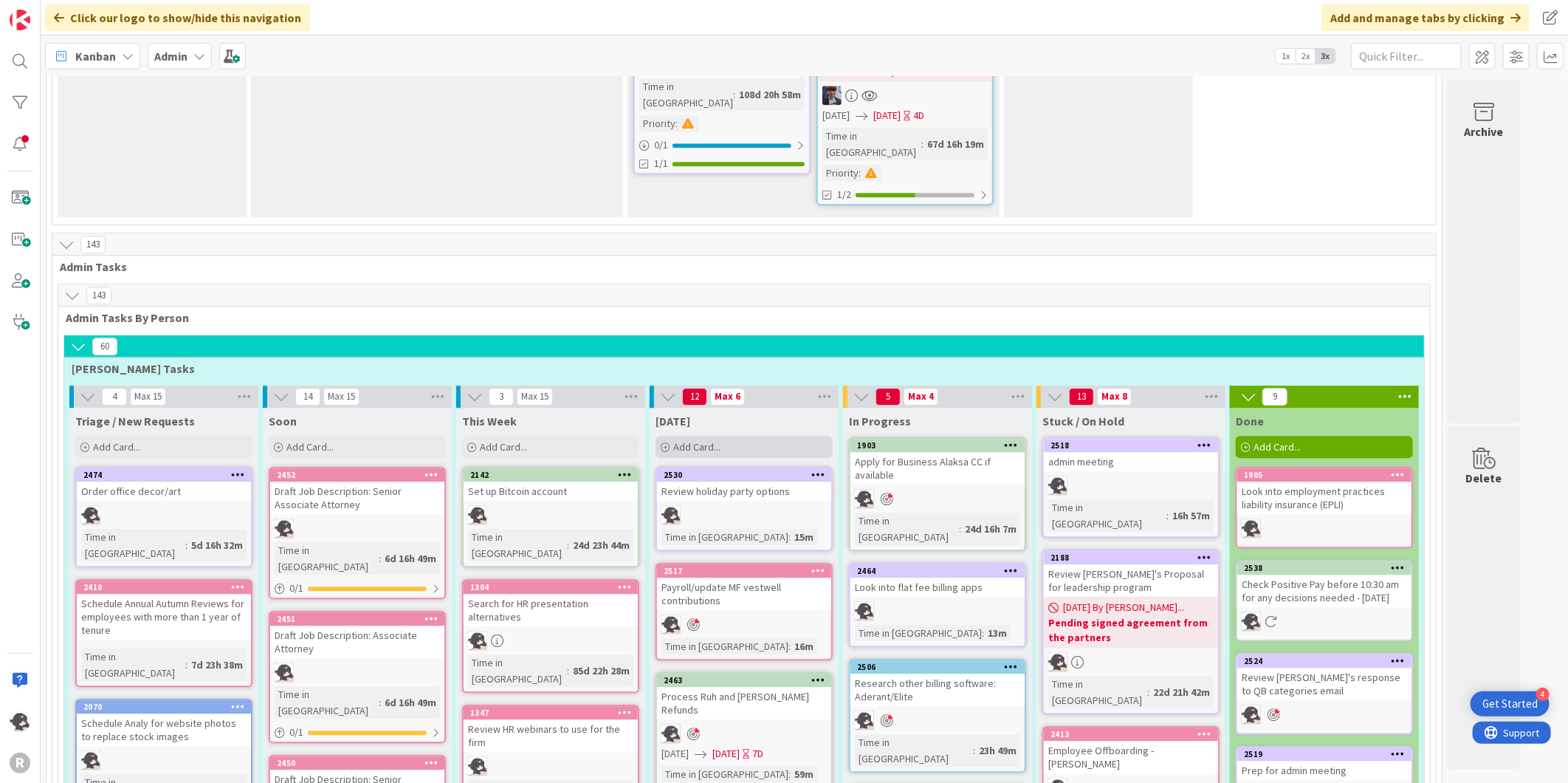
scroll to position [2374, 0]
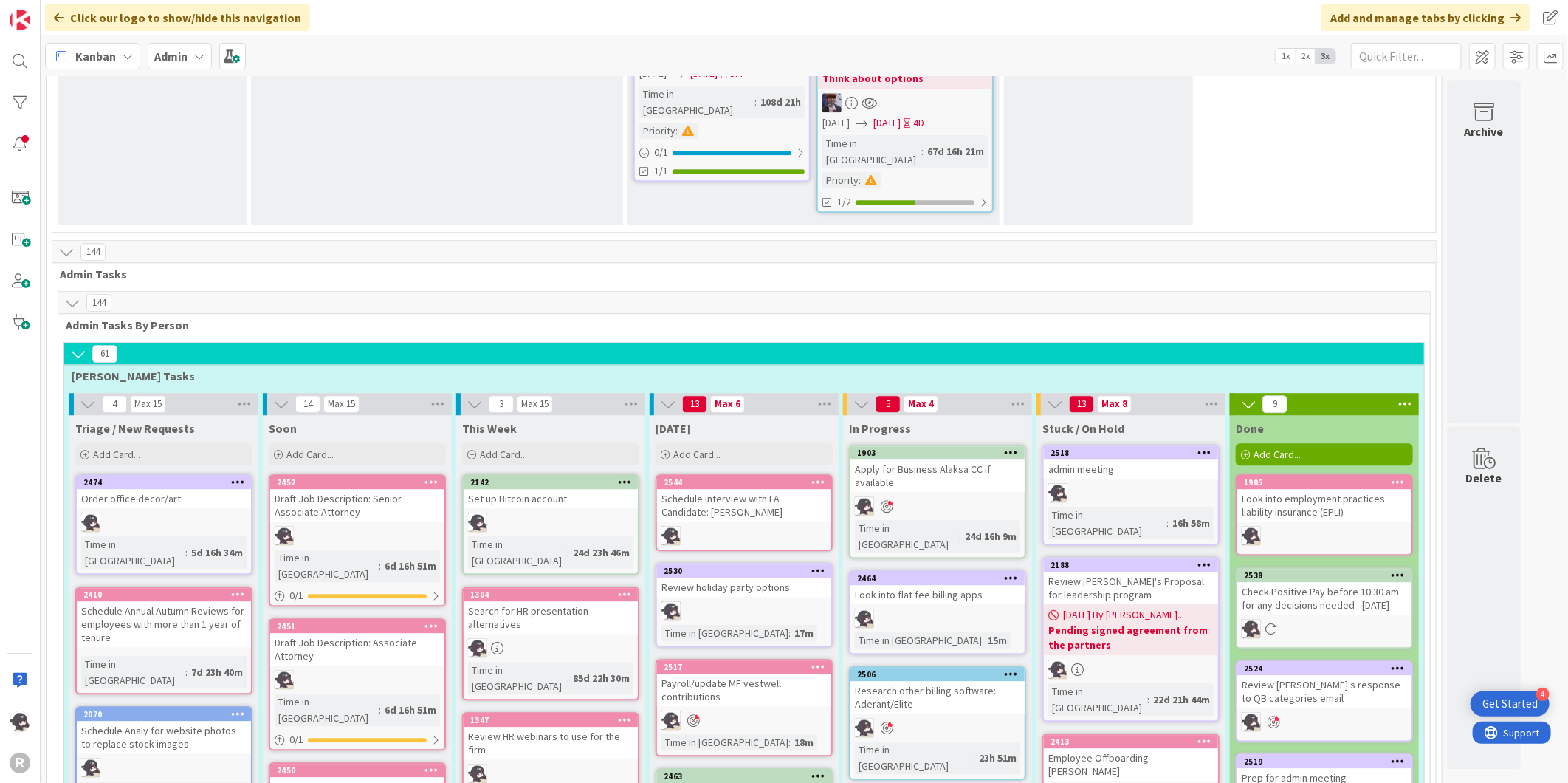
click at [823, 476] on icon at bounding box center [818, 481] width 14 height 10
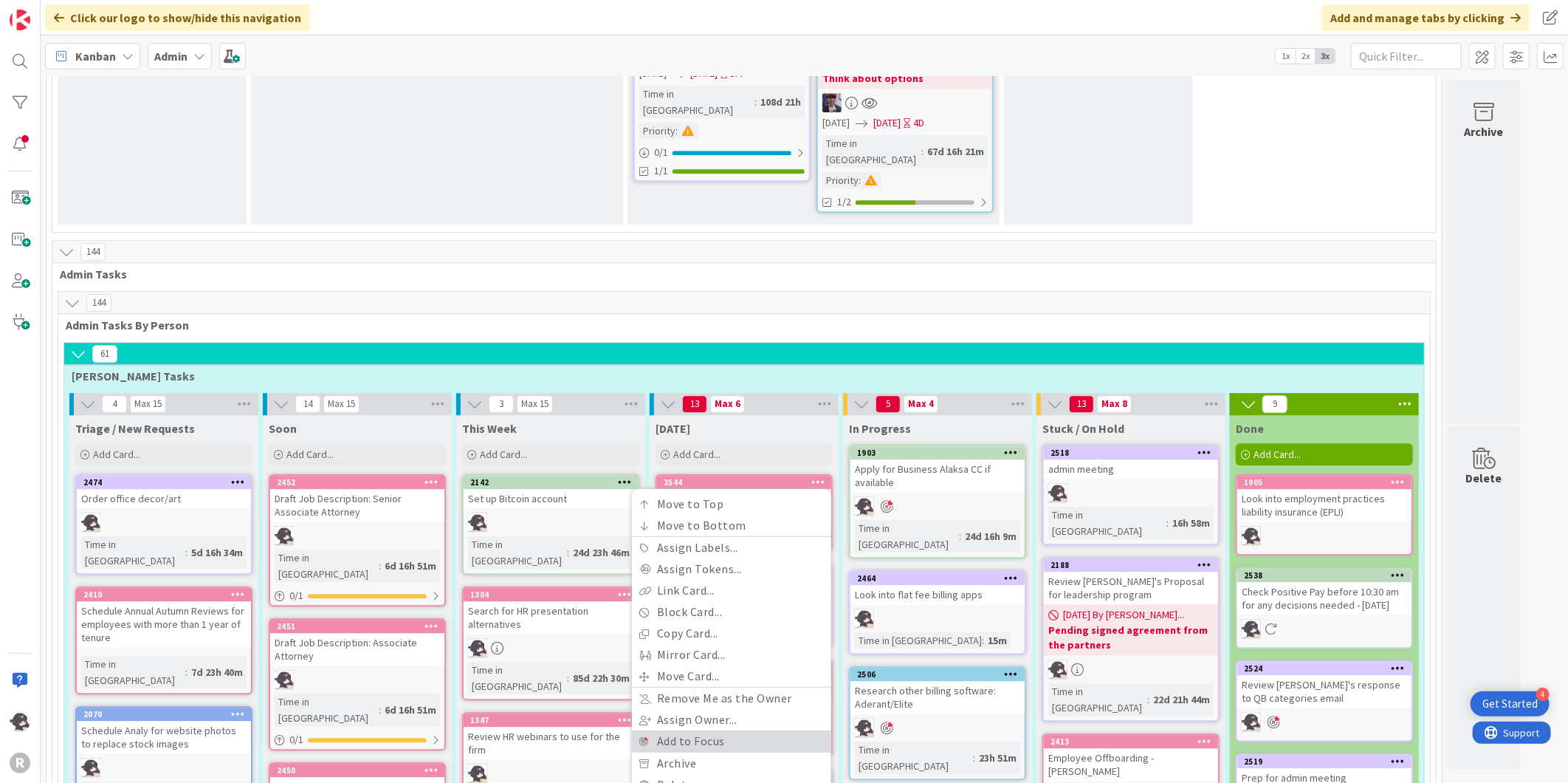
click at [698, 730] on link "Add to Focus" at bounding box center [732, 741] width 199 height 22
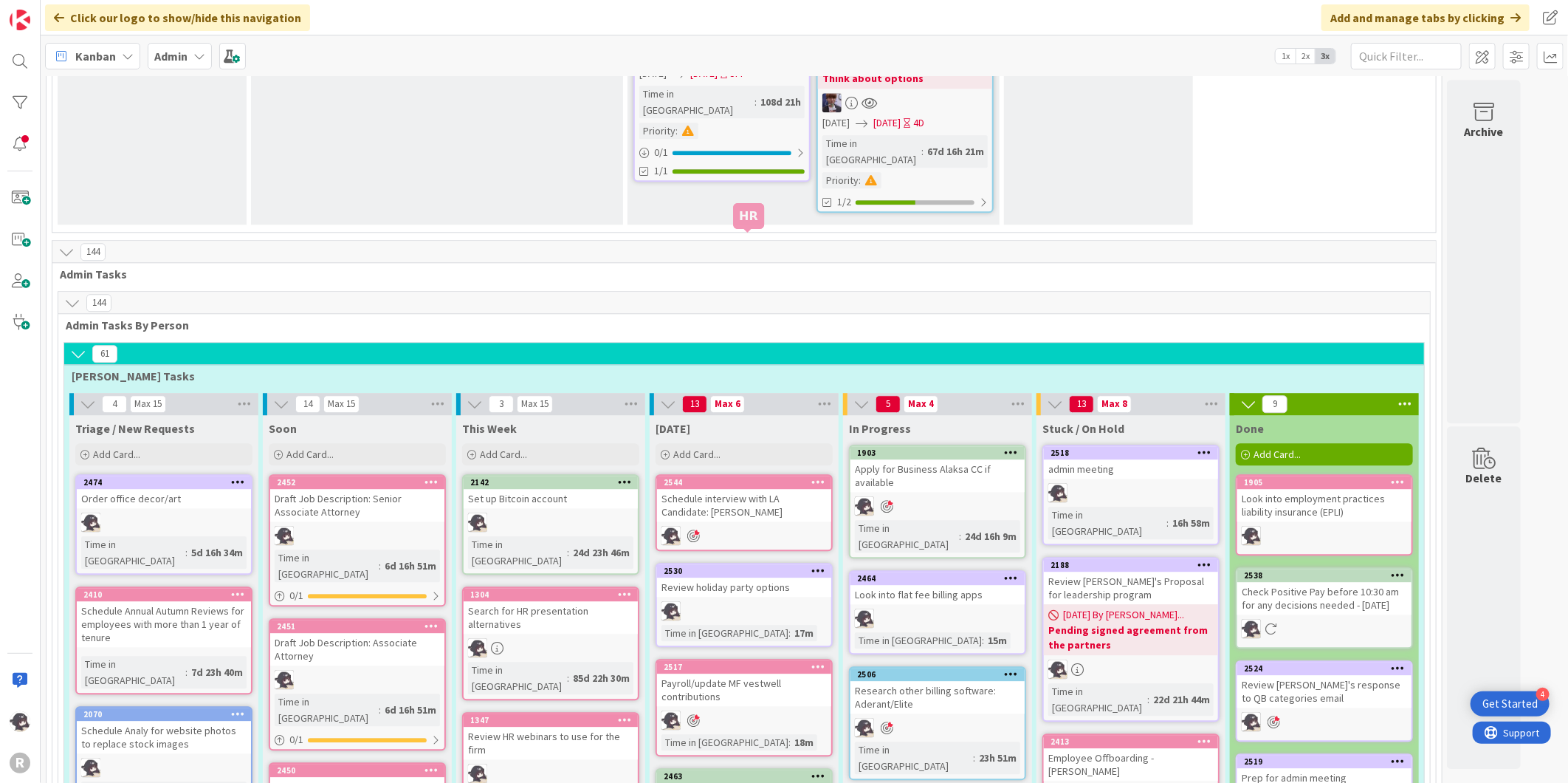
click at [770, 477] on div "2544" at bounding box center [747, 482] width 167 height 10
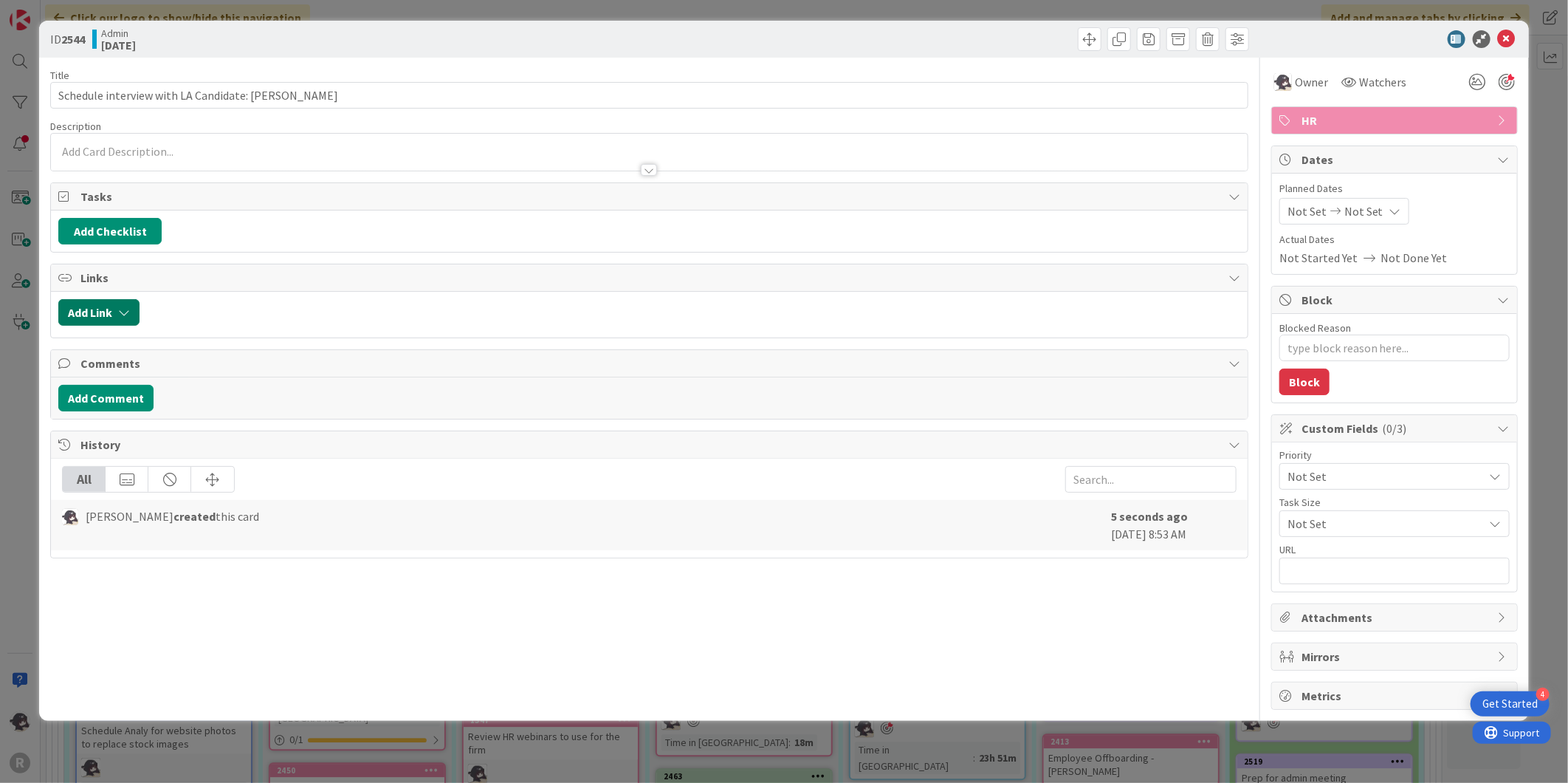
click at [122, 320] on button "Add Link" at bounding box center [99, 312] width 81 height 27
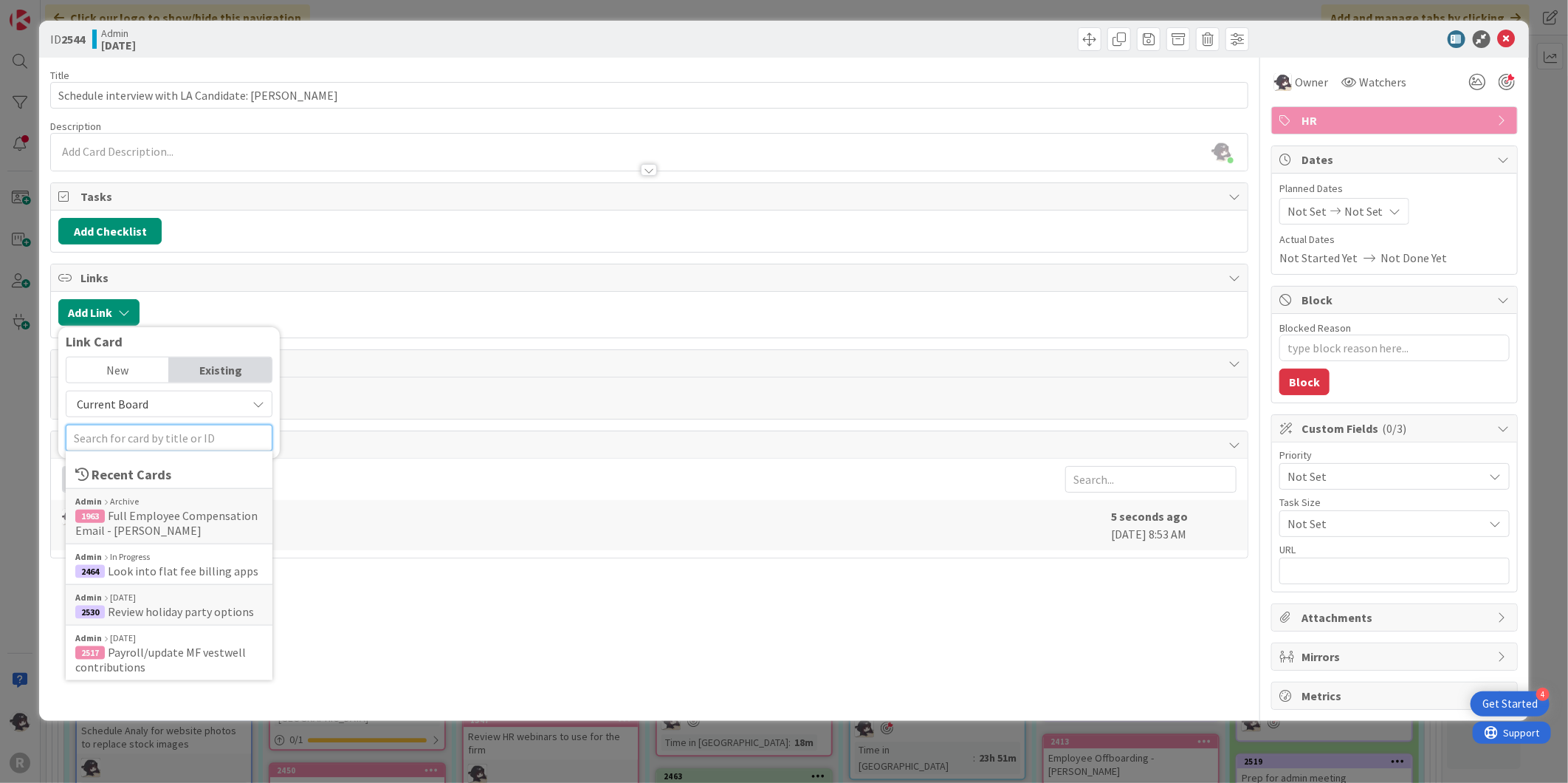
click at [134, 445] on input "text" at bounding box center [169, 438] width 206 height 27
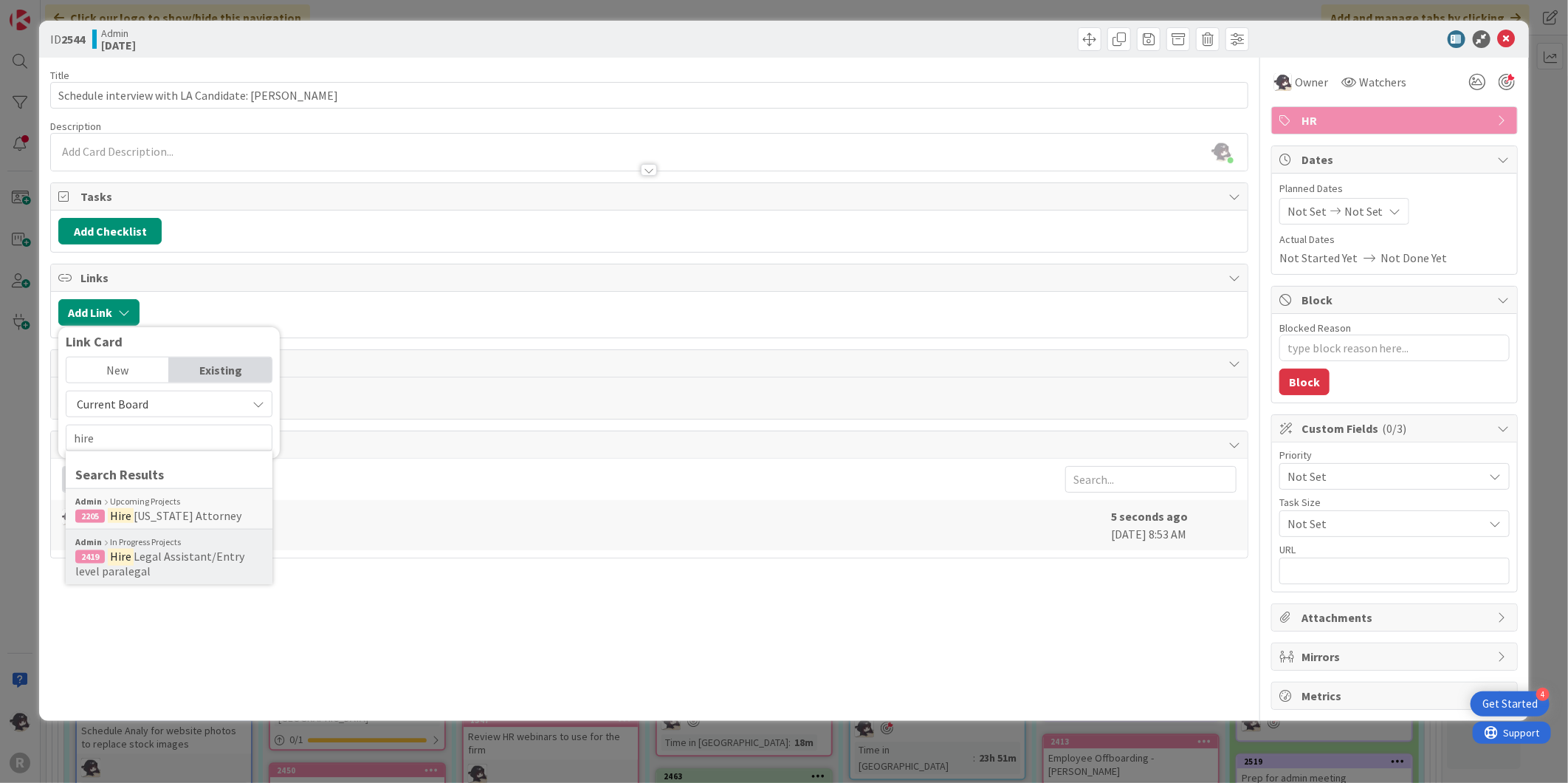
click at [159, 561] on span "Legal Assistant/Entry level paralegal" at bounding box center [159, 564] width 169 height 29
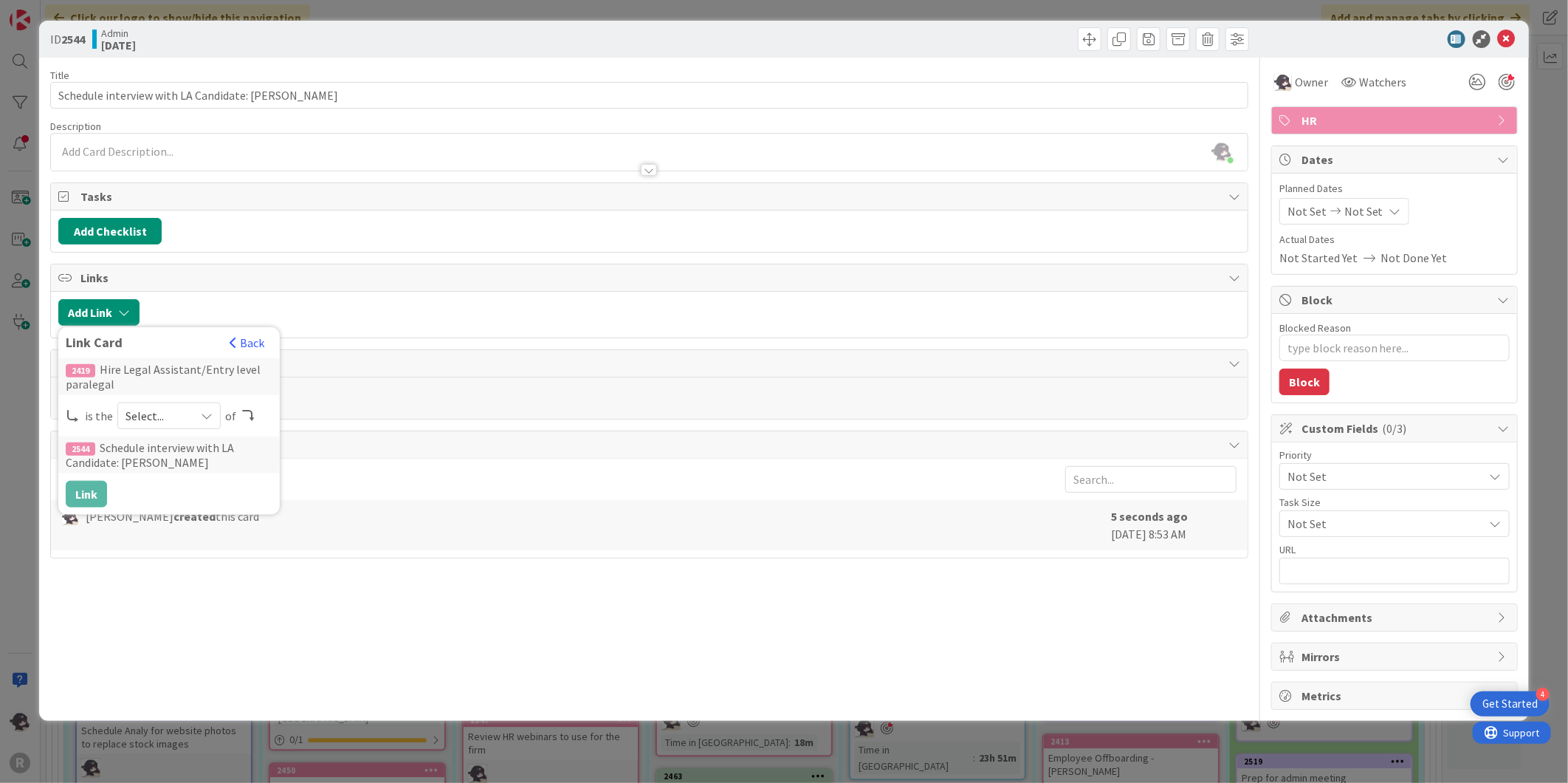
click at [197, 418] on div "Select..." at bounding box center [168, 415] width 103 height 27
click at [195, 454] on span "parent" at bounding box center [247, 451] width 166 height 23
click at [96, 493] on button "Link" at bounding box center [87, 493] width 42 height 27
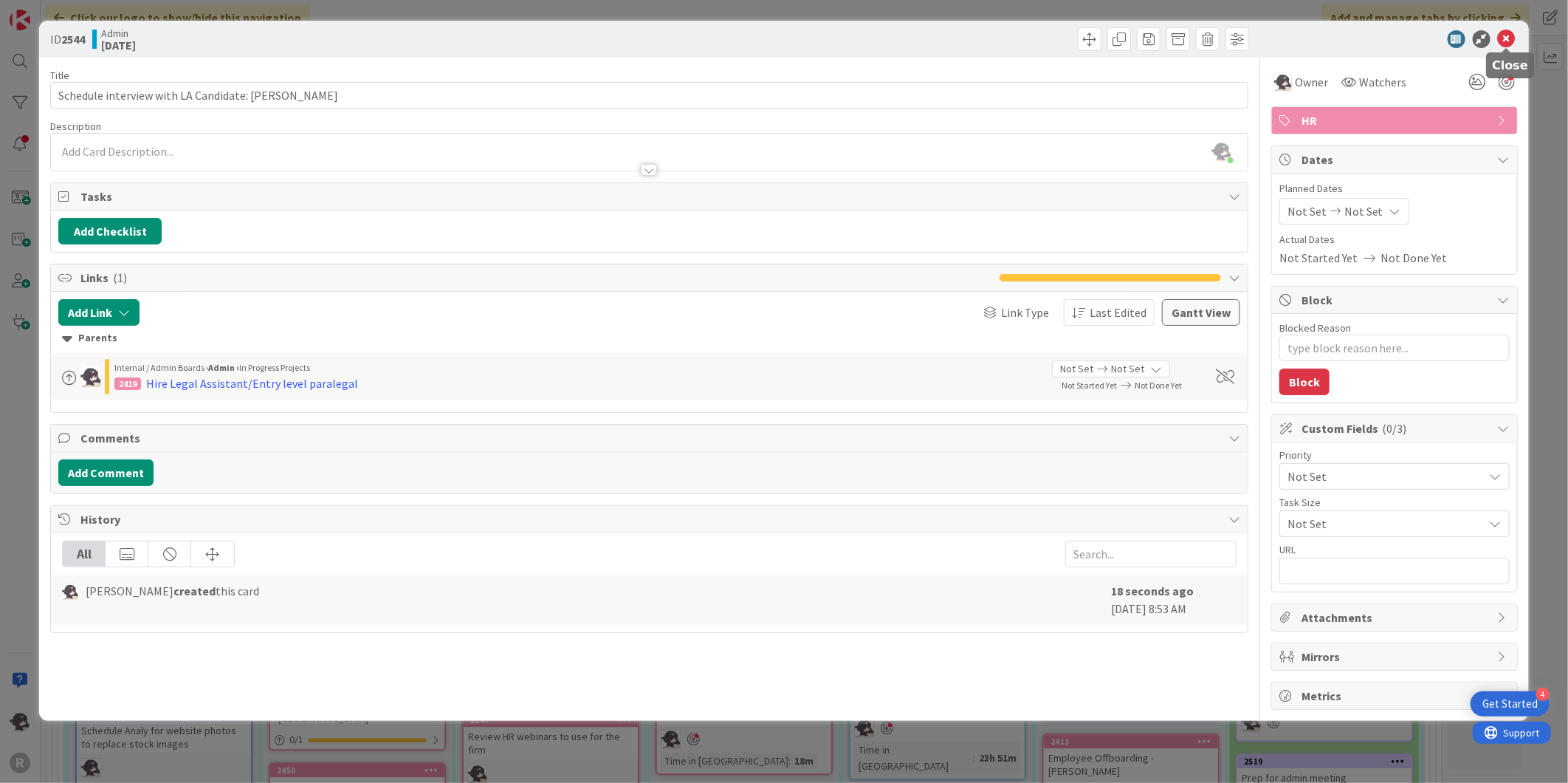
click at [1513, 34] on icon at bounding box center [1506, 39] width 17 height 17
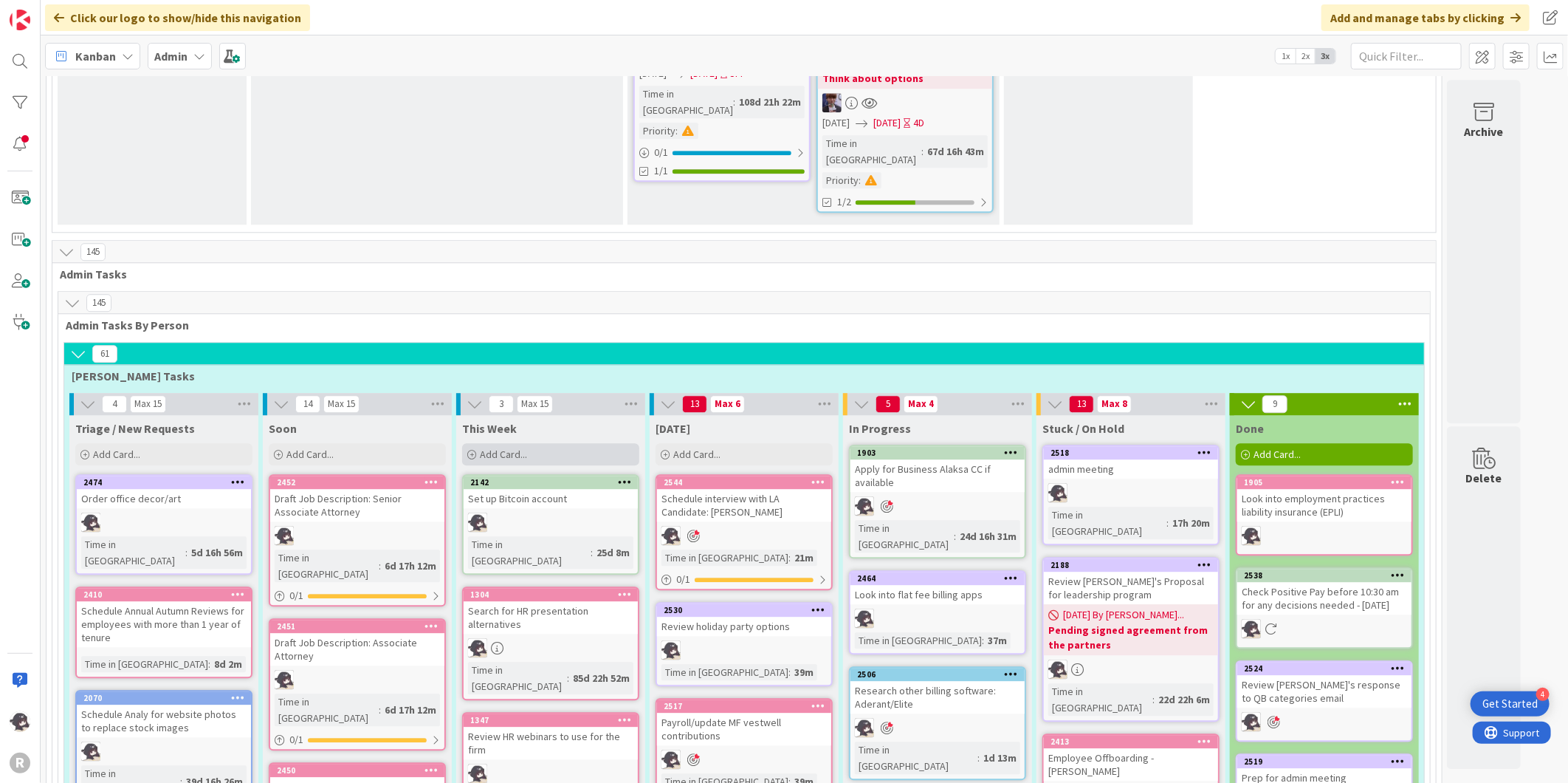
click at [569, 443] on div "Add Card..." at bounding box center [550, 454] width 177 height 23
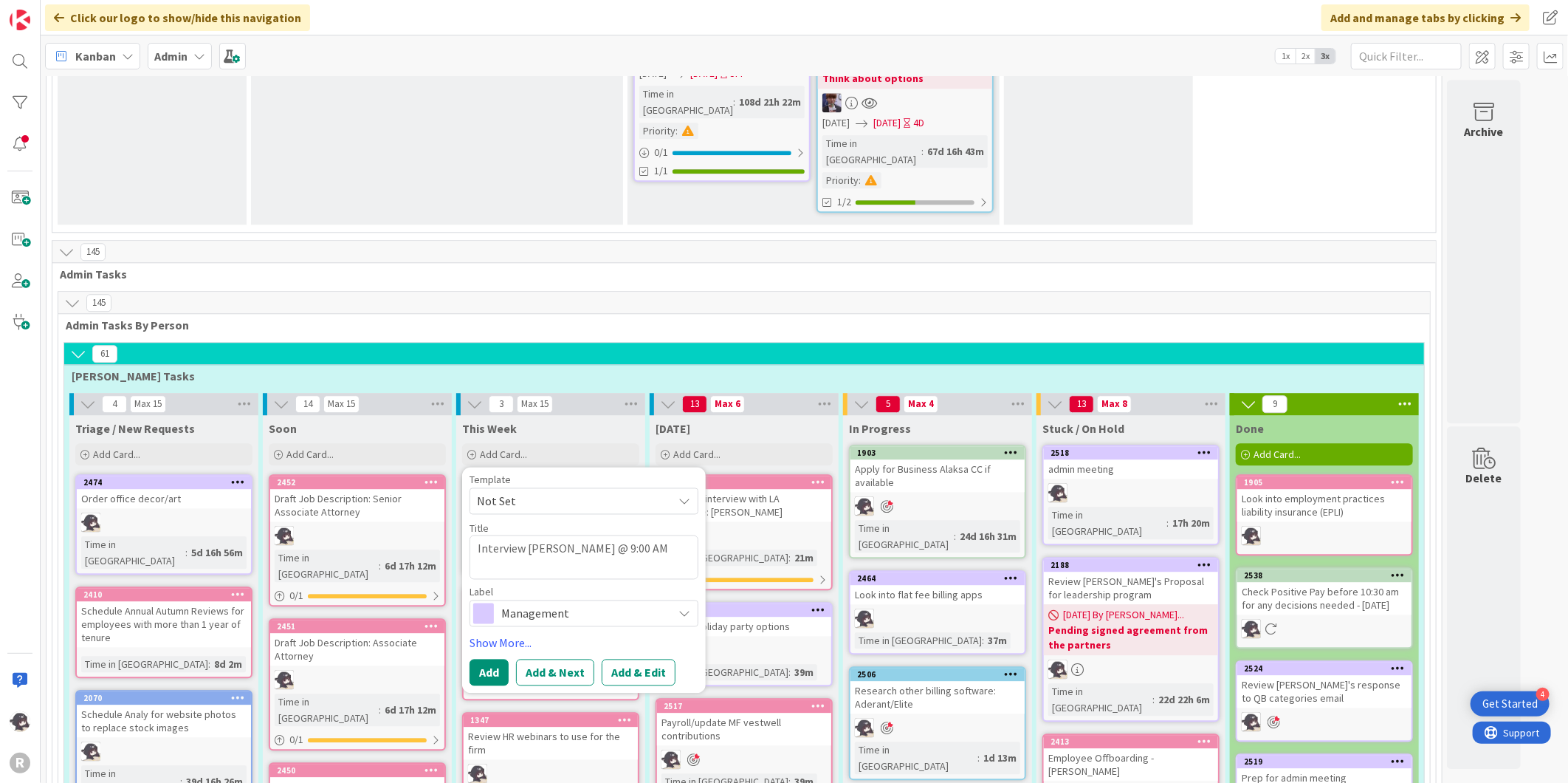
click at [511, 603] on span "Management" at bounding box center [582, 613] width 164 height 21
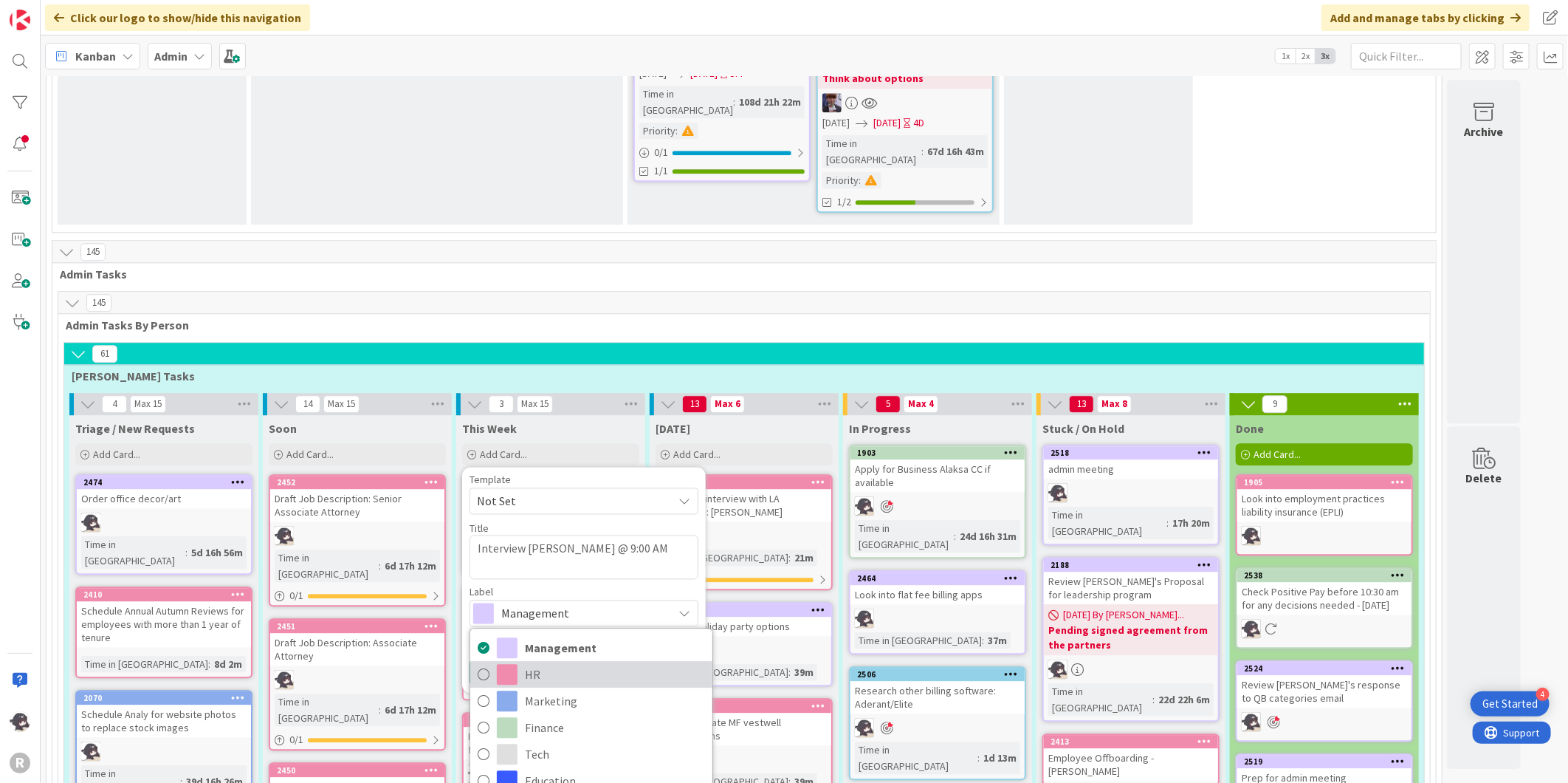
click at [543, 663] on span "HR" at bounding box center [615, 675] width 180 height 23
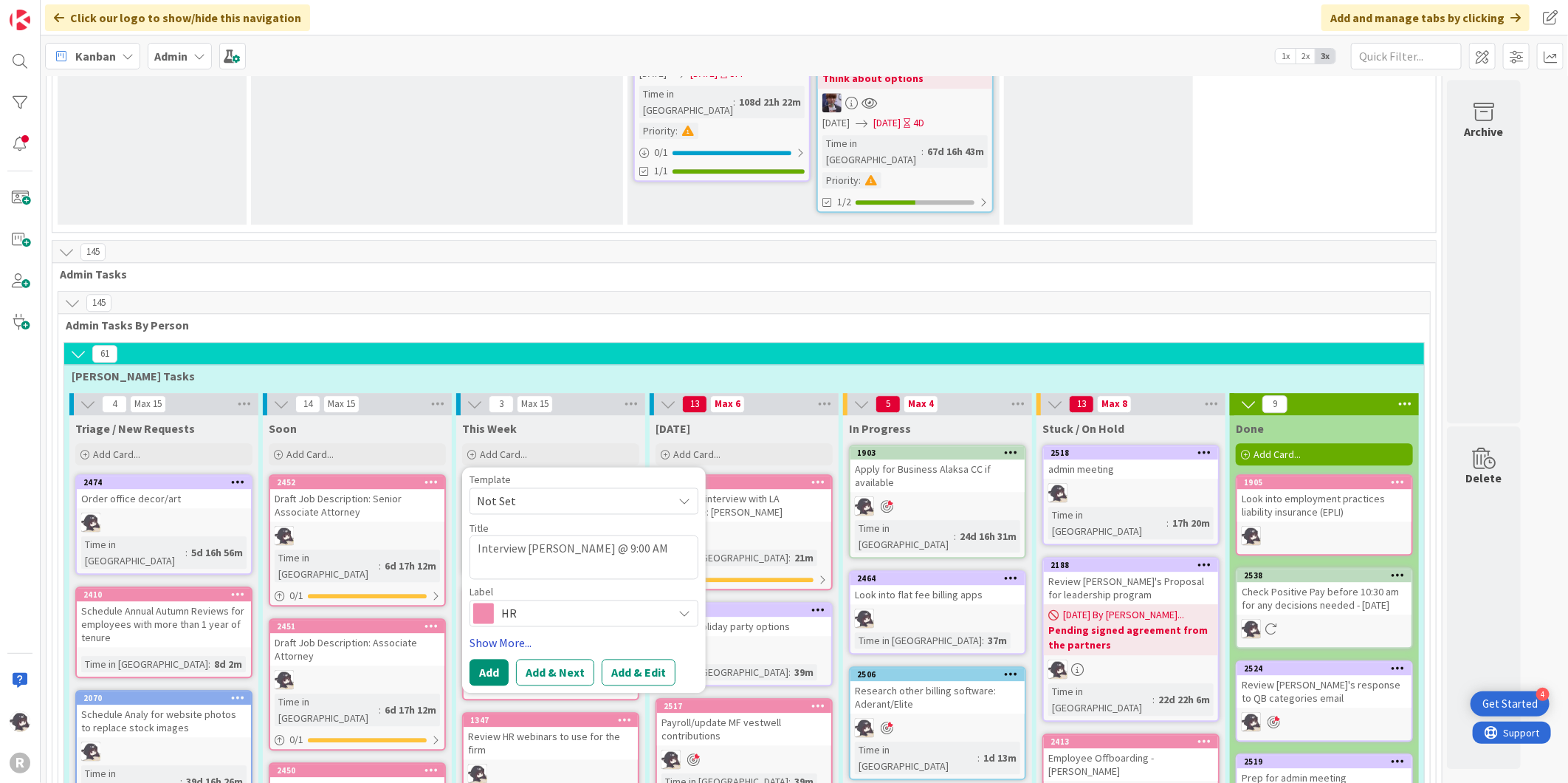
click at [511, 634] on link "Show More..." at bounding box center [584, 643] width 229 height 17
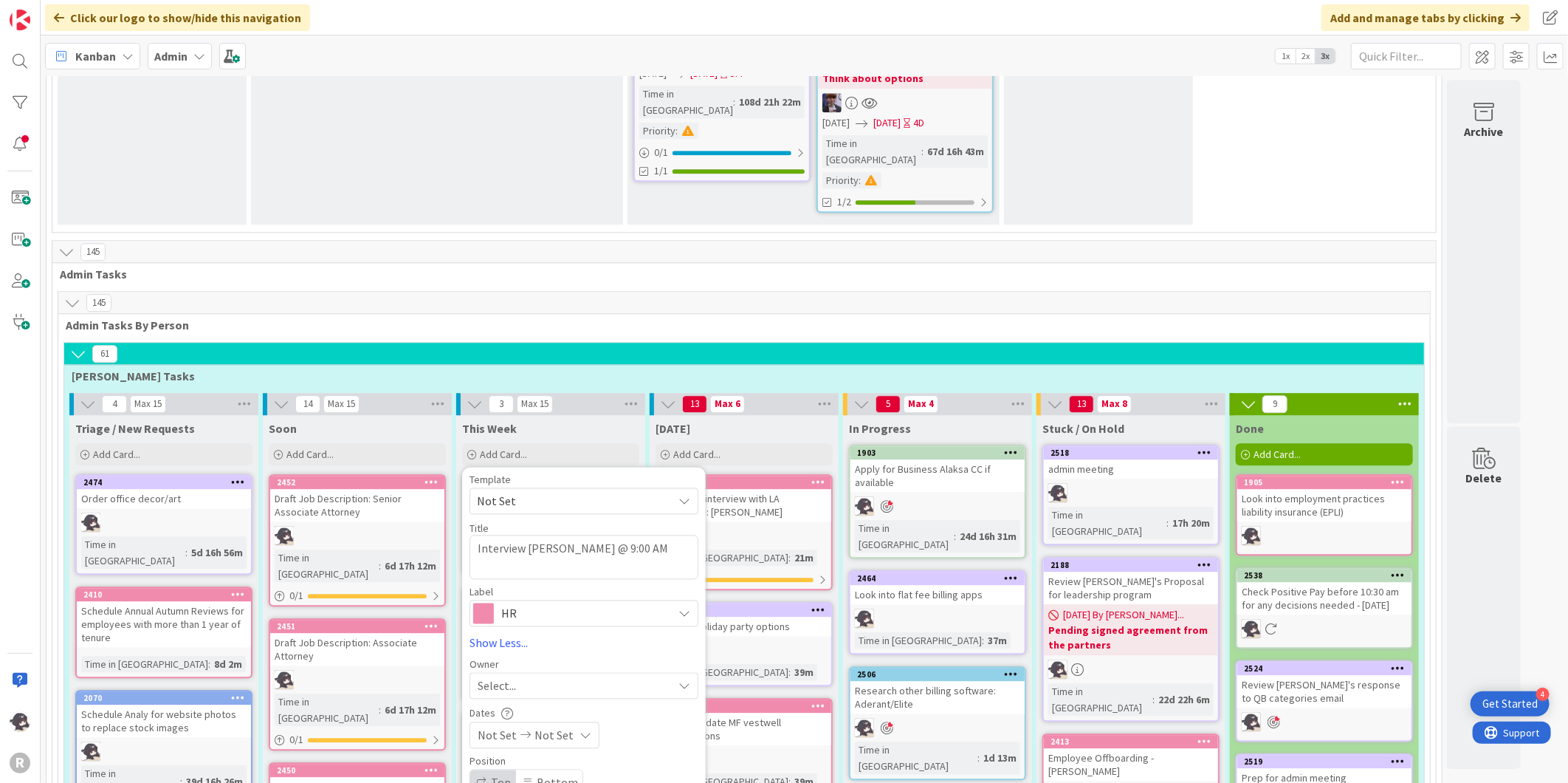
click at [506, 676] on span "Select..." at bounding box center [497, 685] width 38 height 17
click at [540, 770] on span "[PERSON_NAME]" at bounding box center [562, 781] width 72 height 23
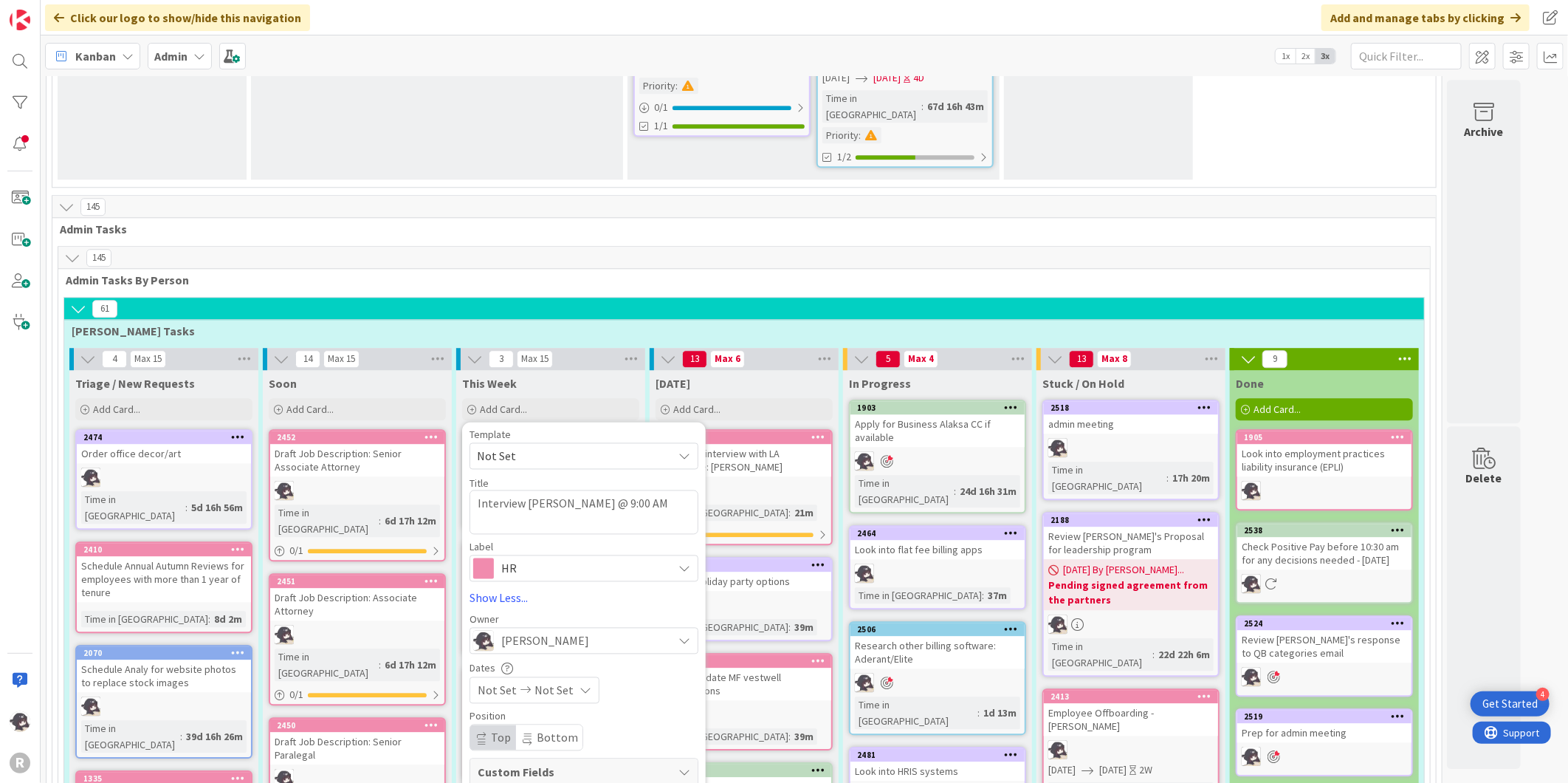
scroll to position [2457, 0]
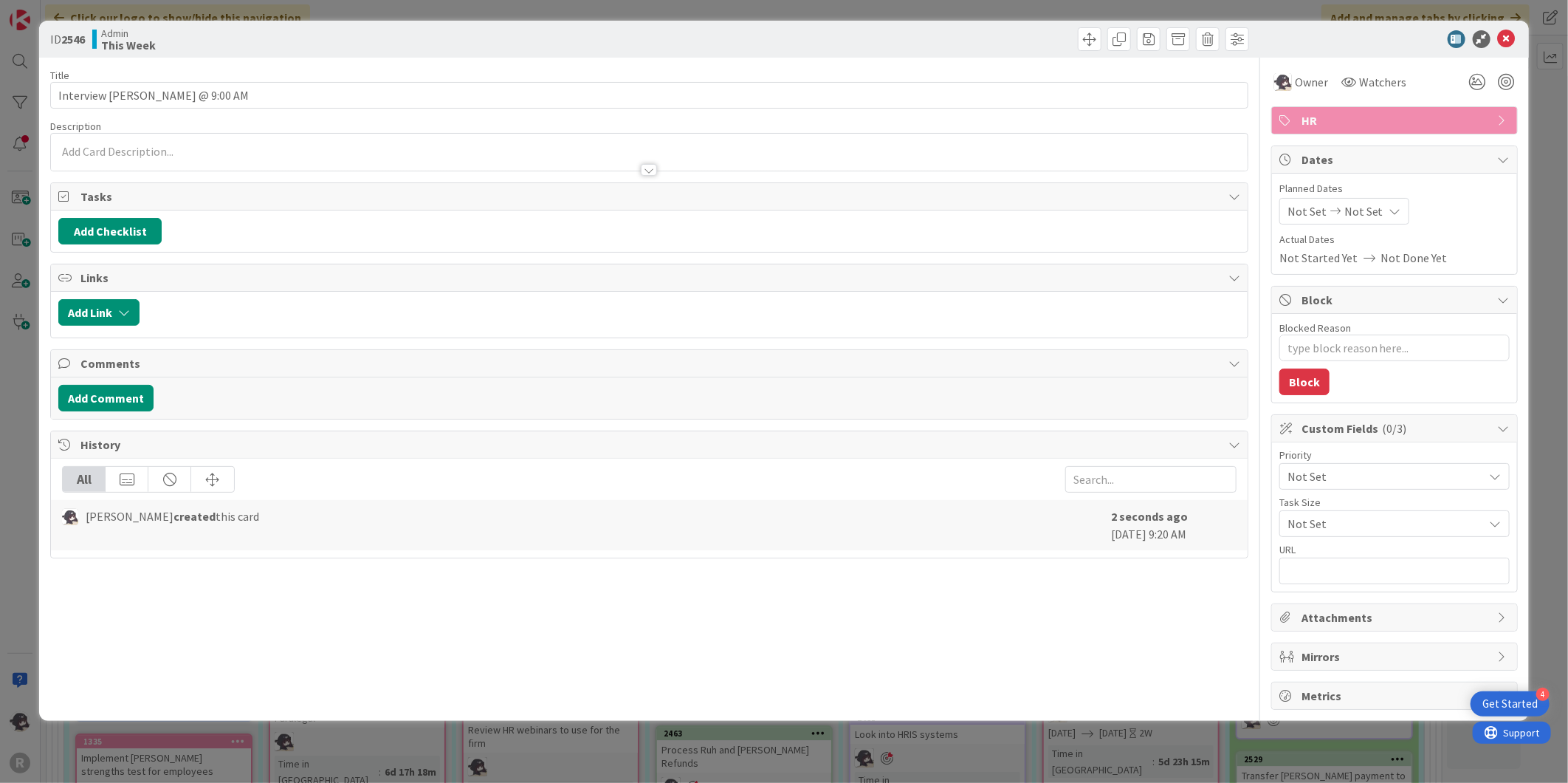
click at [1312, 212] on span "Not Set" at bounding box center [1306, 211] width 39 height 17
click at [1460, 427] on td "29" at bounding box center [1454, 423] width 29 height 28
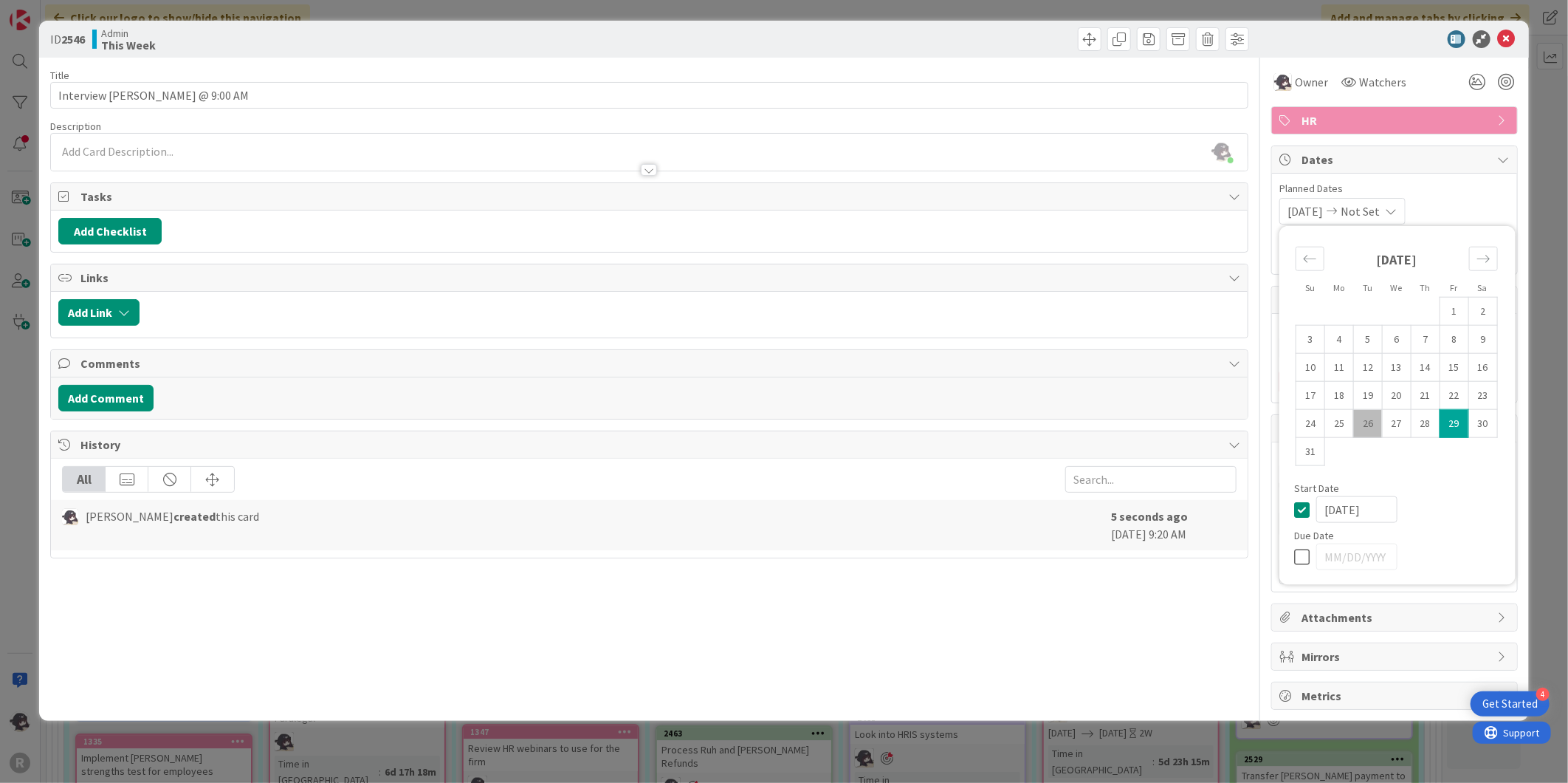
click at [1452, 419] on td "29" at bounding box center [1454, 423] width 29 height 28
click at [111, 305] on button "Add Link" at bounding box center [99, 312] width 81 height 27
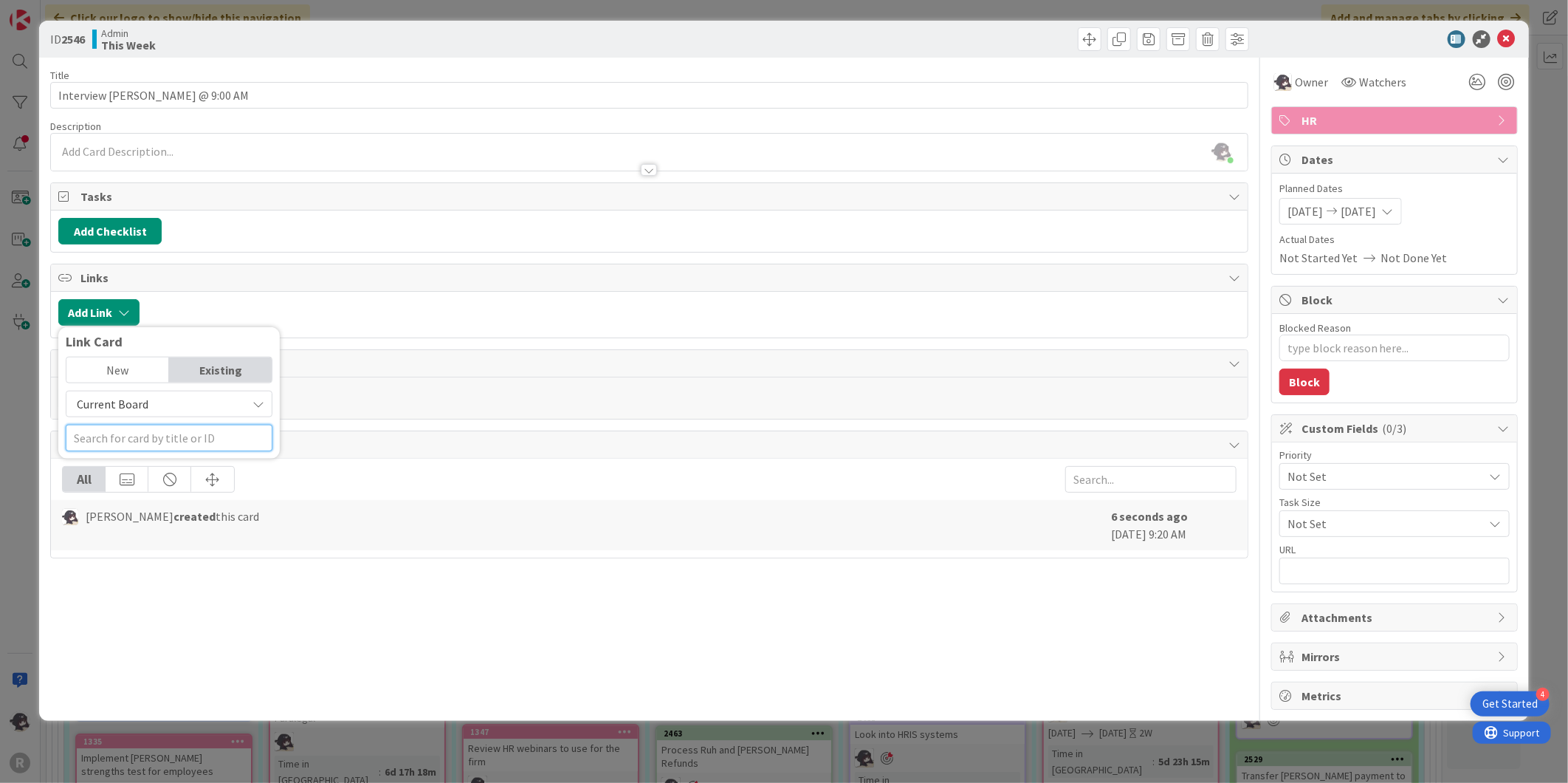
click at [114, 434] on input "text" at bounding box center [169, 438] width 206 height 27
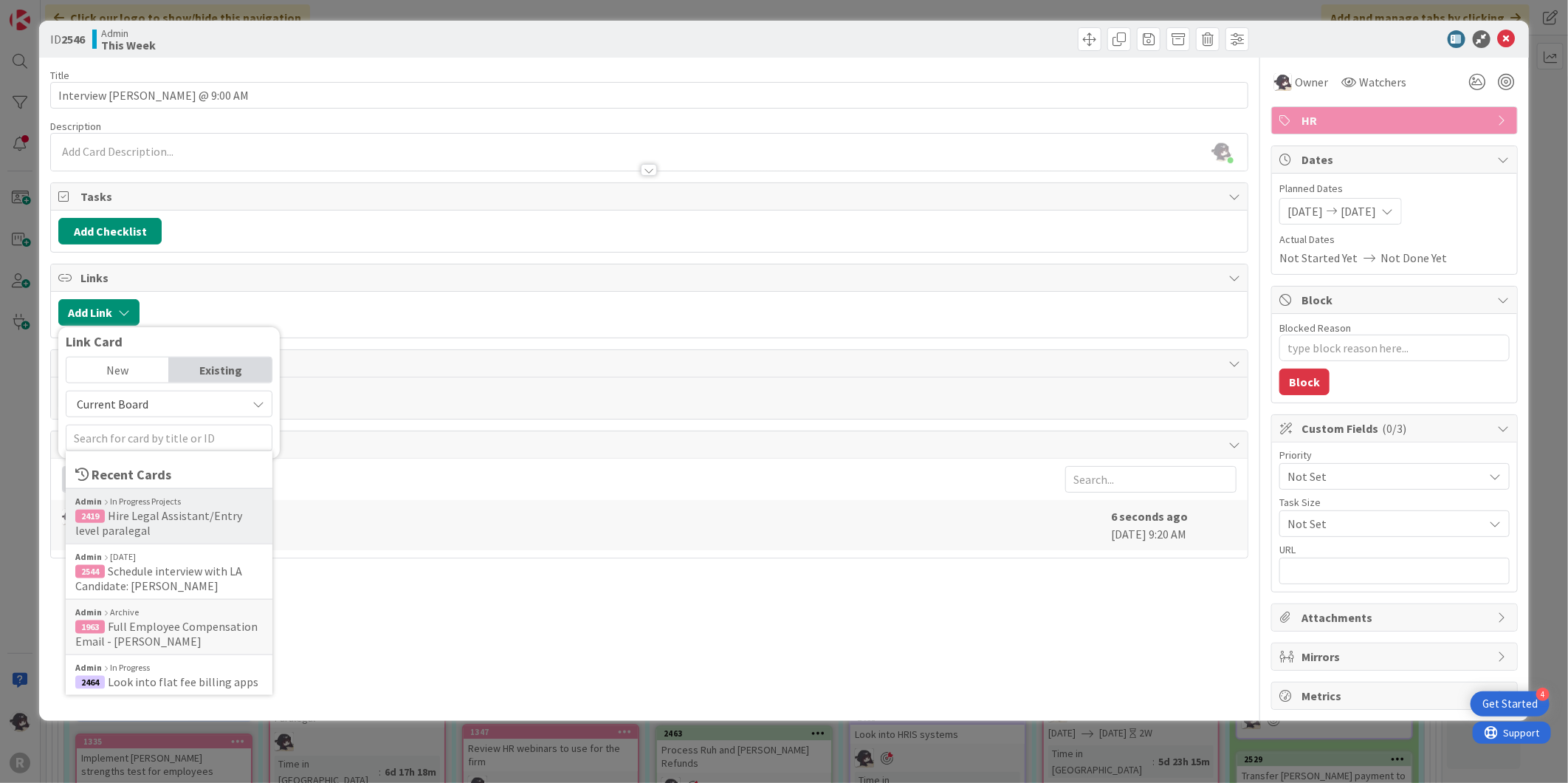
click at [137, 514] on span "Hire Legal Assistant/Entry level paralegal" at bounding box center [159, 523] width 166 height 29
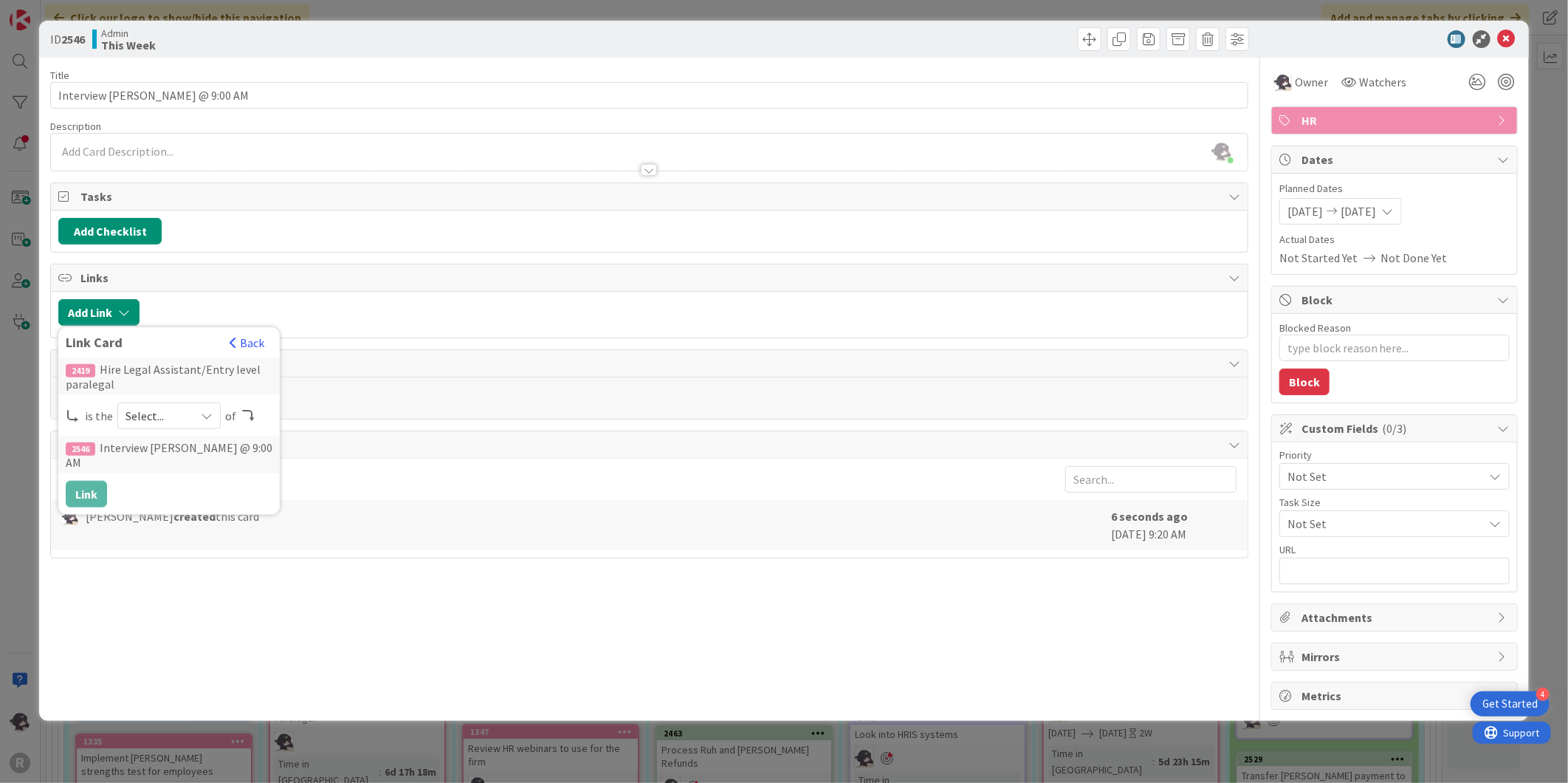
click at [158, 423] on span "Select..." at bounding box center [157, 416] width 62 height 21
click at [164, 458] on span "parent" at bounding box center [247, 451] width 166 height 23
click at [89, 495] on button "Link" at bounding box center [87, 493] width 42 height 27
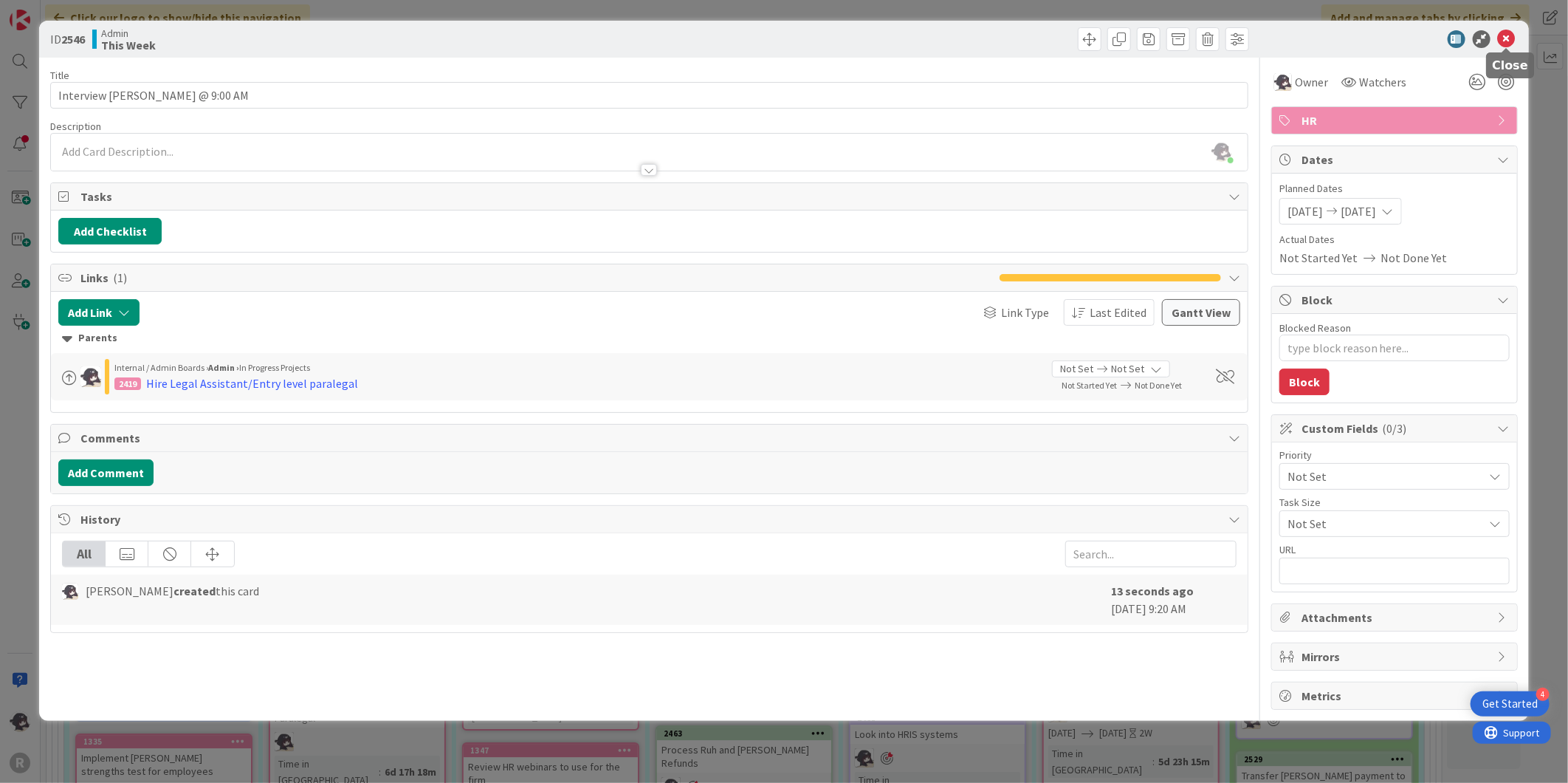
click at [1500, 45] on icon at bounding box center [1506, 39] width 17 height 17
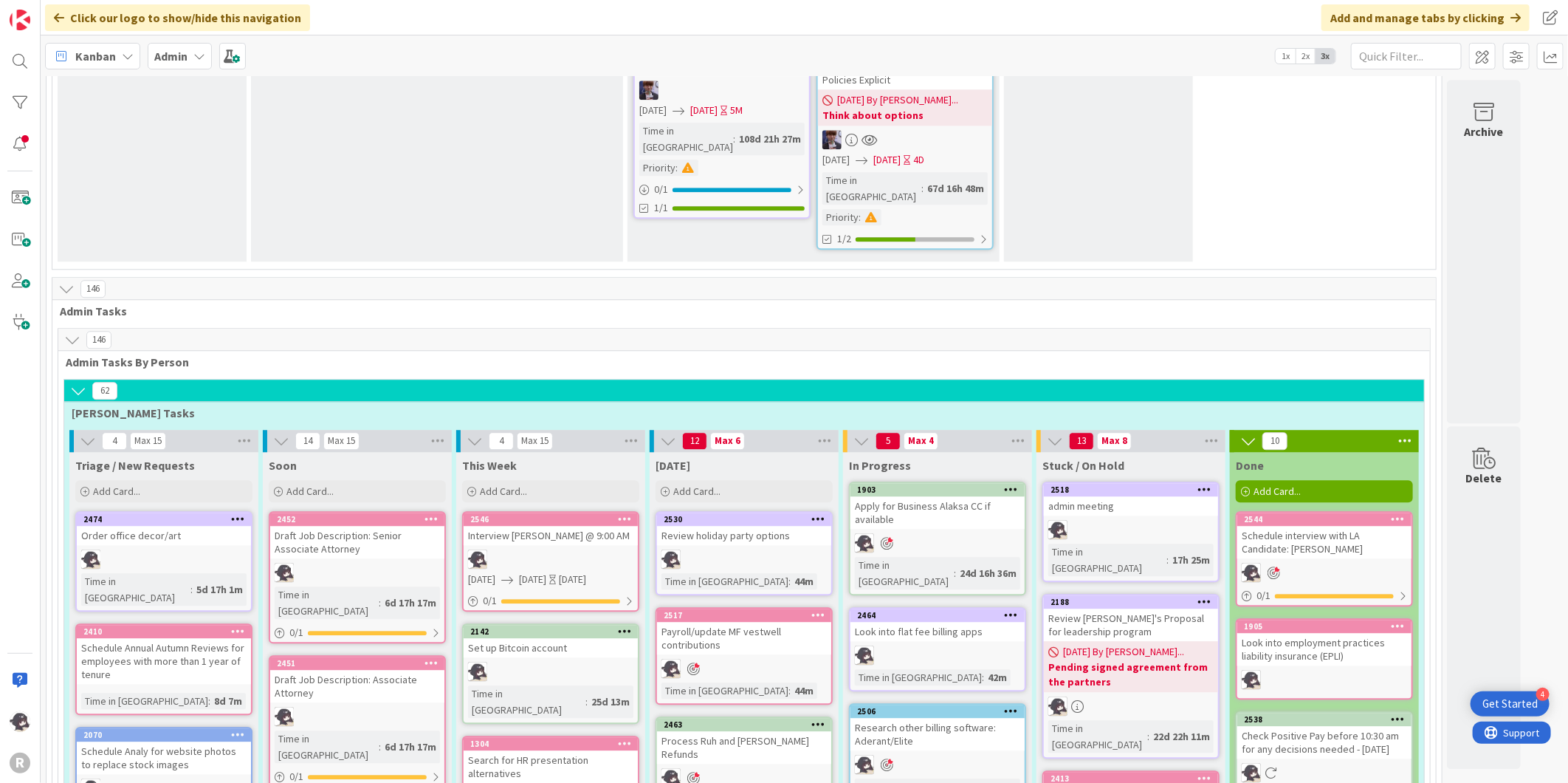
scroll to position [2419, 0]
